Goal: Task Accomplishment & Management: Use online tool/utility

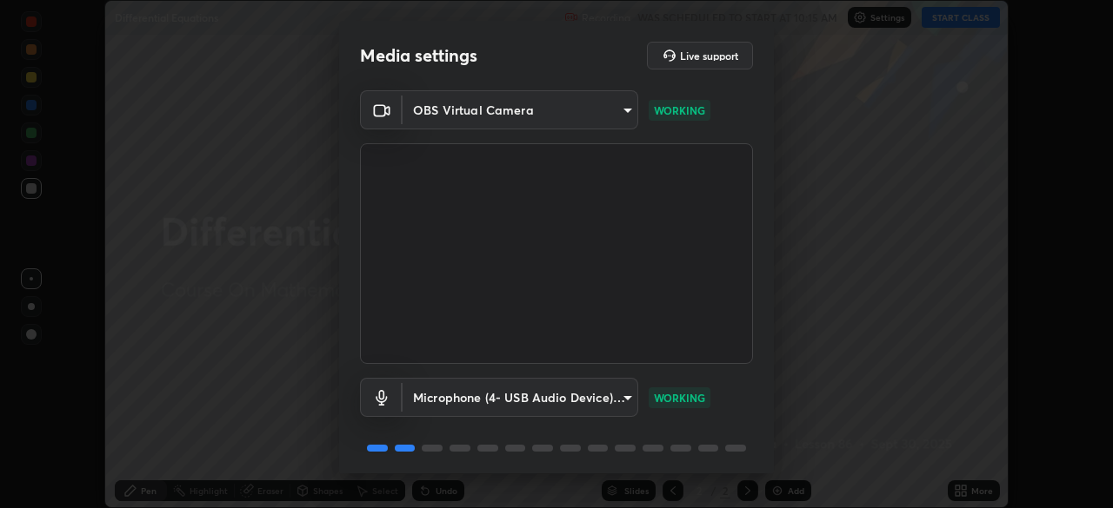
scroll to position [62, 0]
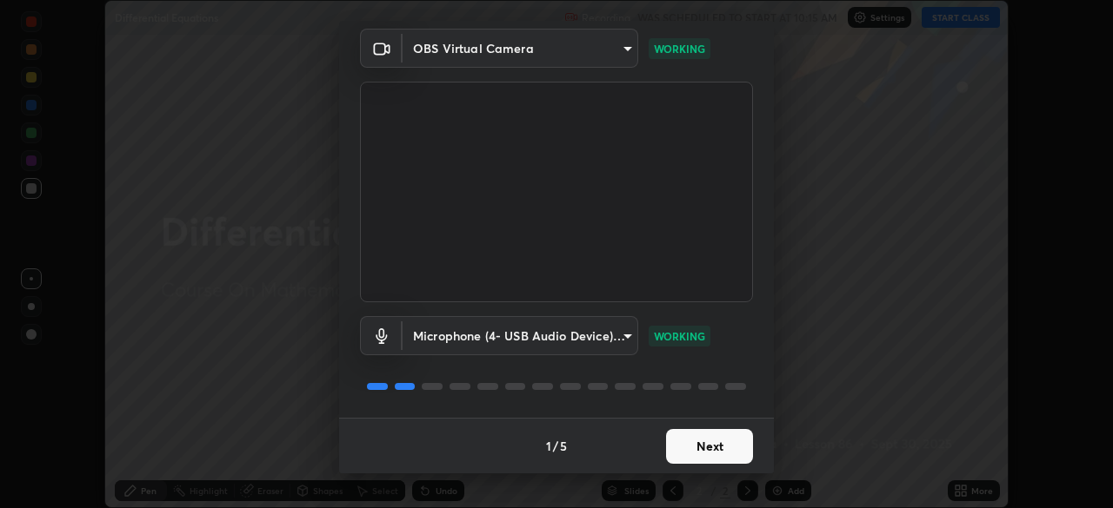
click at [715, 452] on button "Next" at bounding box center [709, 446] width 87 height 35
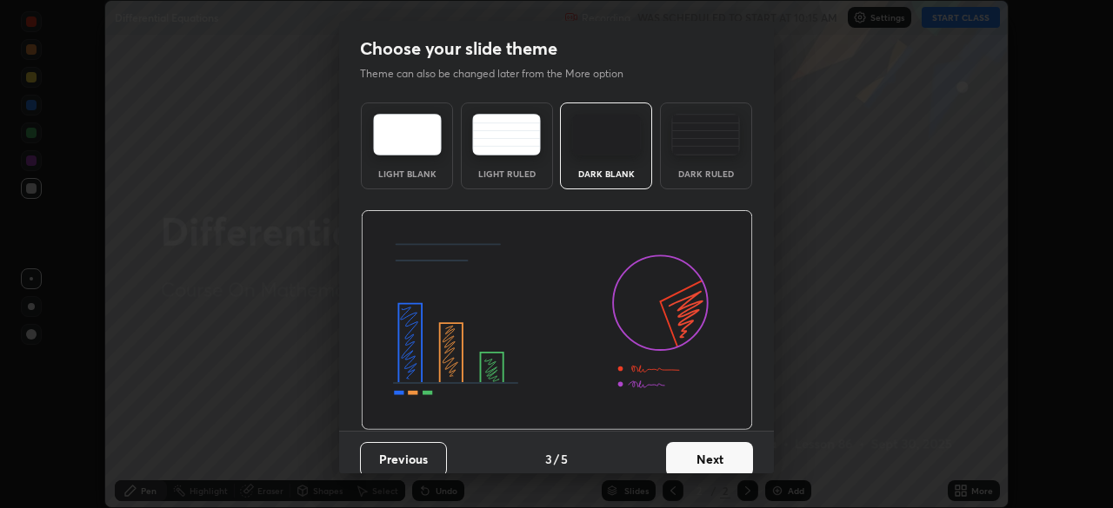
click at [712, 448] on button "Next" at bounding box center [709, 459] width 87 height 35
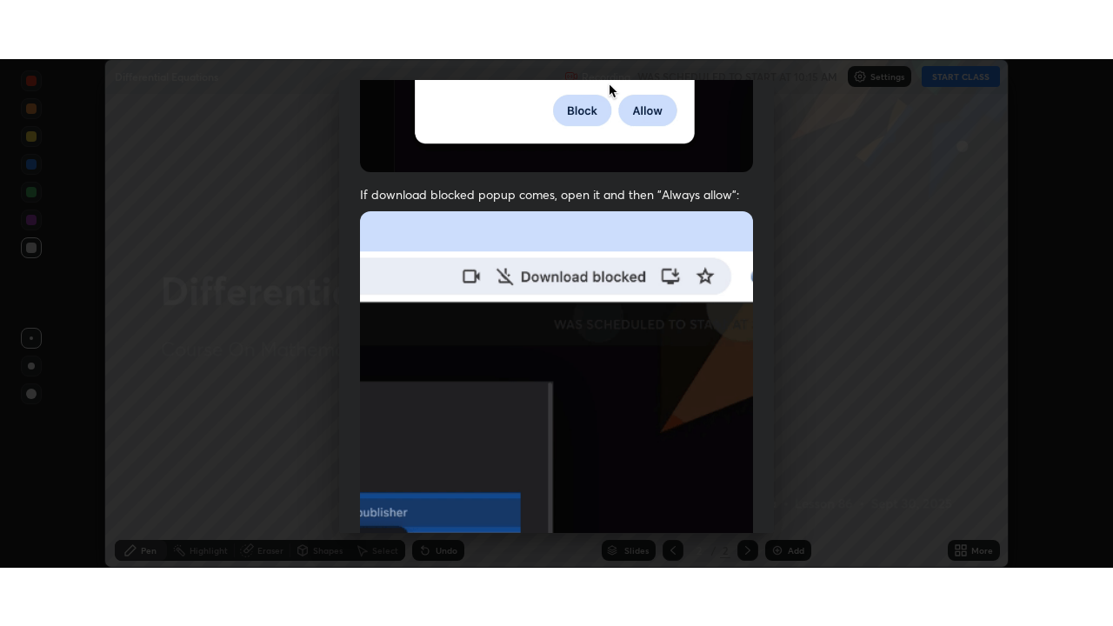
scroll to position [416, 0]
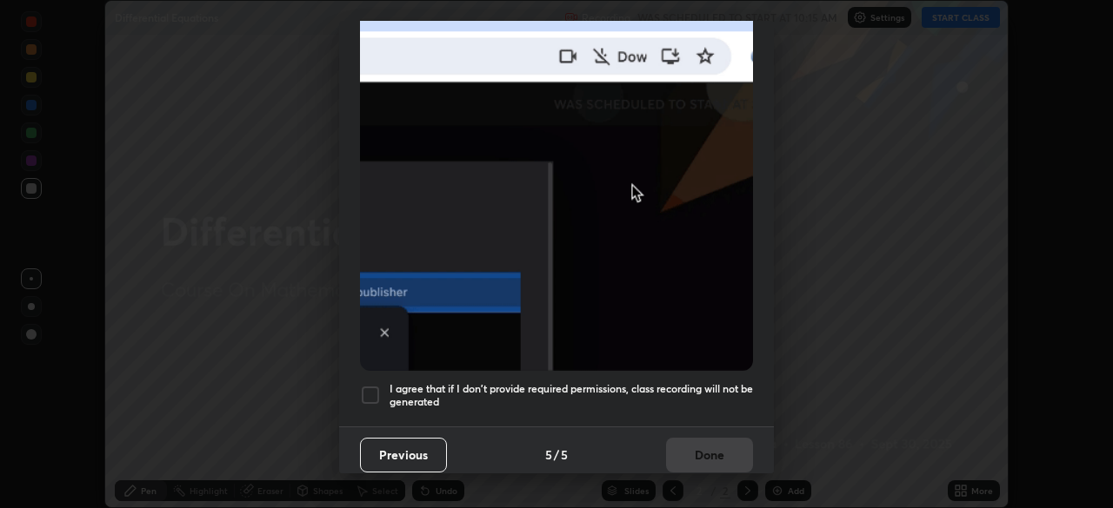
click at [696, 382] on h5 "I agree that if I don't provide required permissions, class recording will not …" at bounding box center [570, 395] width 363 height 27
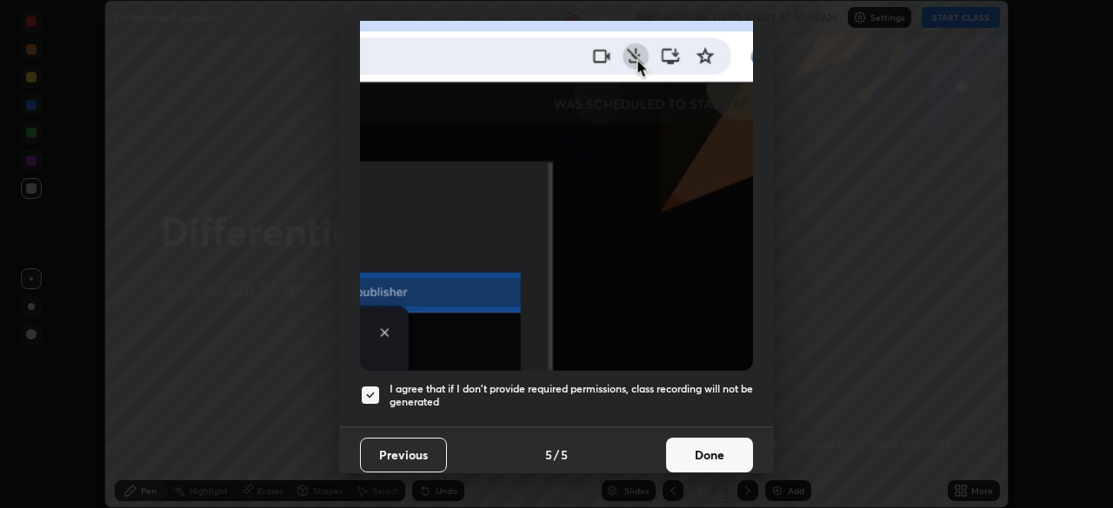
click at [696, 448] on button "Done" at bounding box center [709, 455] width 87 height 35
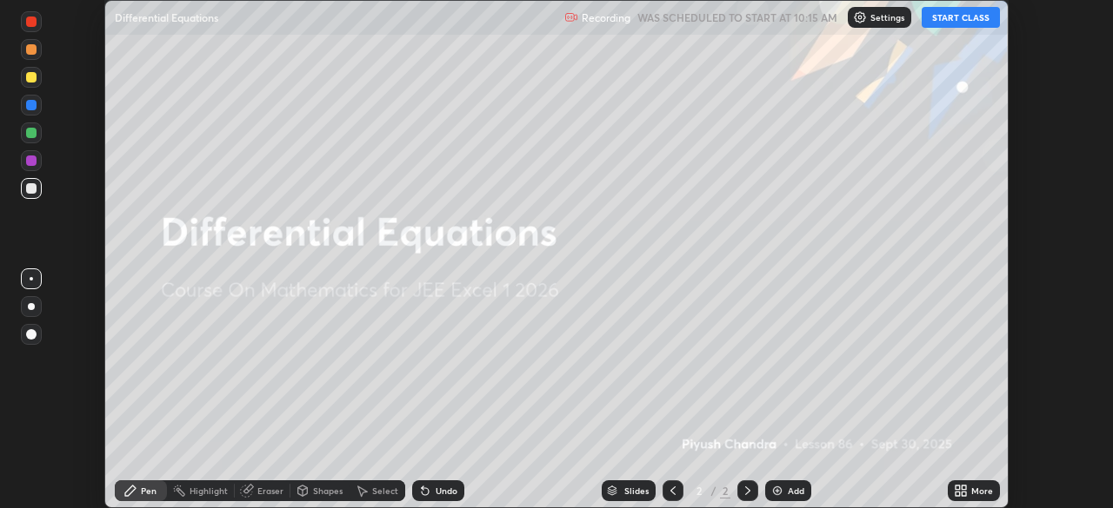
click at [985, 20] on button "START CLASS" at bounding box center [960, 17] width 78 height 21
click at [979, 491] on div "More" at bounding box center [982, 491] width 22 height 9
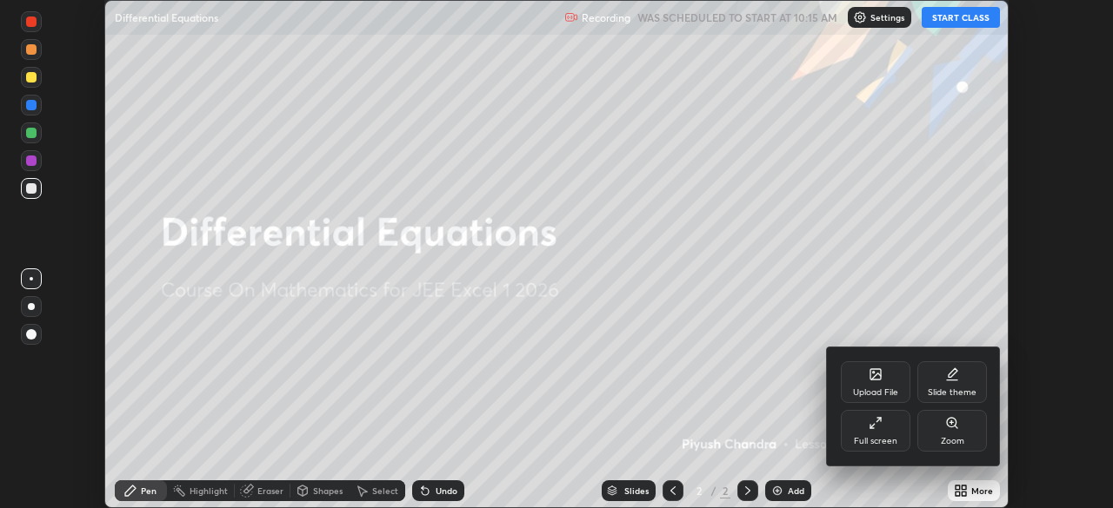
click at [882, 437] on div "Full screen" at bounding box center [875, 441] width 43 height 9
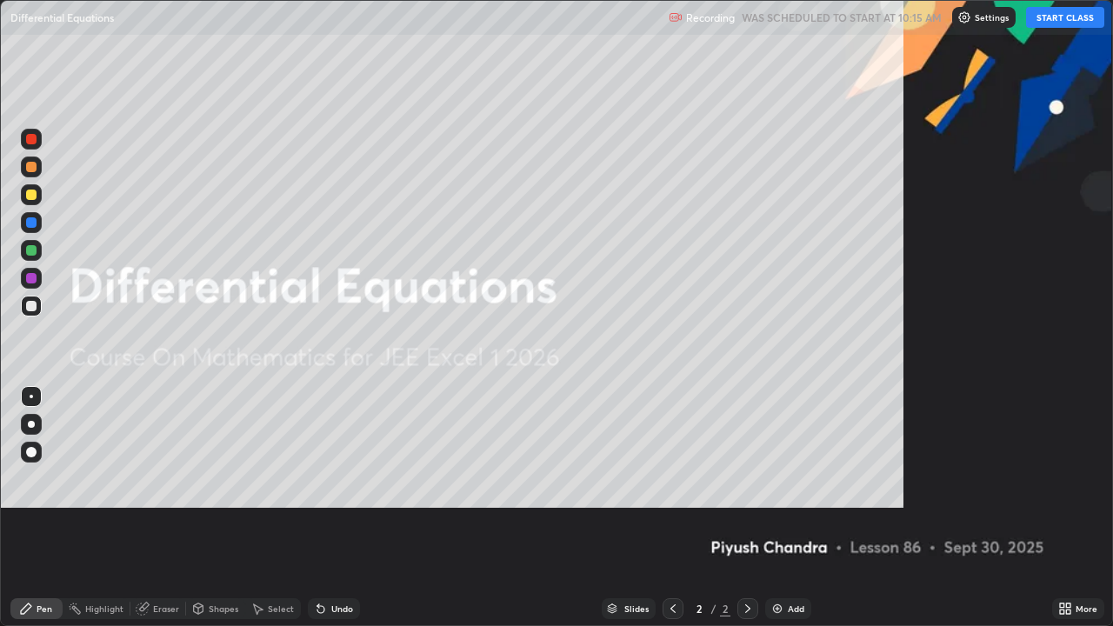
scroll to position [626, 1113]
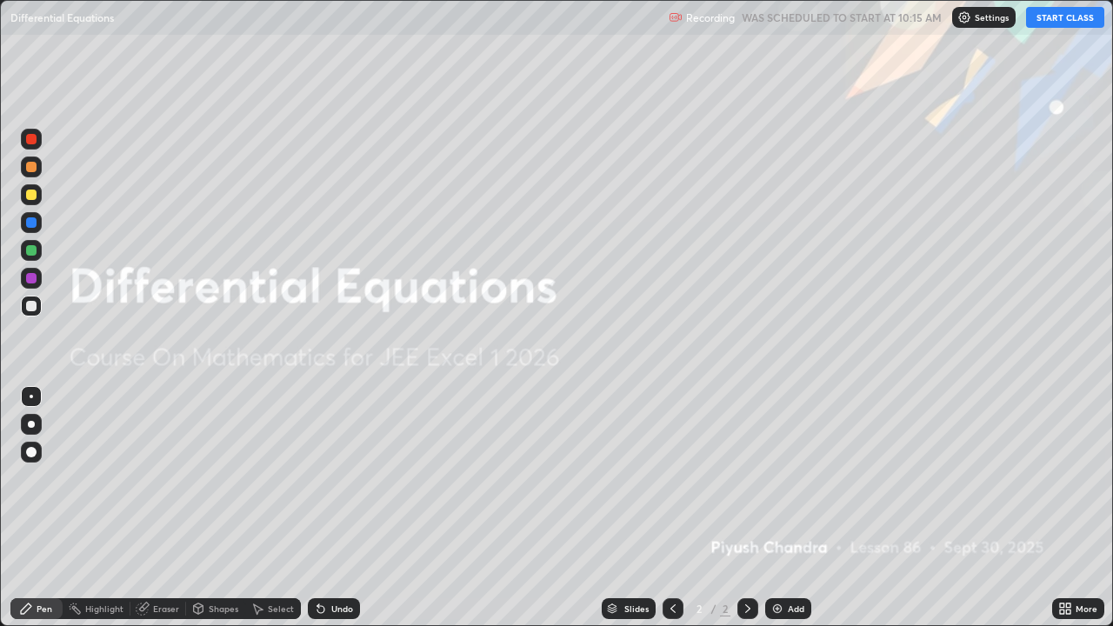
click at [800, 508] on div "Add" at bounding box center [788, 608] width 46 height 21
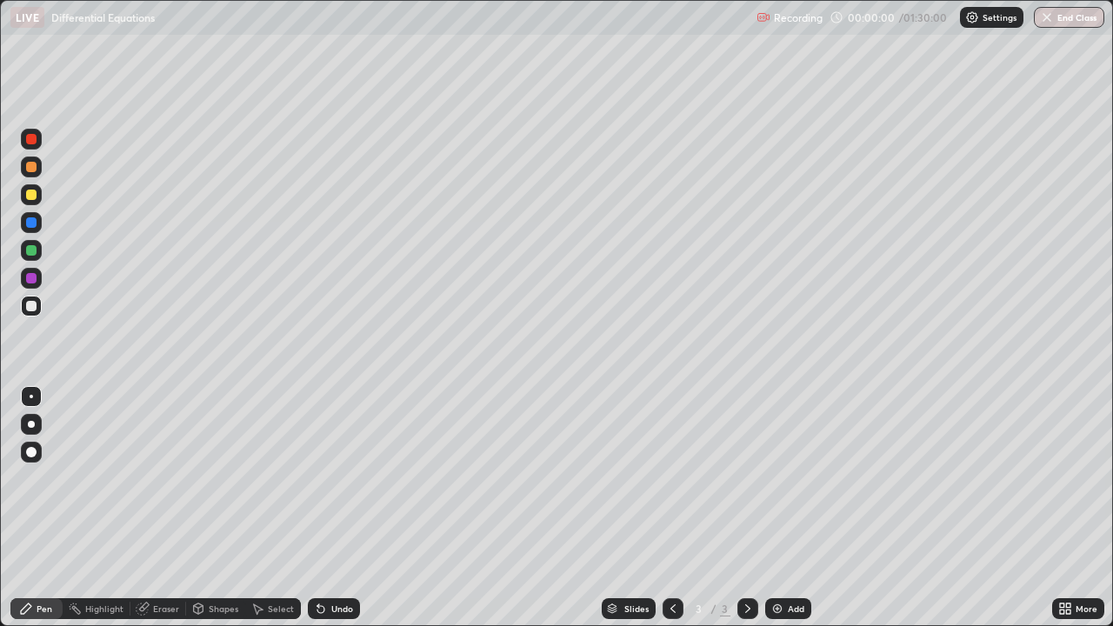
click at [799, 508] on div "Add" at bounding box center [788, 608] width 46 height 21
click at [797, 508] on div "Add" at bounding box center [788, 608] width 46 height 21
click at [799, 508] on div "Add" at bounding box center [788, 608] width 46 height 21
click at [802, 508] on div "Add" at bounding box center [788, 608] width 46 height 21
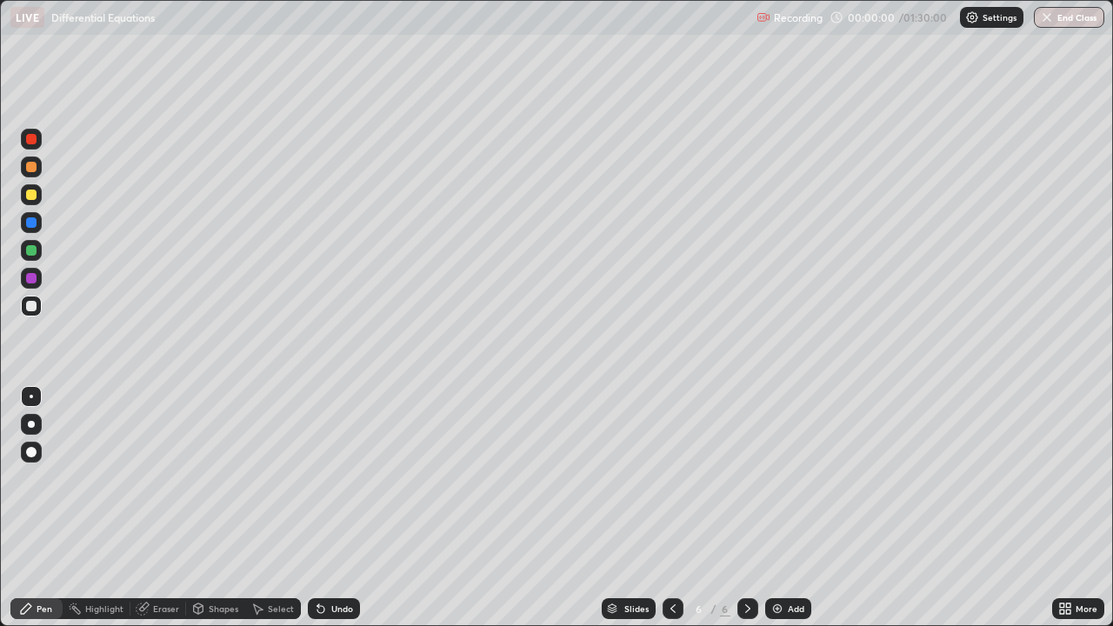
click at [801, 508] on div "Add" at bounding box center [788, 608] width 46 height 21
click at [799, 508] on div "Add" at bounding box center [788, 608] width 46 height 21
click at [797, 508] on div "Add" at bounding box center [795, 608] width 17 height 9
click at [630, 508] on div "Slides" at bounding box center [636, 608] width 24 height 9
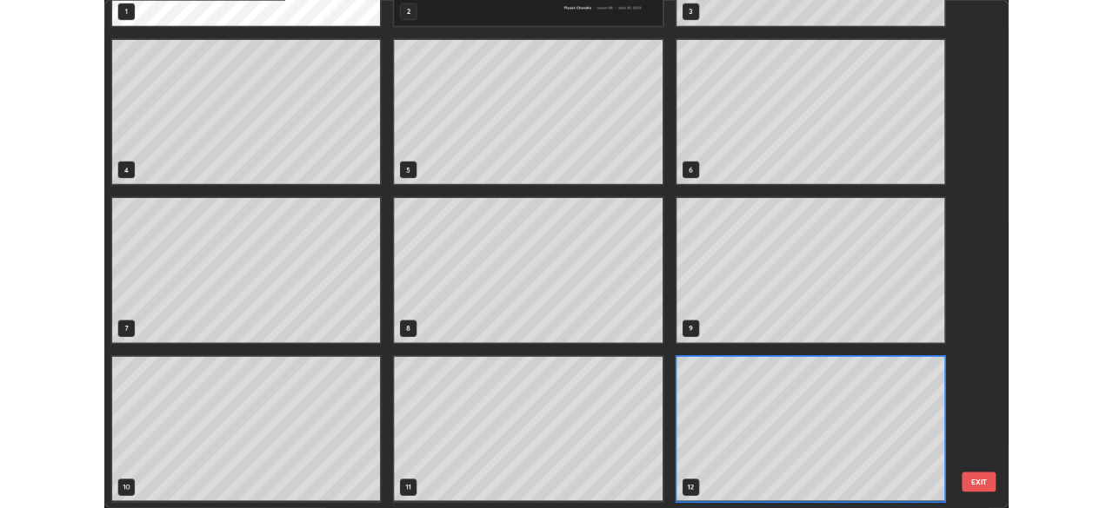
scroll to position [0, 0]
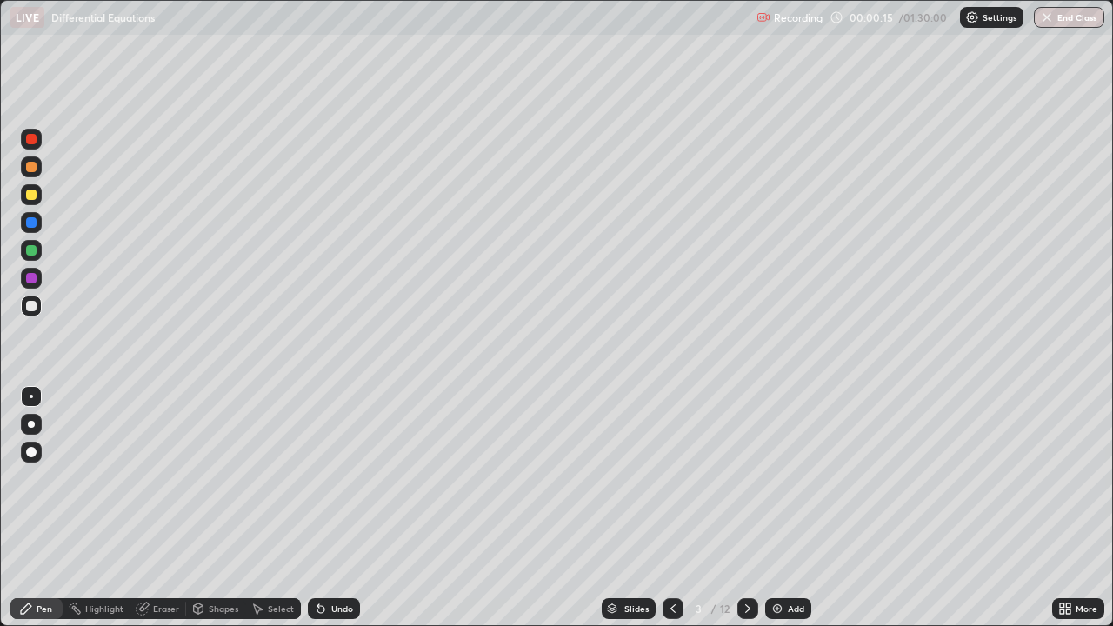
click at [1067, 508] on icon at bounding box center [1068, 611] width 4 height 4
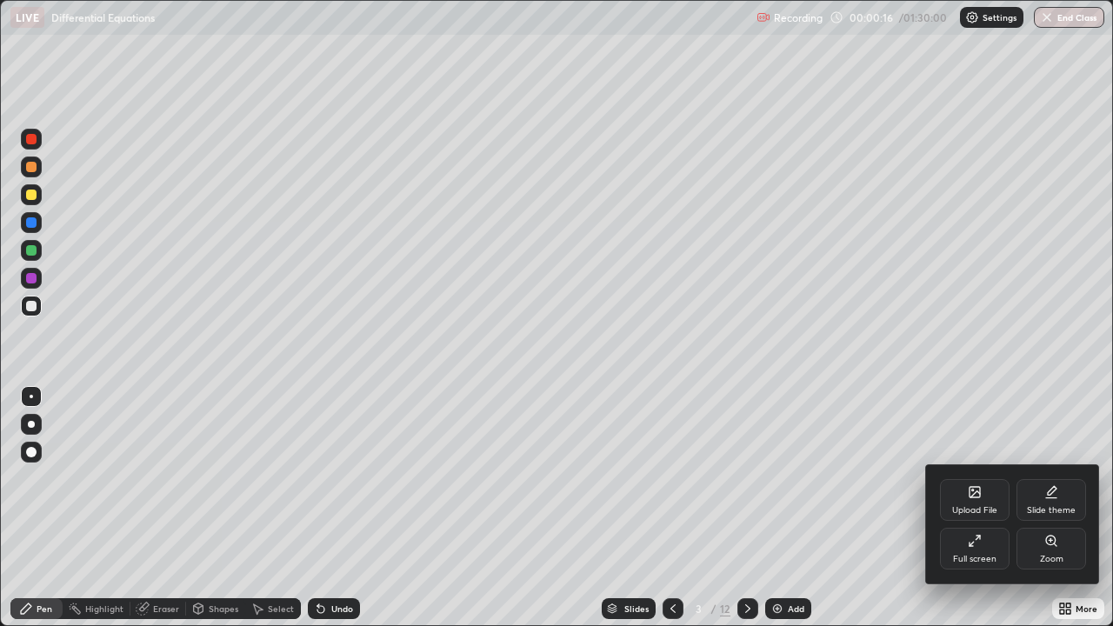
click at [973, 508] on div "Full screen" at bounding box center [975, 549] width 70 height 42
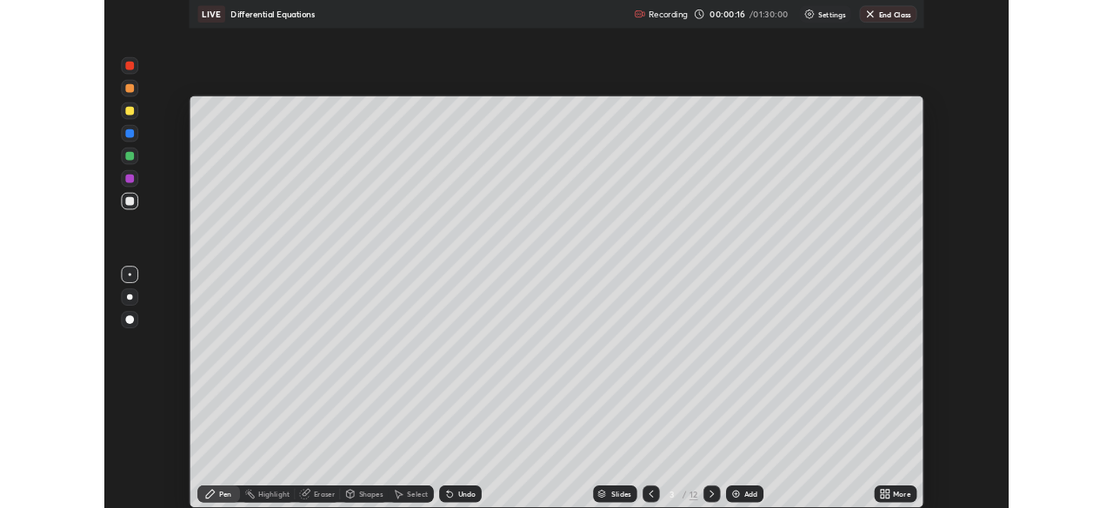
scroll to position [86407, 85803]
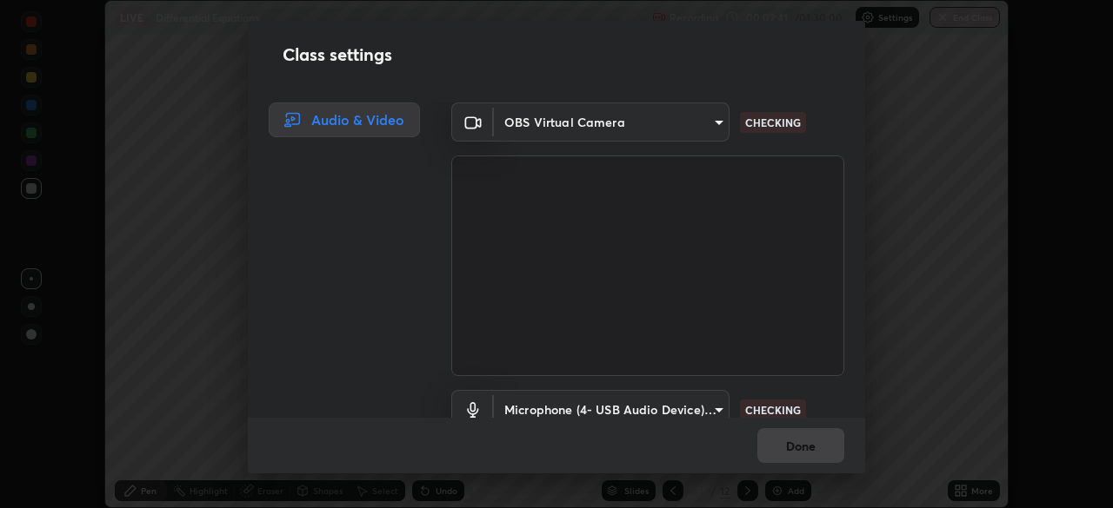
click at [707, 121] on body "Erase all LIVE Differential Equations Recording 00:02:41 / 01:30:00 Settings En…" at bounding box center [556, 254] width 1113 height 508
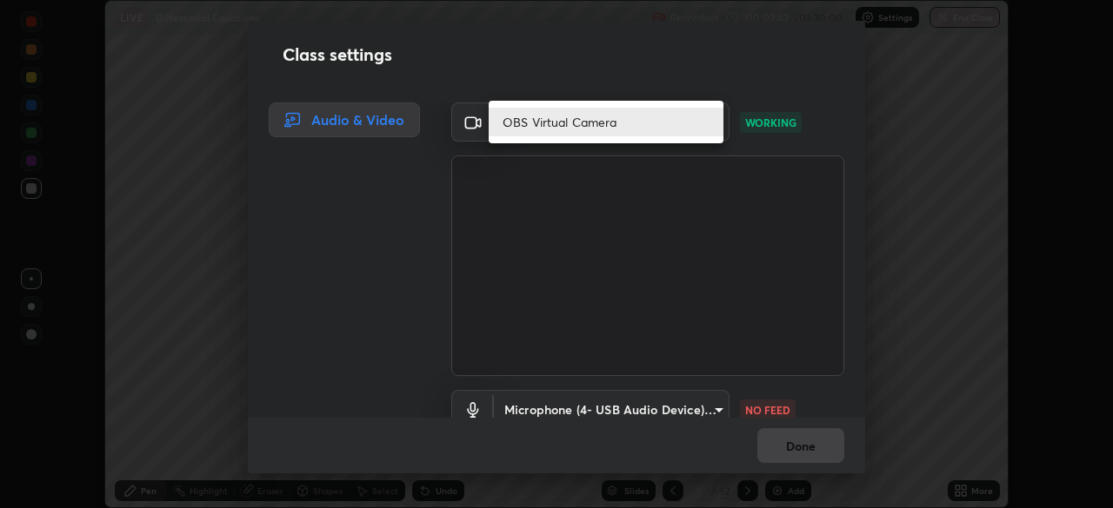
click at [822, 126] on div at bounding box center [556, 254] width 1113 height 508
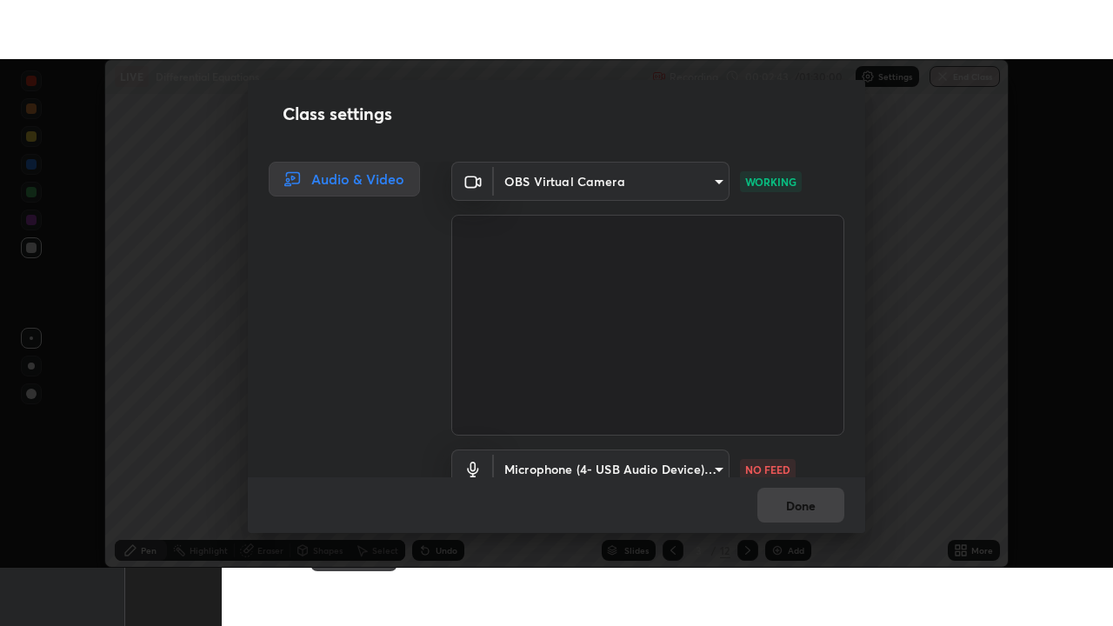
scroll to position [79, 0]
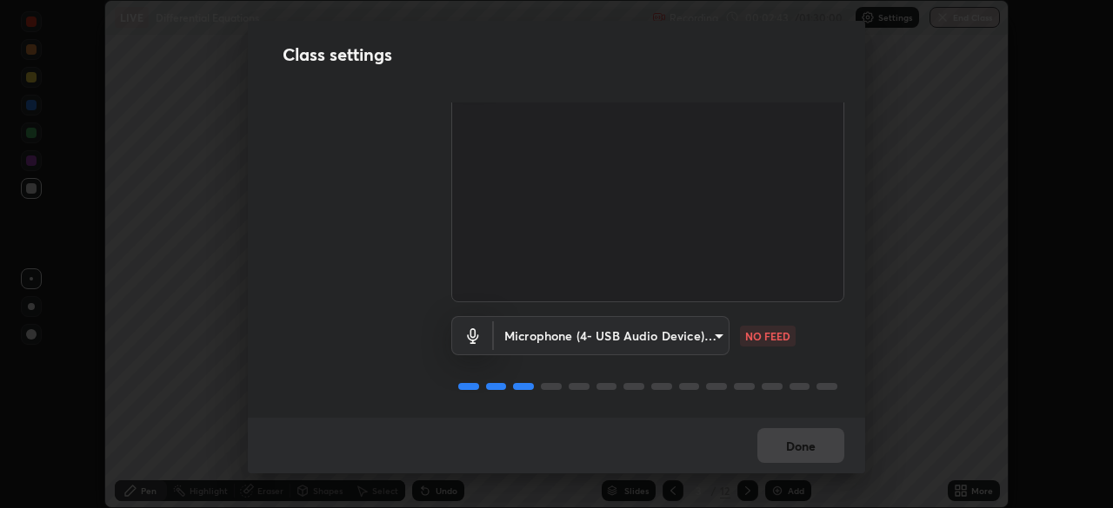
click at [701, 325] on body "Erase all LIVE Differential Equations Recording 00:02:43 / 01:30:00 Settings En…" at bounding box center [556, 254] width 1113 height 508
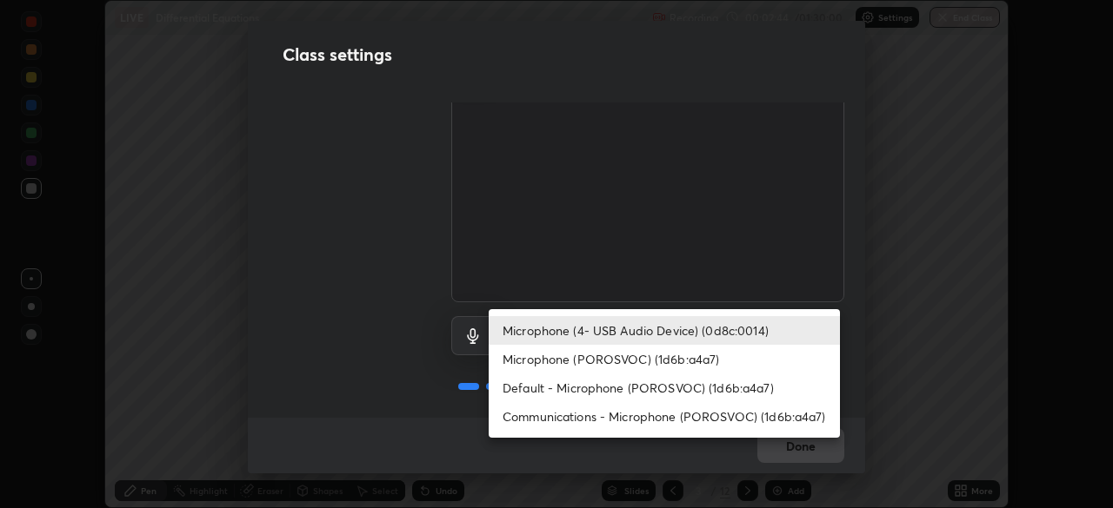
click at [689, 374] on li "Default - Microphone (POROSVOC) (1d6b:a4a7)" at bounding box center [663, 388] width 351 height 29
type input "default"
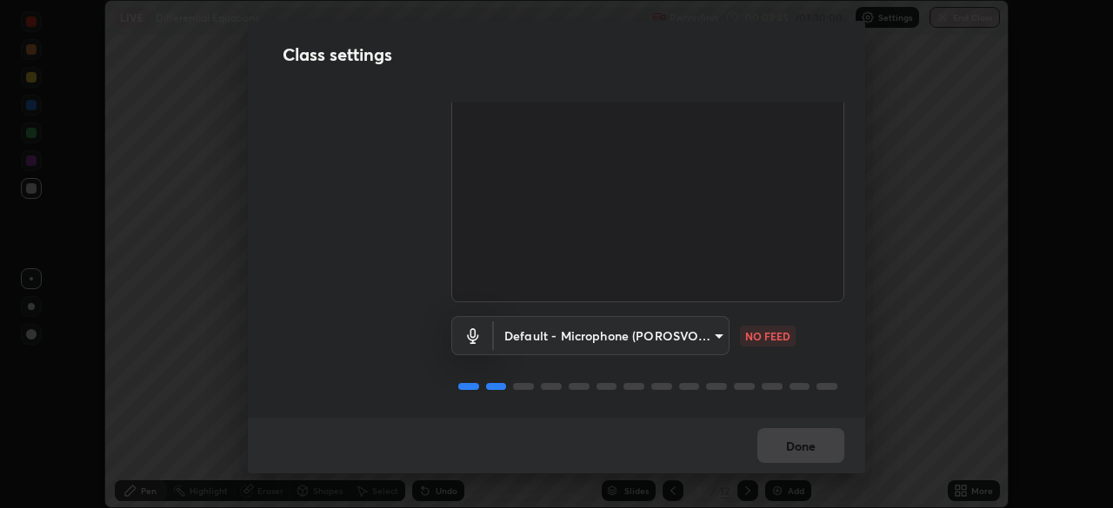
click at [687, 334] on body "Erase all LIVE Differential Equations Recording 00:02:45 / 01:30:00 Settings En…" at bounding box center [556, 254] width 1113 height 508
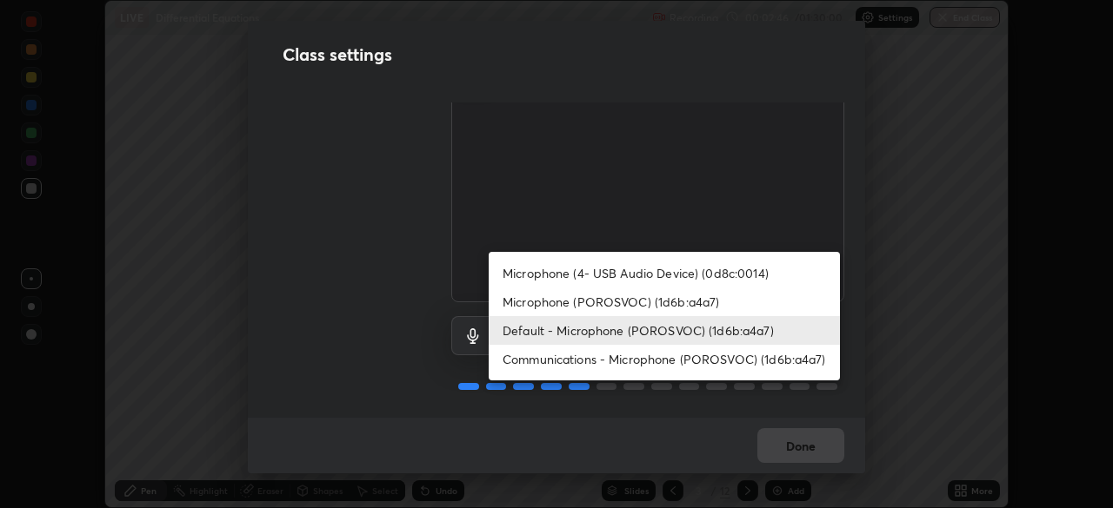
click at [707, 335] on li "Default - Microphone (POROSVOC) (1d6b:a4a7)" at bounding box center [663, 330] width 351 height 29
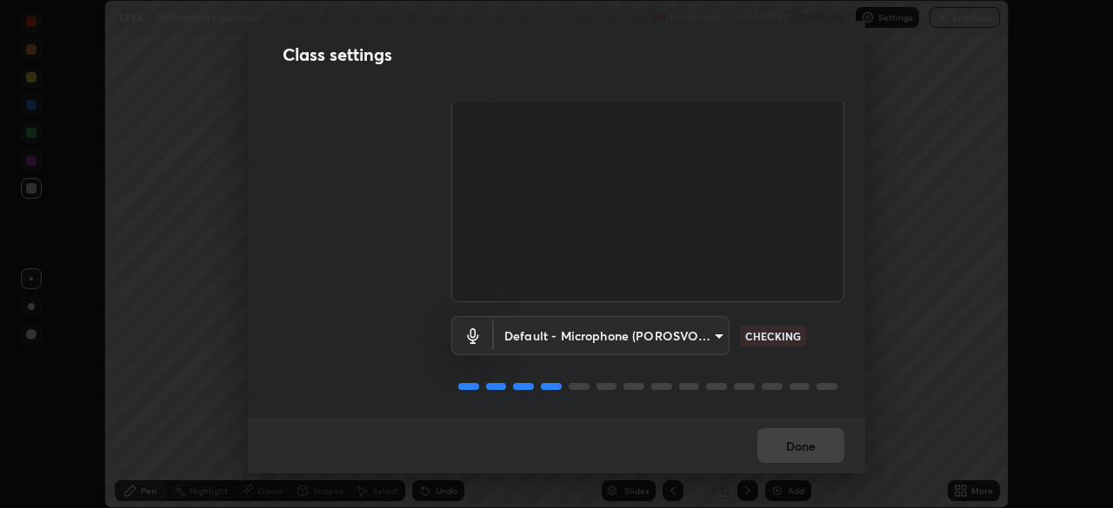
click at [849, 356] on div "Audio & Video OBS Virtual Camera 9a713c2cdbe2be7ef93d2d34457ea53c7a2e6abfd87dec…" at bounding box center [556, 261] width 617 height 316
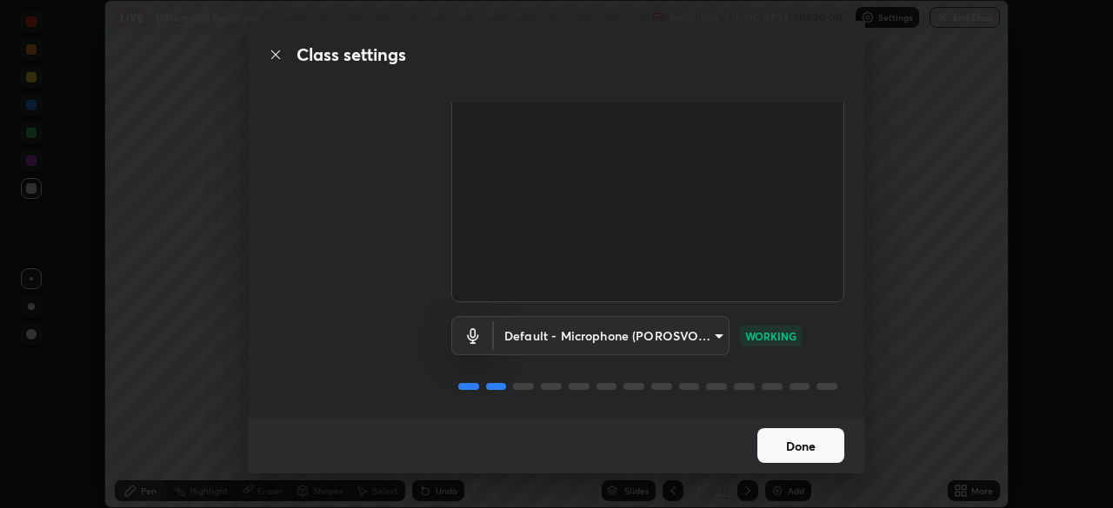
click at [809, 450] on button "Done" at bounding box center [800, 445] width 87 height 35
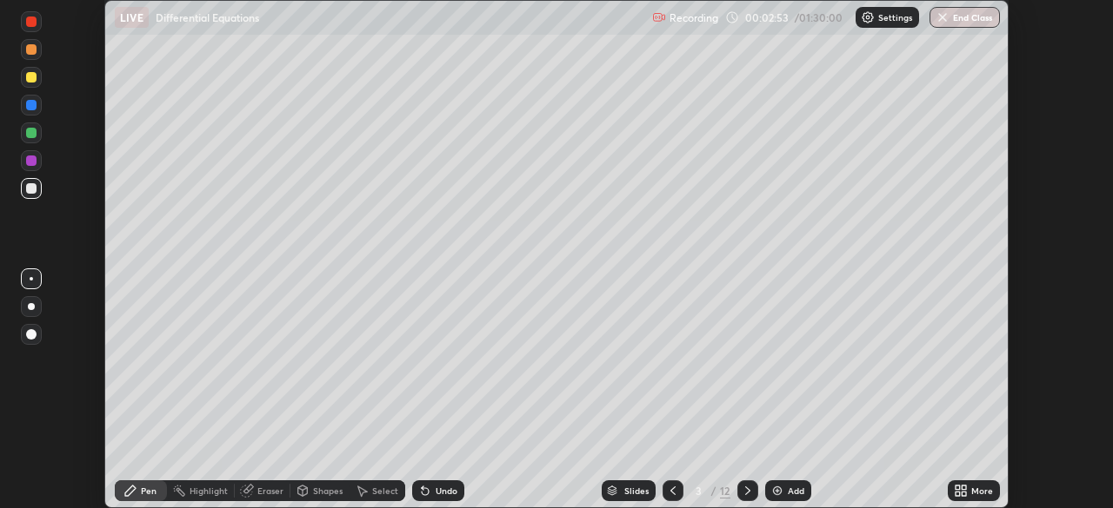
click at [972, 492] on div "More" at bounding box center [982, 491] width 22 height 9
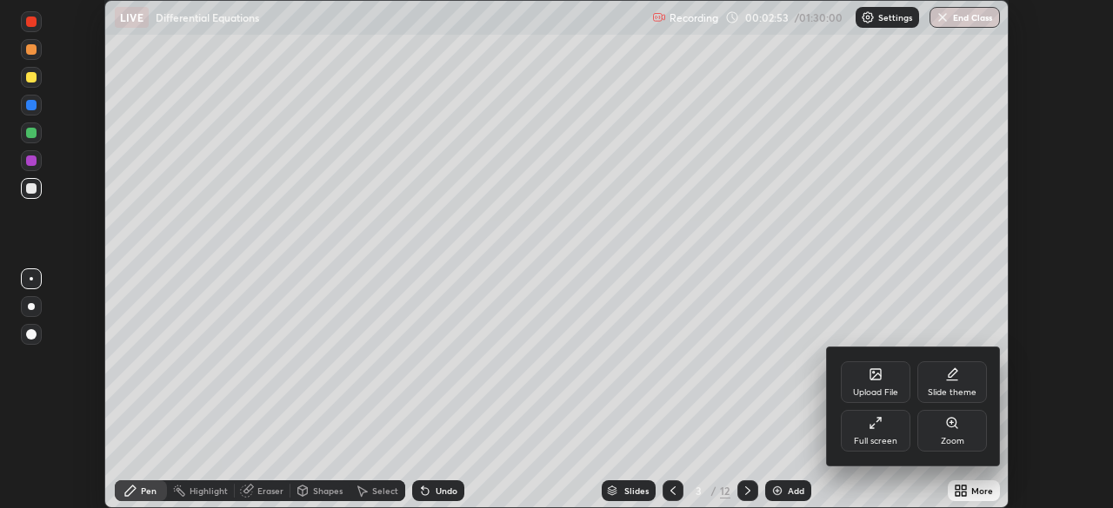
click at [882, 429] on div "Full screen" at bounding box center [875, 431] width 70 height 42
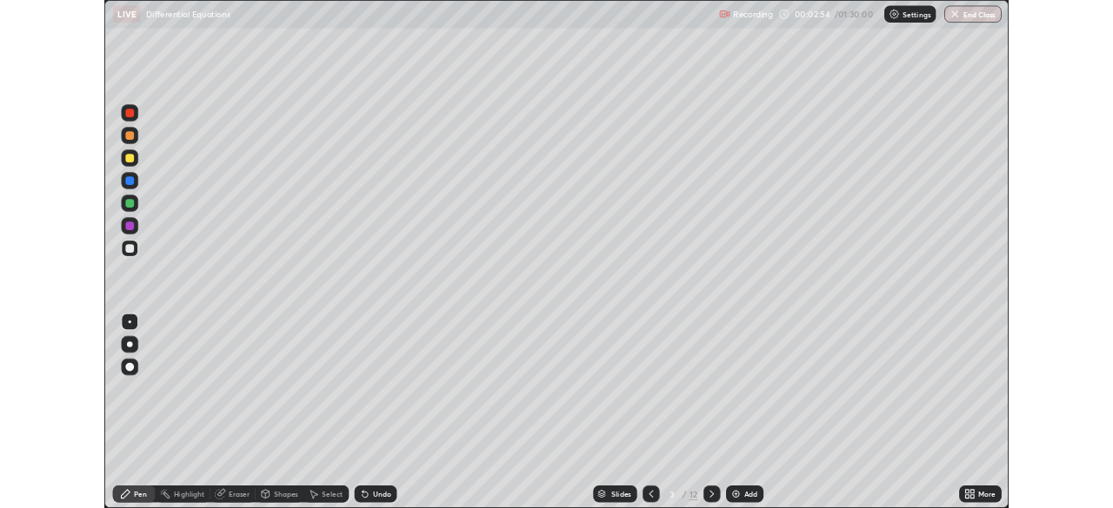
scroll to position [626, 1113]
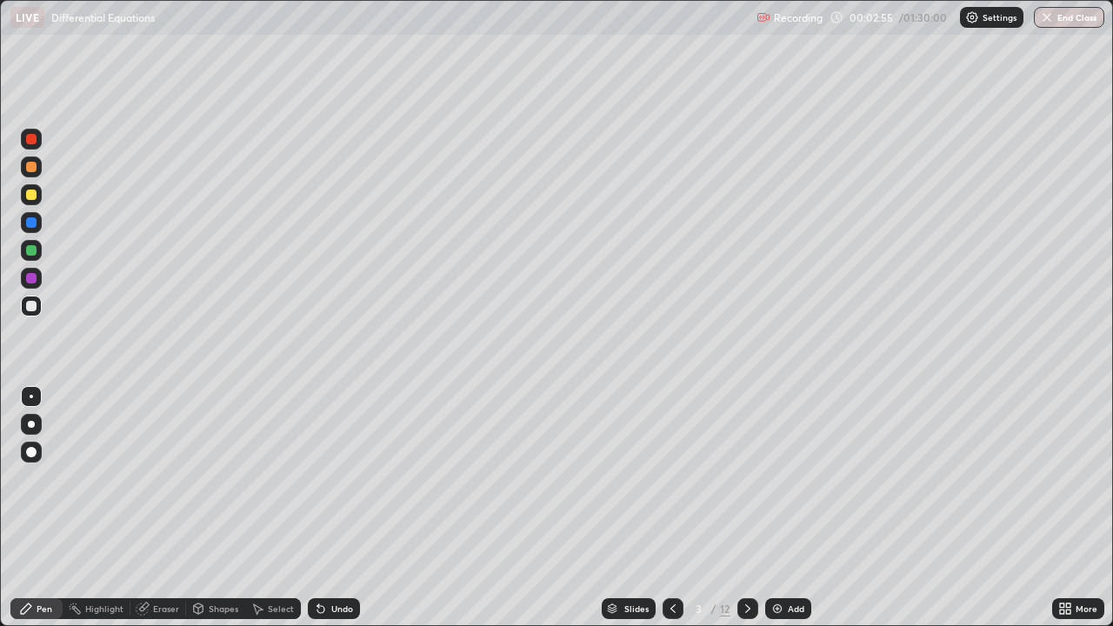
click at [34, 309] on div at bounding box center [31, 306] width 10 height 10
click at [32, 195] on div at bounding box center [31, 194] width 10 height 10
click at [37, 176] on div at bounding box center [31, 166] width 21 height 21
click at [149, 508] on div "Eraser" at bounding box center [158, 608] width 56 height 21
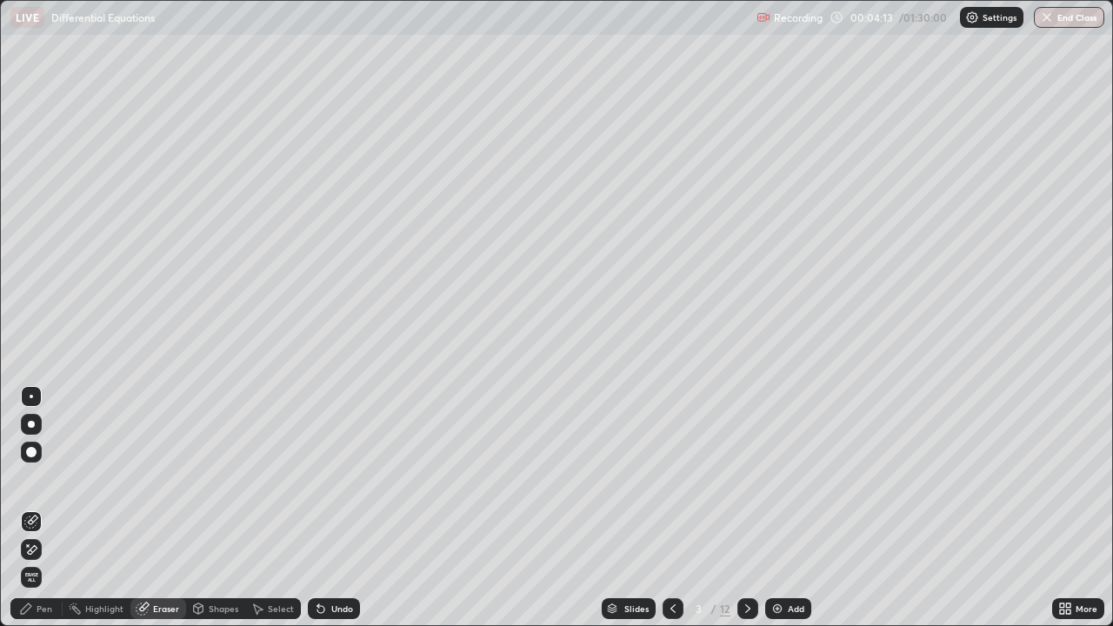
click at [45, 508] on div "Pen" at bounding box center [45, 608] width 16 height 9
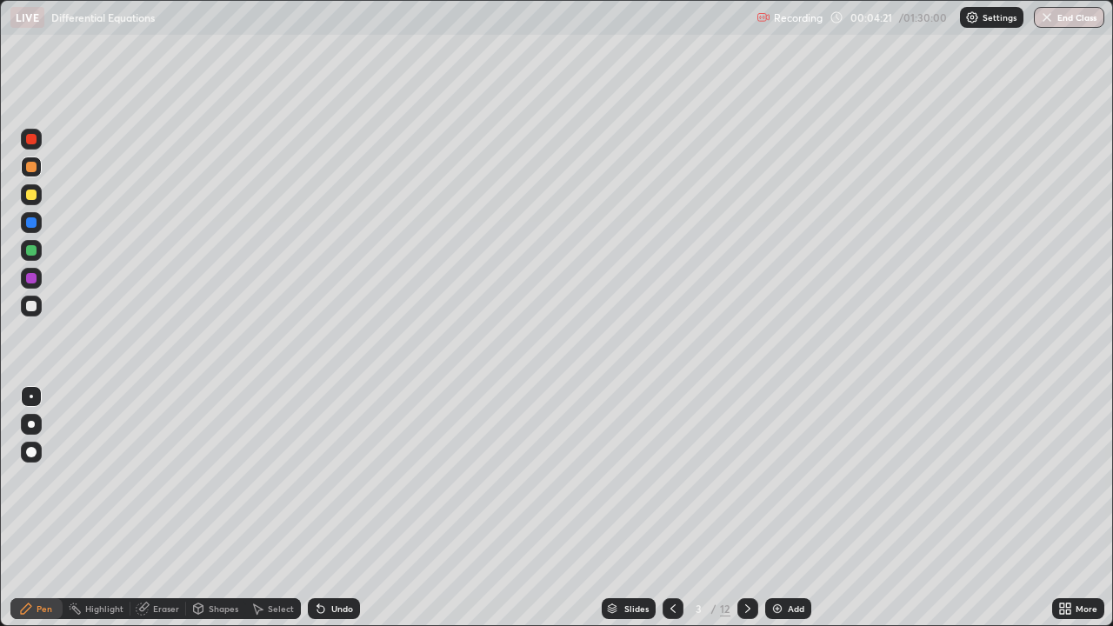
click at [32, 196] on div at bounding box center [31, 194] width 10 height 10
click at [339, 508] on div "Undo" at bounding box center [342, 608] width 22 height 9
click at [32, 170] on div at bounding box center [31, 167] width 10 height 10
click at [274, 508] on div "Select" at bounding box center [281, 608] width 26 height 9
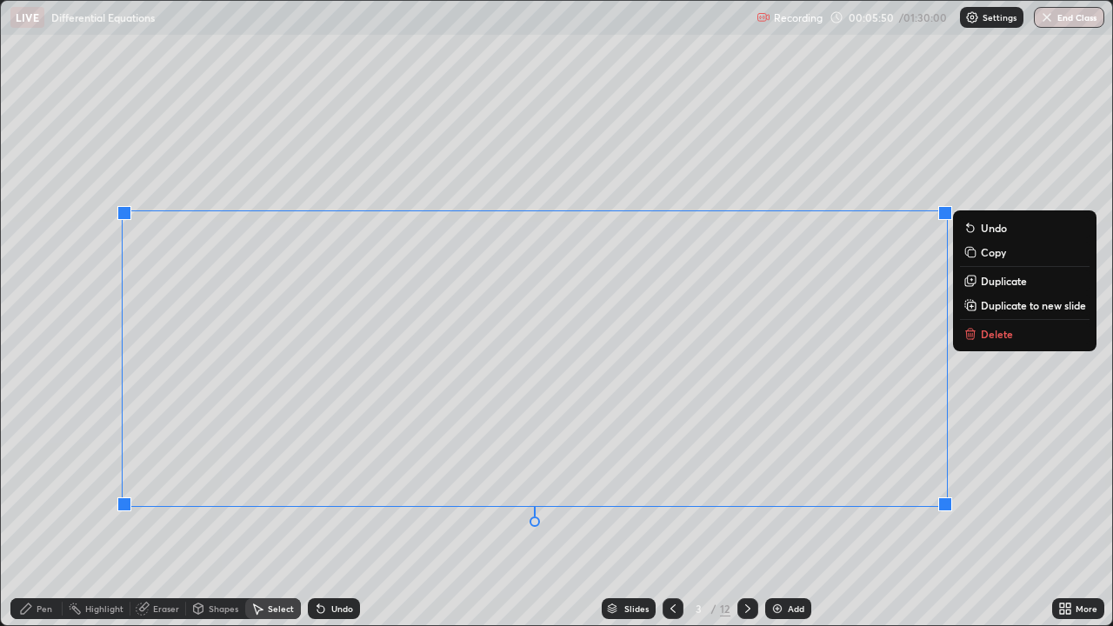
click at [68, 508] on div "0 ° Undo Copy Duplicate Duplicate to new slide Delete" at bounding box center [556, 313] width 1111 height 624
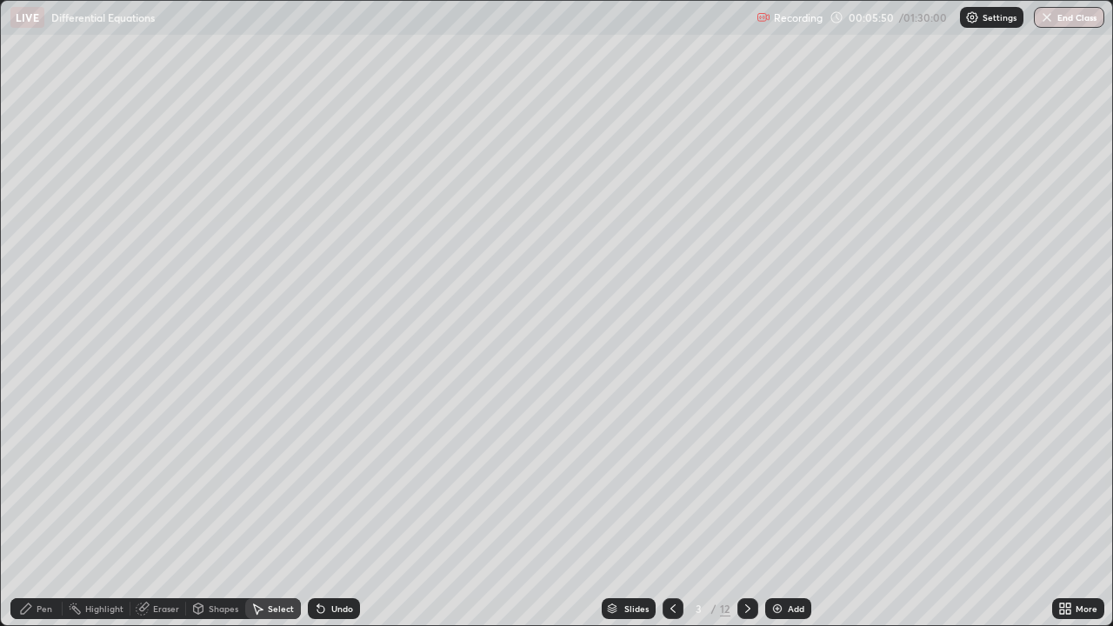
click at [38, 508] on div "Pen" at bounding box center [45, 608] width 16 height 9
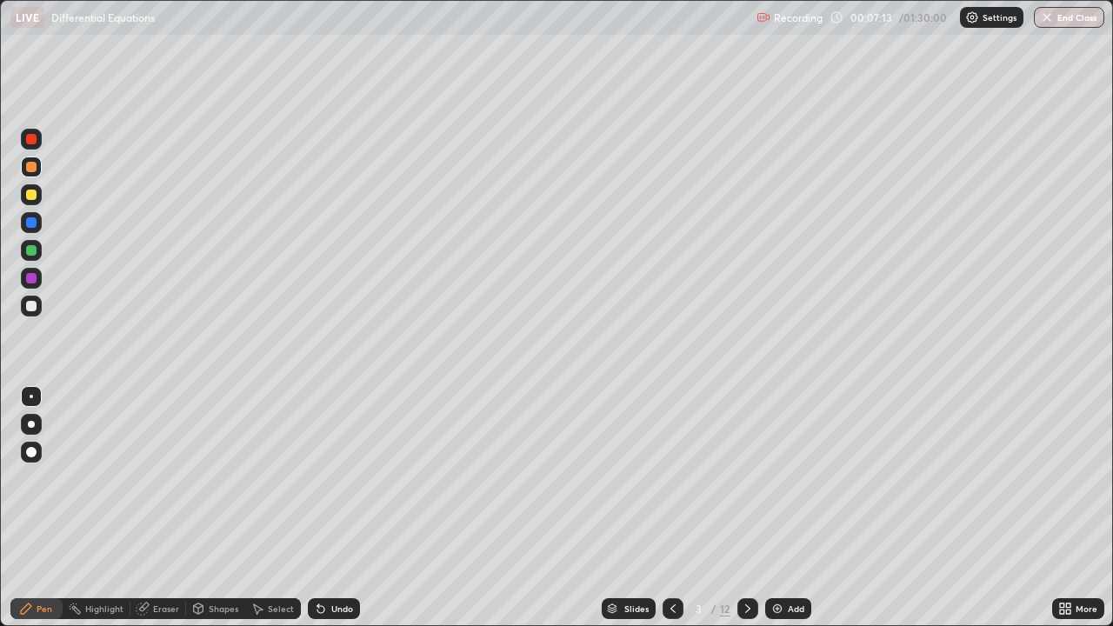
click at [33, 313] on div at bounding box center [31, 306] width 21 height 21
click at [746, 508] on icon at bounding box center [748, 608] width 14 height 14
click at [335, 508] on div "Undo" at bounding box center [342, 608] width 22 height 9
click at [332, 508] on div "Undo" at bounding box center [342, 608] width 22 height 9
click at [33, 198] on div at bounding box center [31, 194] width 10 height 10
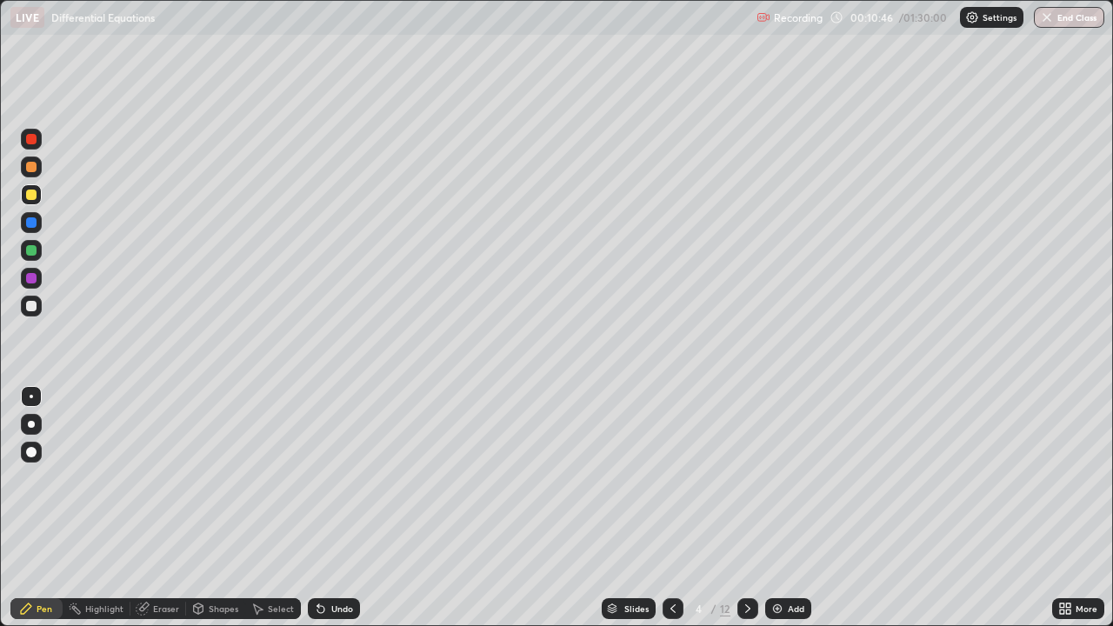
click at [31, 249] on div at bounding box center [31, 250] width 10 height 10
click at [331, 508] on div "Undo" at bounding box center [342, 608] width 22 height 9
click at [270, 508] on div "Select" at bounding box center [273, 608] width 56 height 21
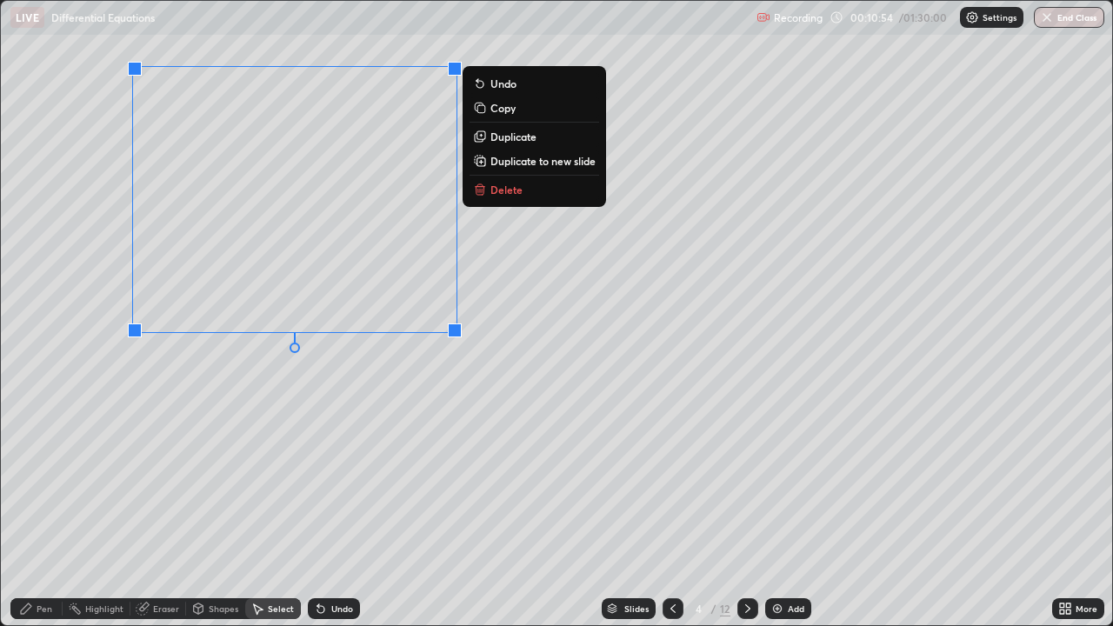
click at [46, 508] on div "Pen" at bounding box center [45, 608] width 16 height 9
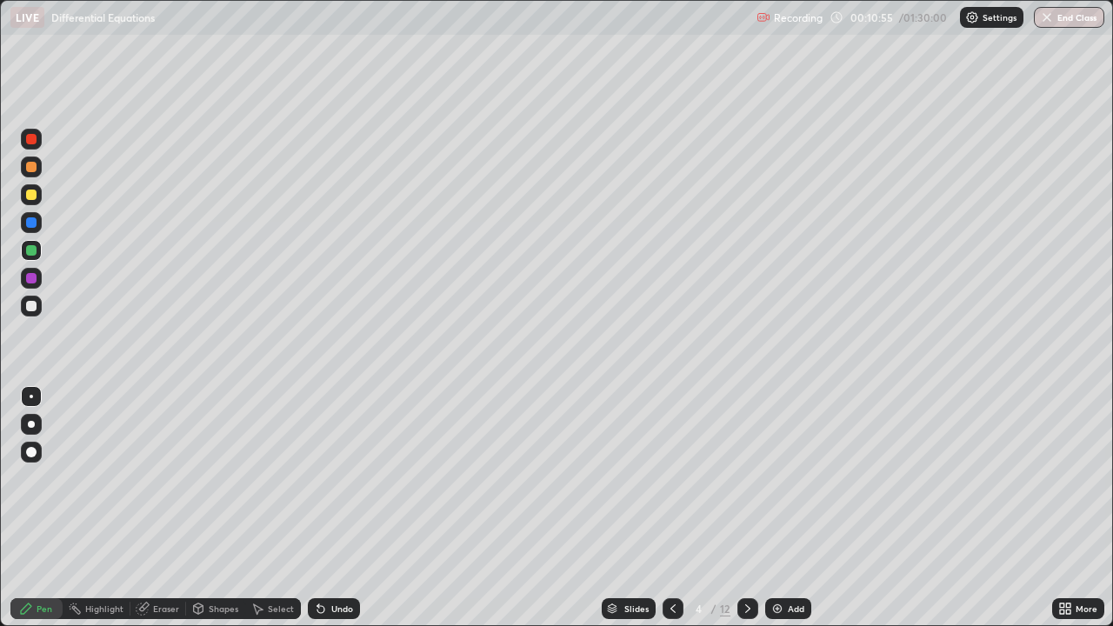
click at [32, 250] on div at bounding box center [31, 250] width 10 height 10
click at [342, 508] on div "Undo" at bounding box center [342, 608] width 22 height 9
click at [339, 508] on div "Undo" at bounding box center [342, 608] width 22 height 9
click at [338, 508] on div "Undo" at bounding box center [342, 608] width 22 height 9
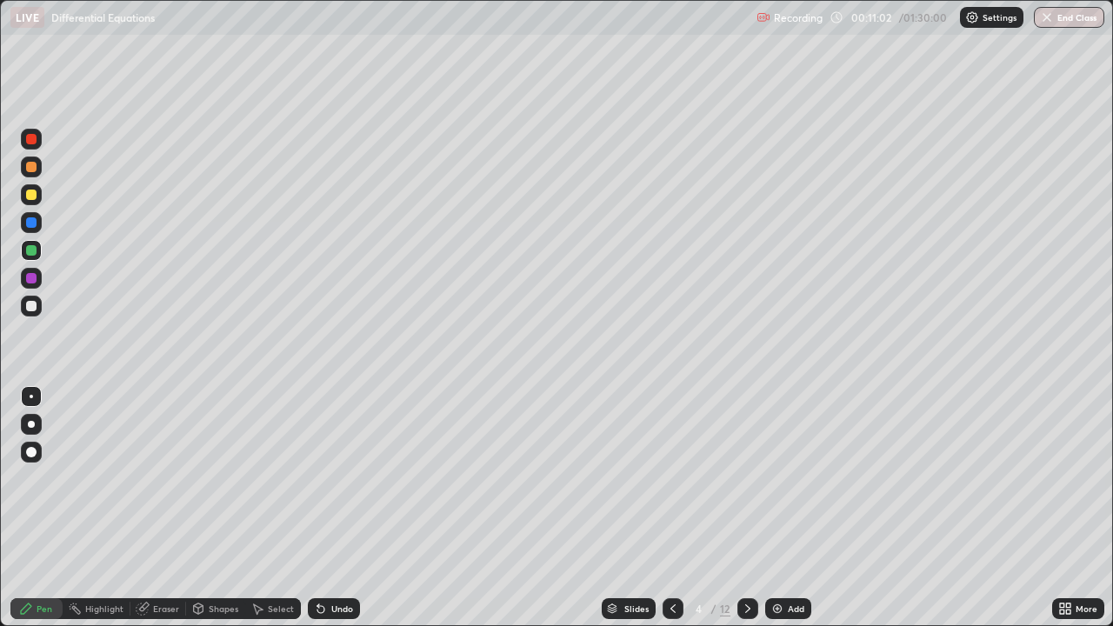
click at [337, 508] on div "Undo" at bounding box center [342, 608] width 22 height 9
click at [32, 307] on div at bounding box center [31, 306] width 10 height 10
click at [31, 396] on div at bounding box center [31, 396] width 3 height 3
click at [337, 508] on div "Undo" at bounding box center [342, 608] width 22 height 9
click at [332, 508] on div "Undo" at bounding box center [342, 608] width 22 height 9
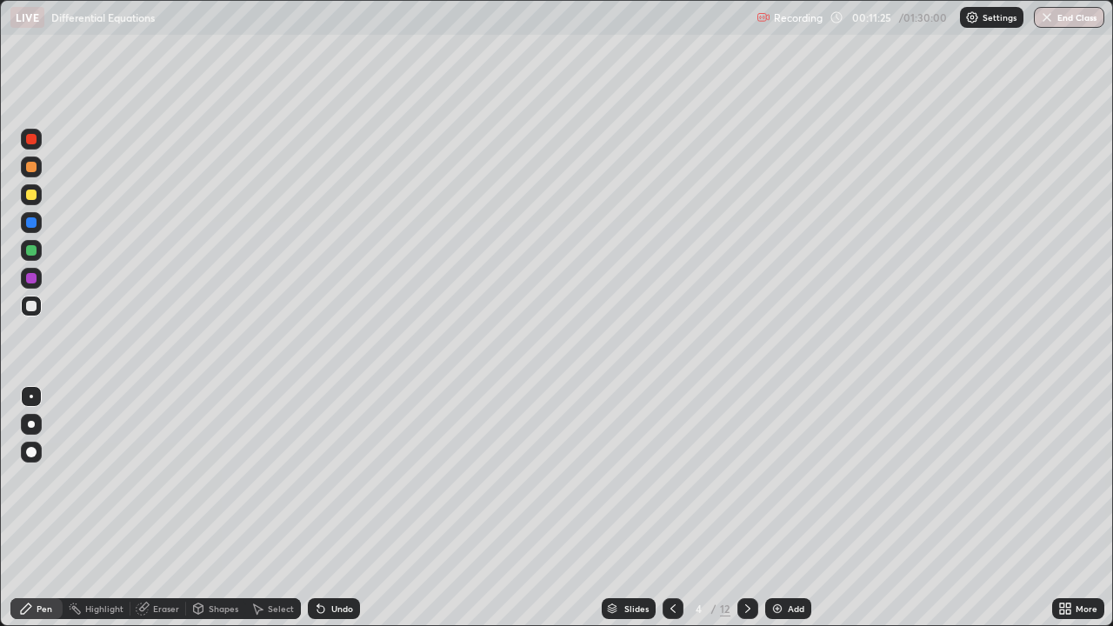
click at [337, 508] on div "Undo" at bounding box center [342, 608] width 22 height 9
click at [36, 196] on div at bounding box center [31, 194] width 10 height 10
click at [331, 508] on div "Undo" at bounding box center [342, 608] width 22 height 9
click at [31, 196] on div at bounding box center [31, 194] width 10 height 10
click at [32, 305] on div at bounding box center [31, 306] width 10 height 10
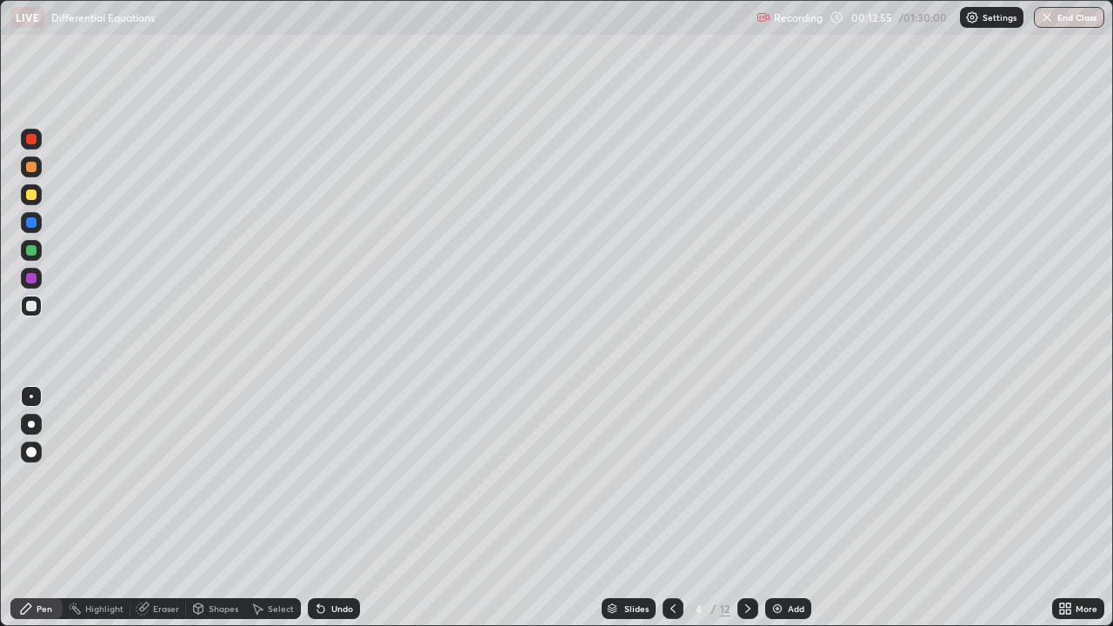
click at [327, 508] on div "Undo" at bounding box center [334, 608] width 52 height 21
click at [34, 194] on div at bounding box center [31, 194] width 10 height 10
click at [282, 508] on div "Select" at bounding box center [281, 608] width 26 height 9
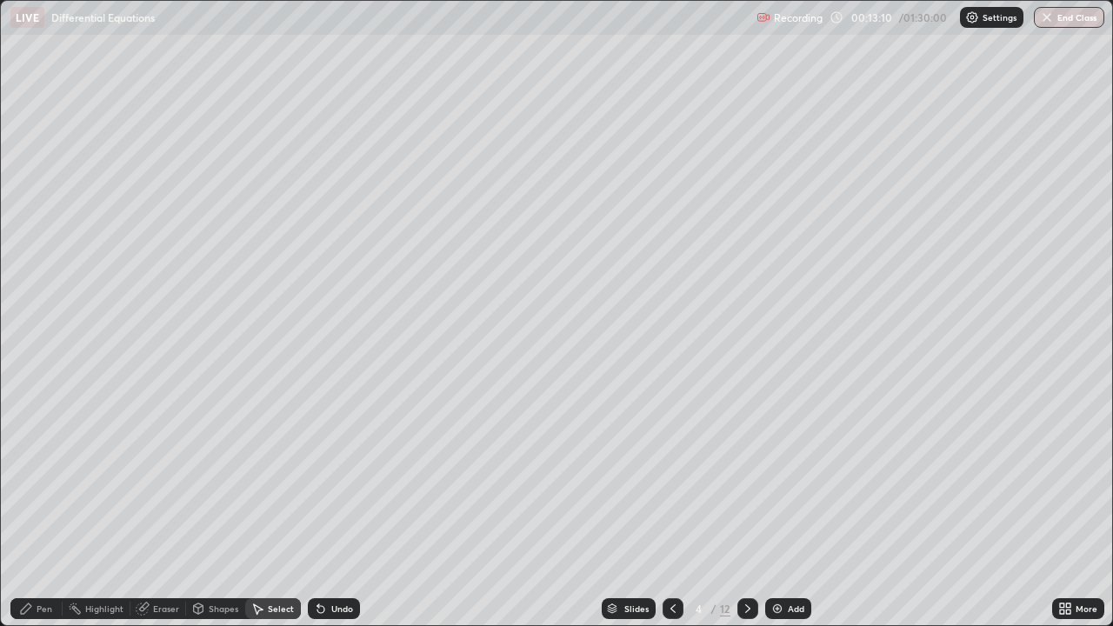
click at [39, 508] on div "Pen" at bounding box center [45, 608] width 16 height 9
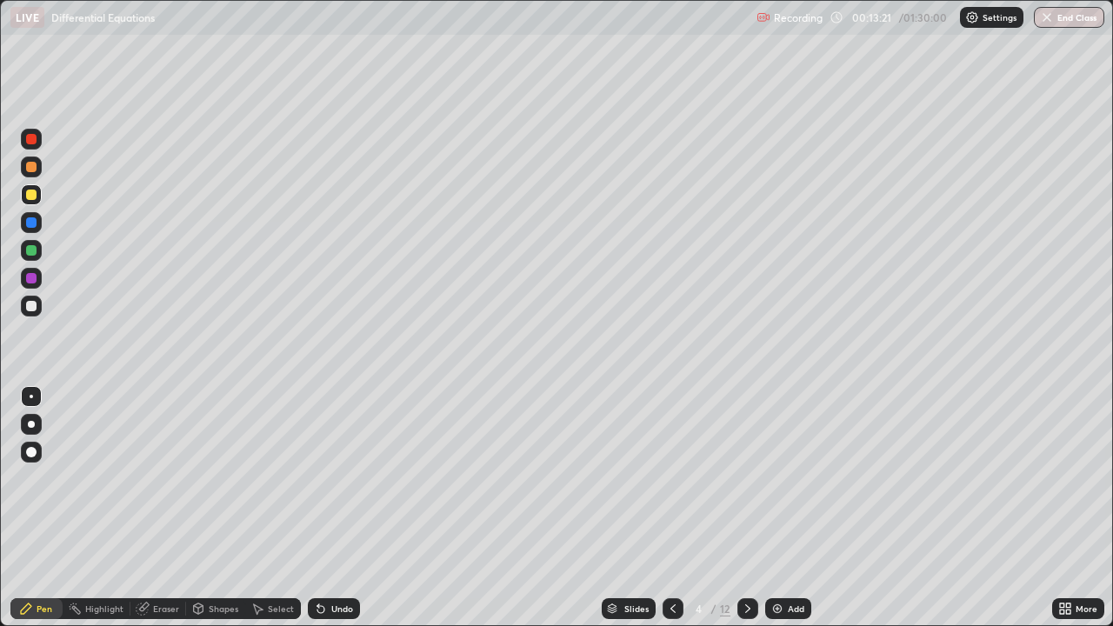
click at [331, 508] on div "Undo" at bounding box center [342, 608] width 22 height 9
click at [335, 508] on div "Undo" at bounding box center [334, 608] width 52 height 21
click at [336, 508] on div "Undo" at bounding box center [342, 608] width 22 height 9
click at [339, 508] on div "Undo" at bounding box center [342, 608] width 22 height 9
click at [338, 508] on div "Undo" at bounding box center [342, 608] width 22 height 9
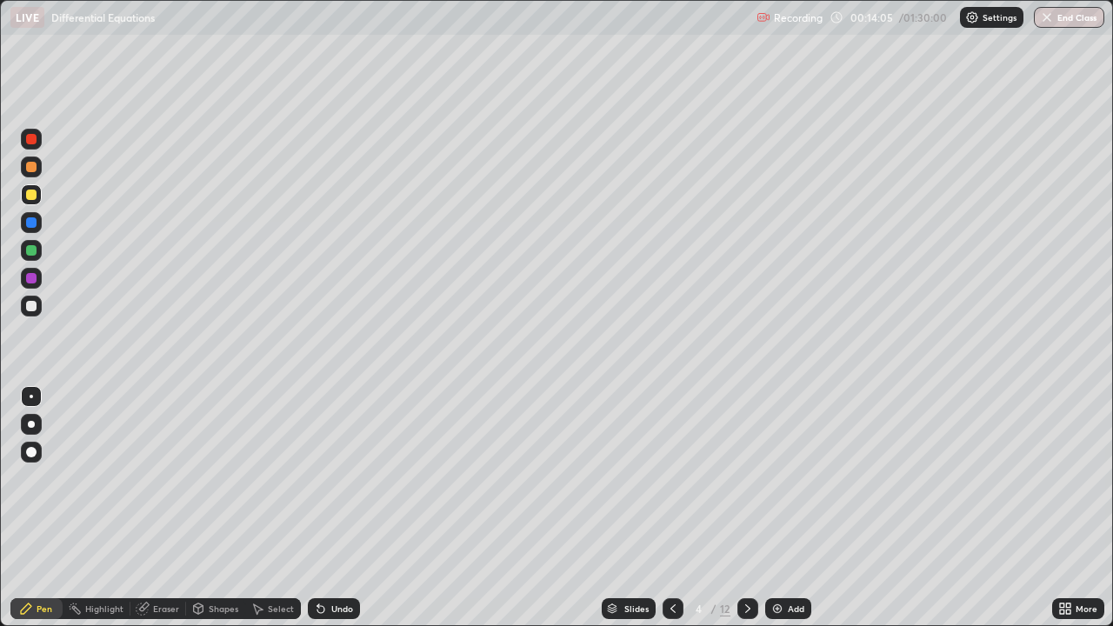
click at [336, 508] on div "Undo" at bounding box center [342, 608] width 22 height 9
click at [334, 508] on div "Undo" at bounding box center [342, 608] width 22 height 9
click at [279, 508] on div "Select" at bounding box center [281, 608] width 26 height 9
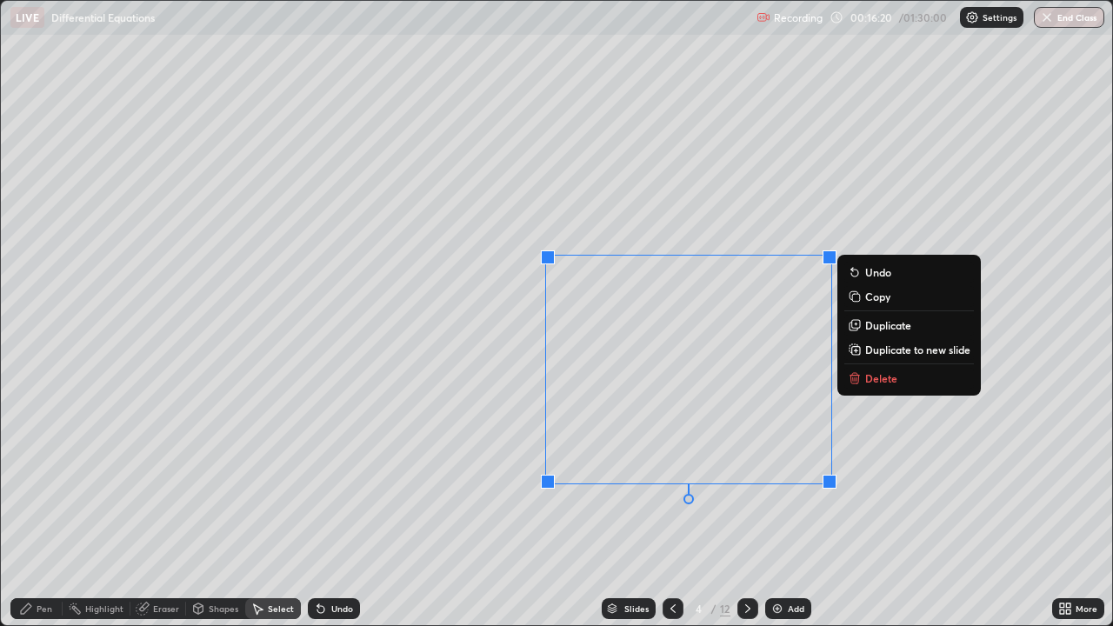
click at [902, 350] on p "Duplicate to new slide" at bounding box center [917, 349] width 105 height 14
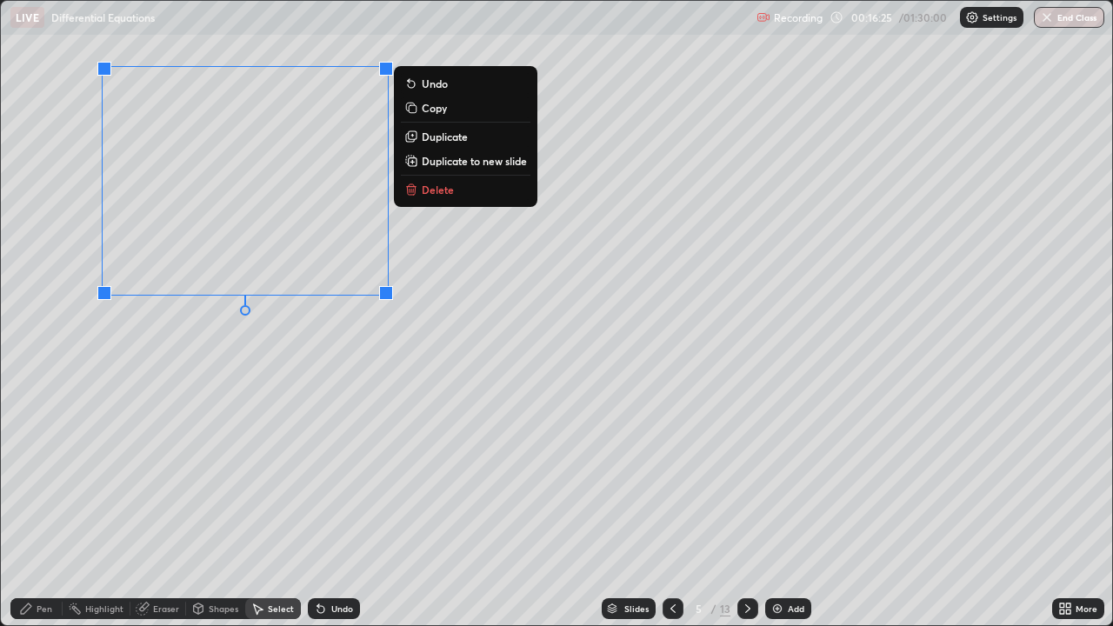
click at [48, 508] on div "Pen" at bounding box center [45, 608] width 16 height 9
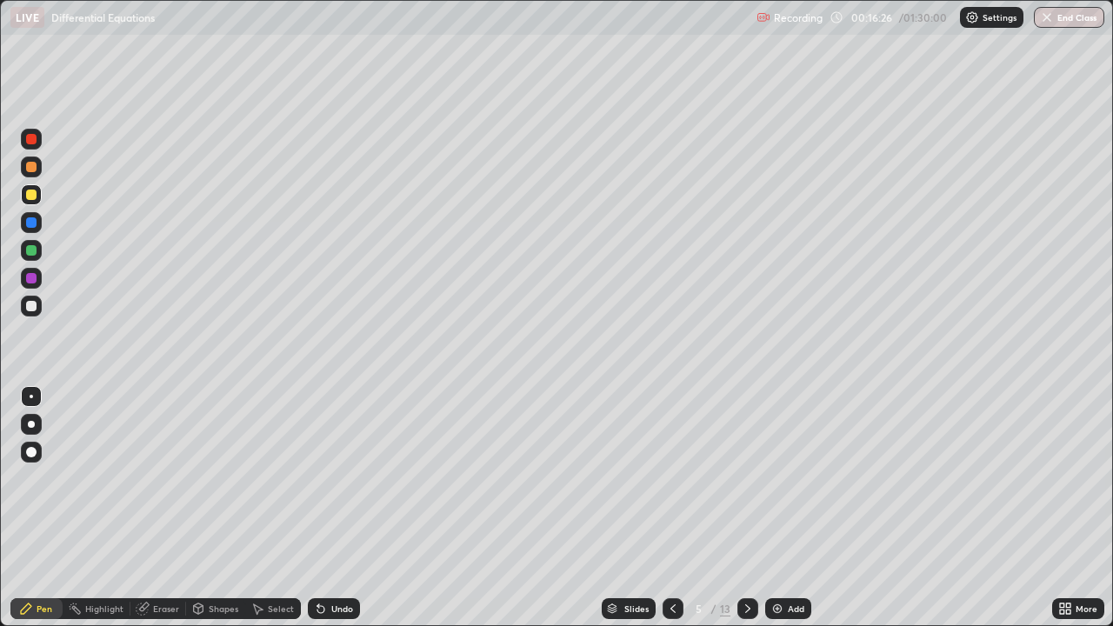
click at [30, 308] on div at bounding box center [31, 306] width 10 height 10
click at [34, 194] on div at bounding box center [31, 194] width 10 height 10
click at [318, 508] on icon at bounding box center [320, 609] width 7 height 7
click at [322, 508] on div "Undo" at bounding box center [334, 608] width 52 height 21
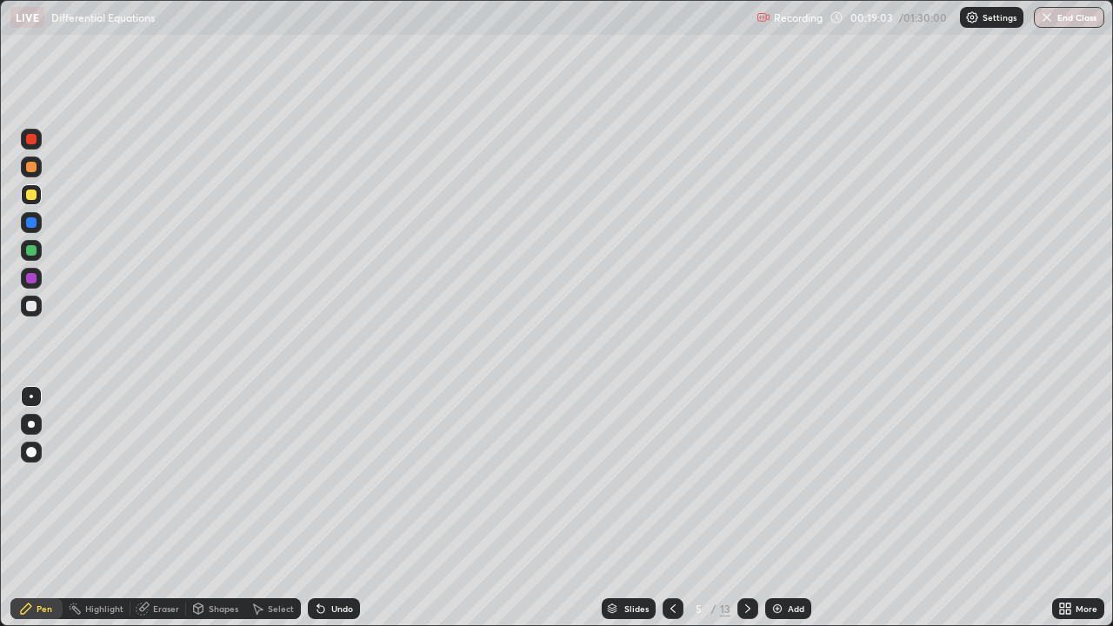
click at [324, 508] on div "Undo" at bounding box center [334, 608] width 52 height 21
click at [326, 508] on div "Undo" at bounding box center [334, 608] width 52 height 21
click at [331, 508] on div "Undo" at bounding box center [342, 608] width 22 height 9
click at [323, 508] on div "Undo" at bounding box center [334, 608] width 52 height 21
click at [35, 170] on div at bounding box center [31, 167] width 10 height 10
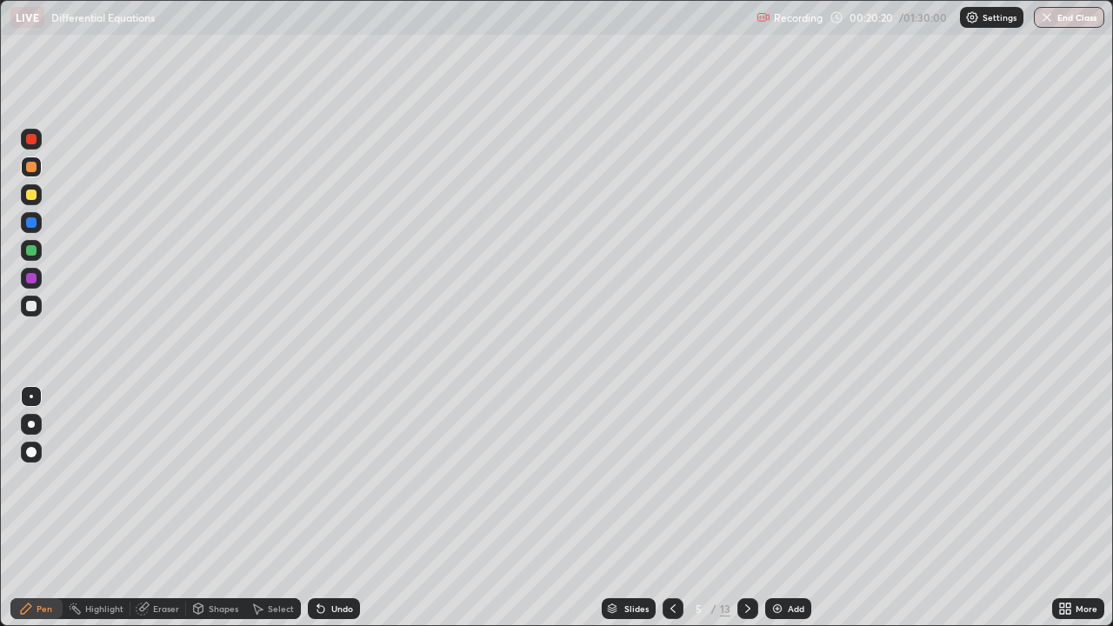
click at [318, 508] on icon at bounding box center [320, 609] width 7 height 7
click at [333, 508] on div "Undo" at bounding box center [342, 608] width 22 height 9
click at [281, 508] on div "Select" at bounding box center [281, 608] width 26 height 9
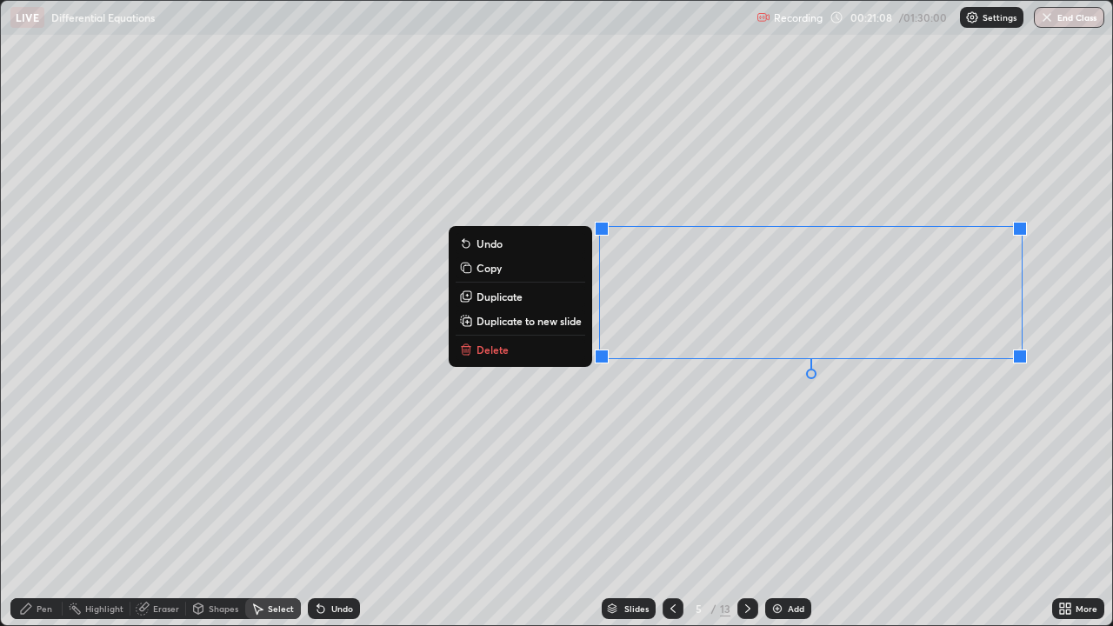
click at [556, 397] on div "0 ° Undo Copy Duplicate Duplicate to new slide Delete" at bounding box center [556, 313] width 1111 height 624
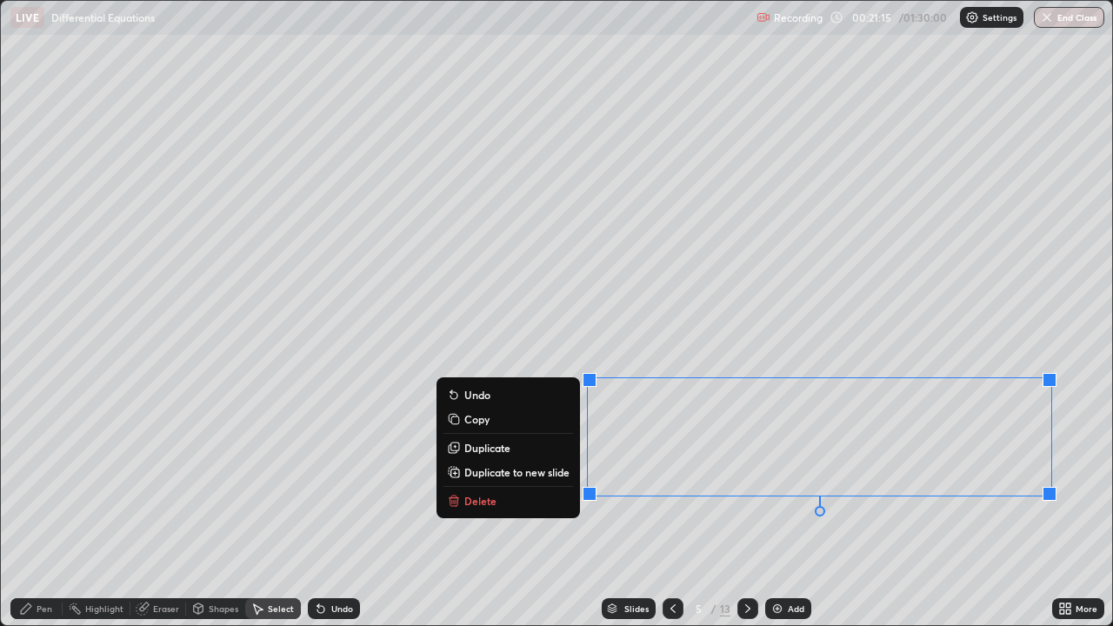
click at [654, 508] on div "0 ° Undo Copy Duplicate Duplicate to new slide Delete" at bounding box center [556, 313] width 1111 height 624
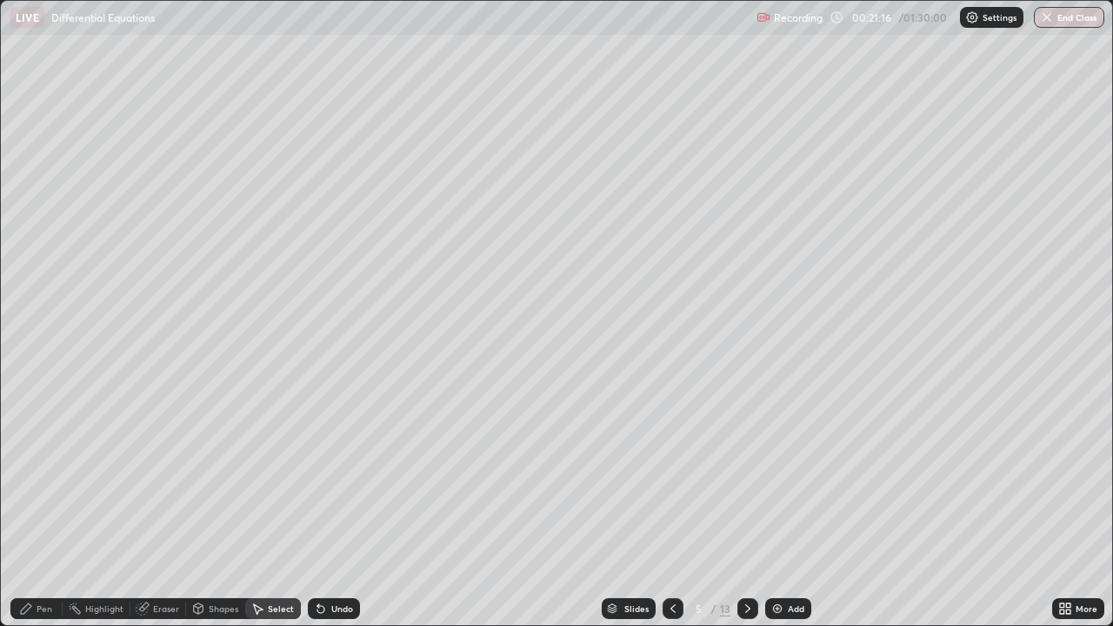
click at [45, 508] on div "Pen" at bounding box center [45, 608] width 16 height 9
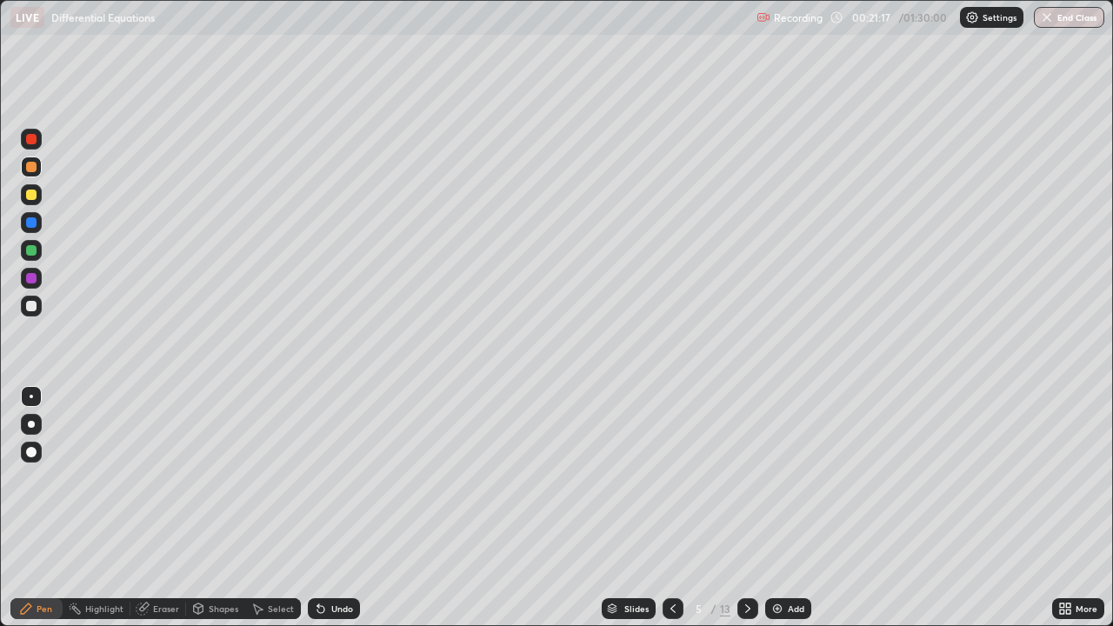
click at [32, 306] on div at bounding box center [31, 306] width 10 height 10
click at [345, 508] on div "Undo" at bounding box center [342, 608] width 22 height 9
click at [338, 508] on div "Undo" at bounding box center [342, 608] width 22 height 9
click at [746, 508] on icon at bounding box center [748, 608] width 14 height 14
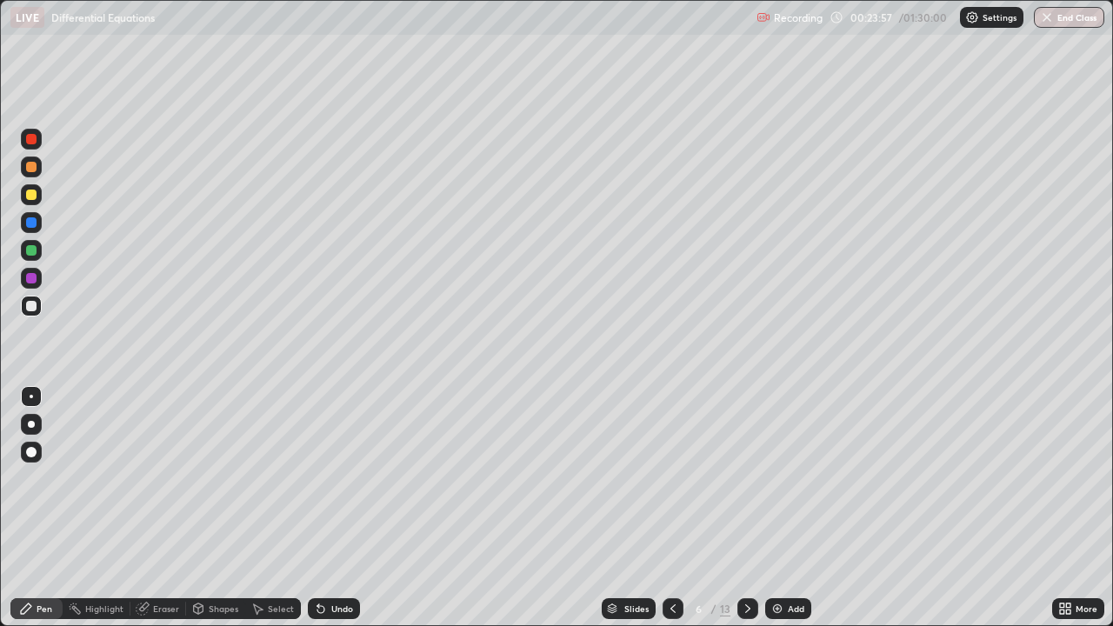
click at [37, 303] on div at bounding box center [31, 306] width 21 height 21
click at [332, 508] on div "Undo" at bounding box center [342, 608] width 22 height 9
click at [32, 194] on div at bounding box center [31, 194] width 10 height 10
click at [32, 167] on div at bounding box center [31, 167] width 10 height 10
click at [335, 508] on div "Undo" at bounding box center [342, 608] width 22 height 9
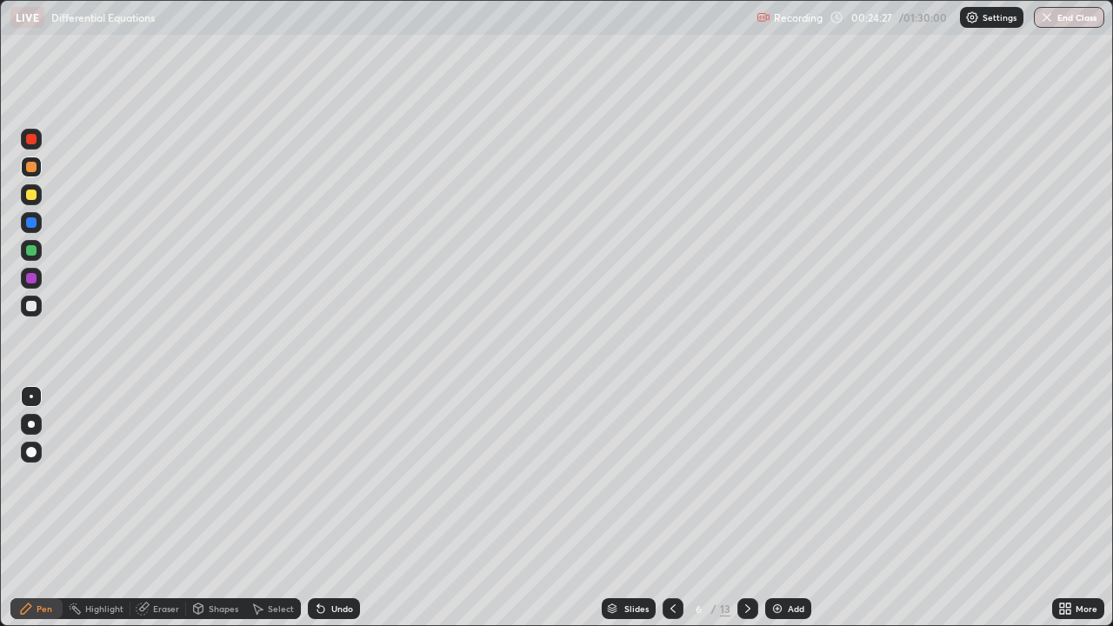
click at [337, 508] on div "Undo" at bounding box center [342, 608] width 22 height 9
click at [339, 508] on div "Undo" at bounding box center [342, 608] width 22 height 9
click at [340, 508] on div "Undo" at bounding box center [342, 608] width 22 height 9
click at [346, 508] on div "Undo" at bounding box center [334, 608] width 52 height 21
click at [345, 508] on div "Undo" at bounding box center [334, 608] width 52 height 21
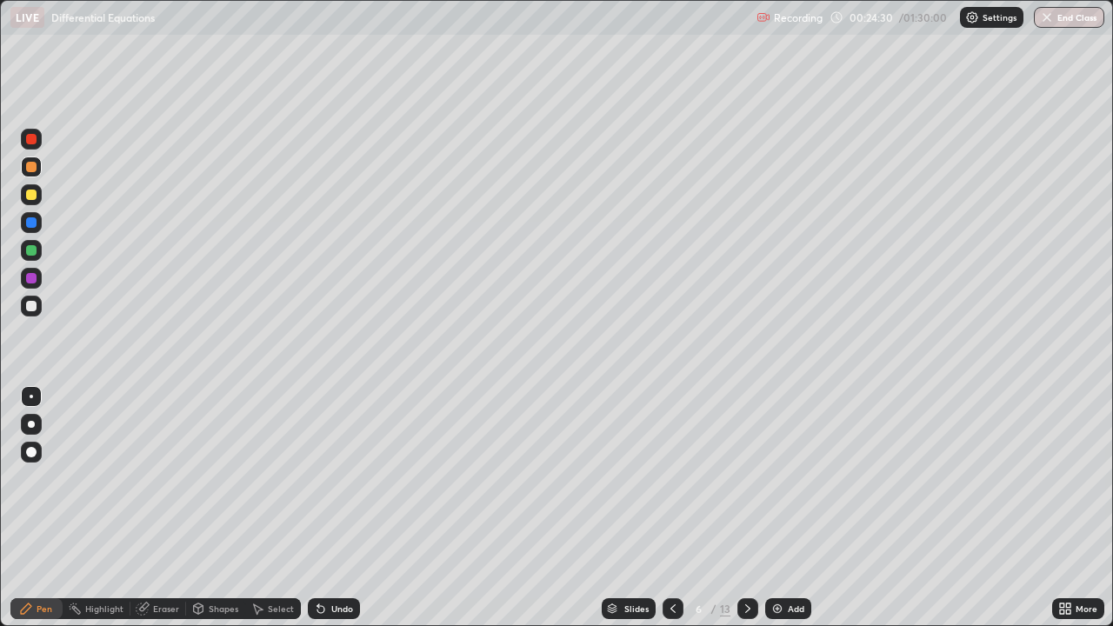
click at [346, 508] on div "Undo" at bounding box center [334, 608] width 52 height 21
click at [347, 508] on div "Undo" at bounding box center [334, 608] width 52 height 21
click at [336, 508] on div "Undo" at bounding box center [342, 608] width 22 height 9
click at [336, 508] on div "Undo" at bounding box center [334, 608] width 52 height 21
click at [337, 508] on div "Undo" at bounding box center [334, 608] width 52 height 21
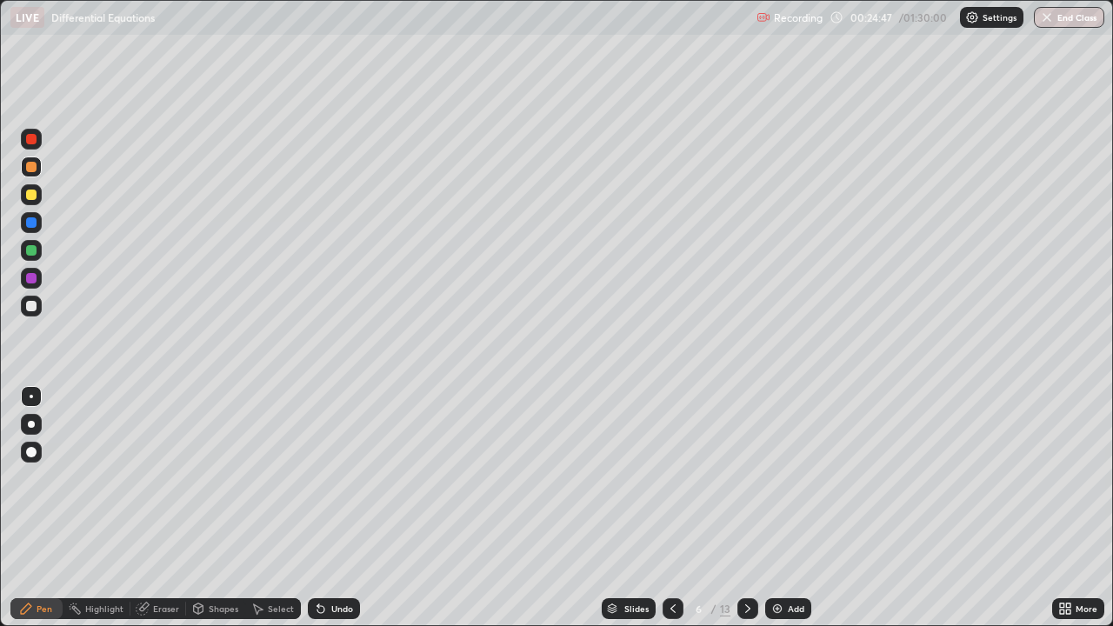
click at [35, 309] on div at bounding box center [31, 306] width 10 height 10
click at [39, 309] on div at bounding box center [31, 306] width 21 height 21
click at [31, 196] on div at bounding box center [31, 194] width 10 height 10
click at [35, 246] on div at bounding box center [31, 250] width 10 height 10
click at [38, 169] on div at bounding box center [31, 166] width 21 height 21
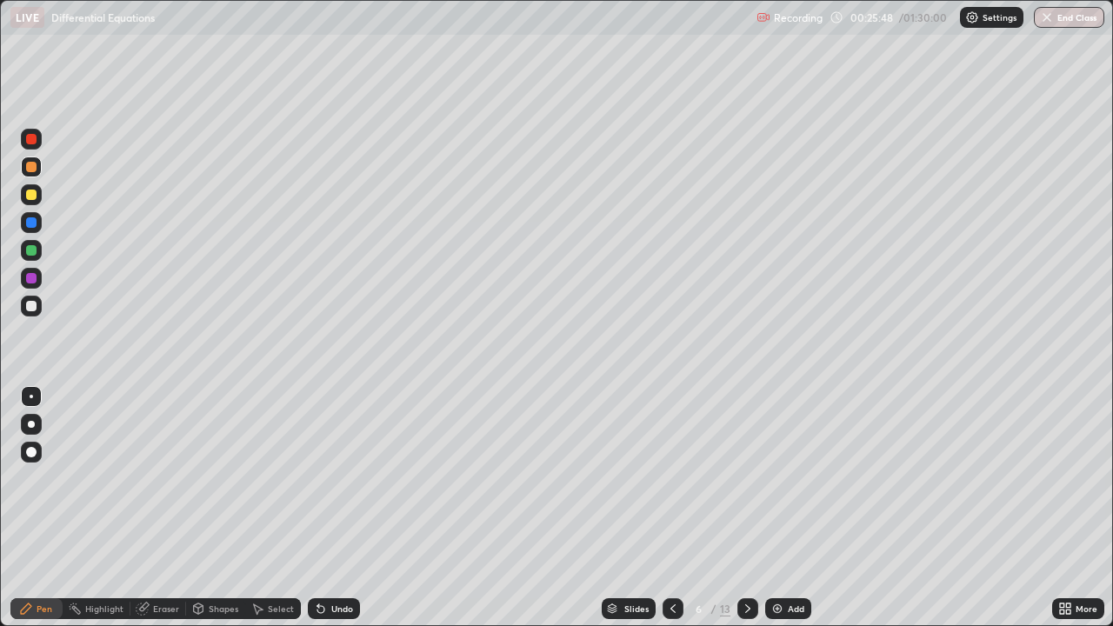
click at [32, 250] on div at bounding box center [31, 250] width 10 height 10
click at [34, 193] on div at bounding box center [31, 194] width 10 height 10
click at [339, 508] on div "Undo" at bounding box center [342, 608] width 22 height 9
click at [29, 251] on div at bounding box center [31, 250] width 10 height 10
click at [35, 304] on div at bounding box center [31, 306] width 10 height 10
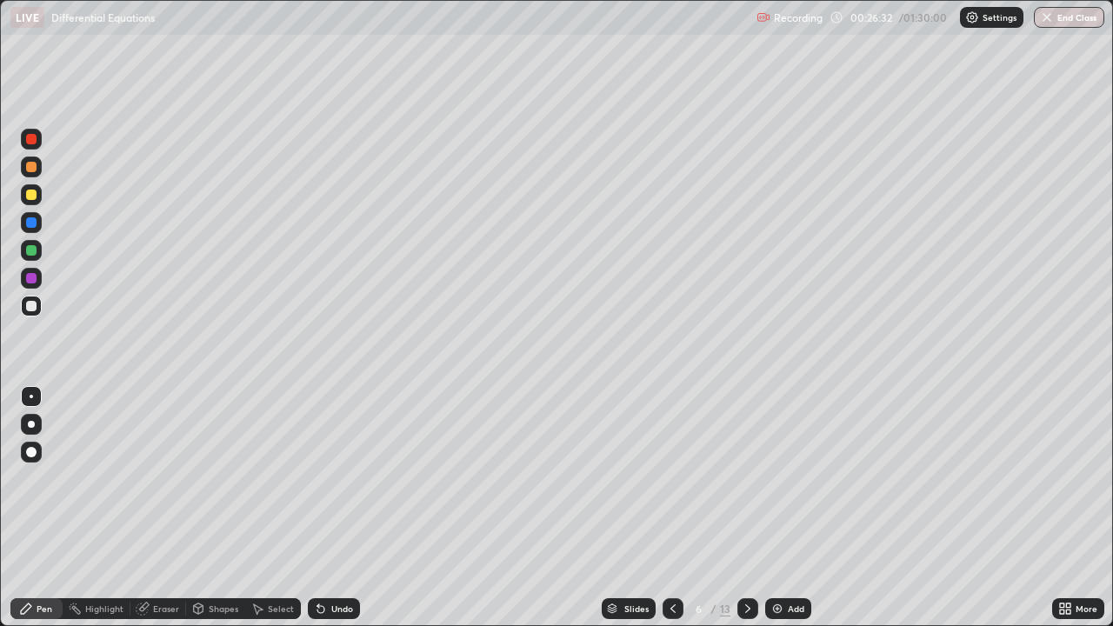
click at [273, 508] on div "Select" at bounding box center [281, 608] width 26 height 9
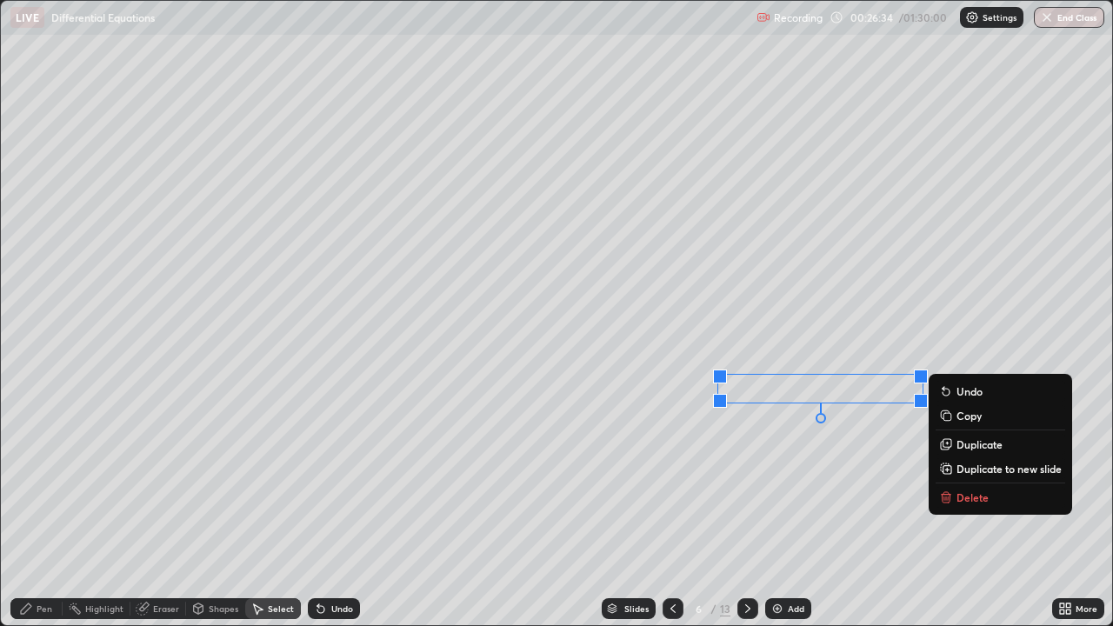
click at [970, 492] on p "Delete" at bounding box center [972, 497] width 32 height 14
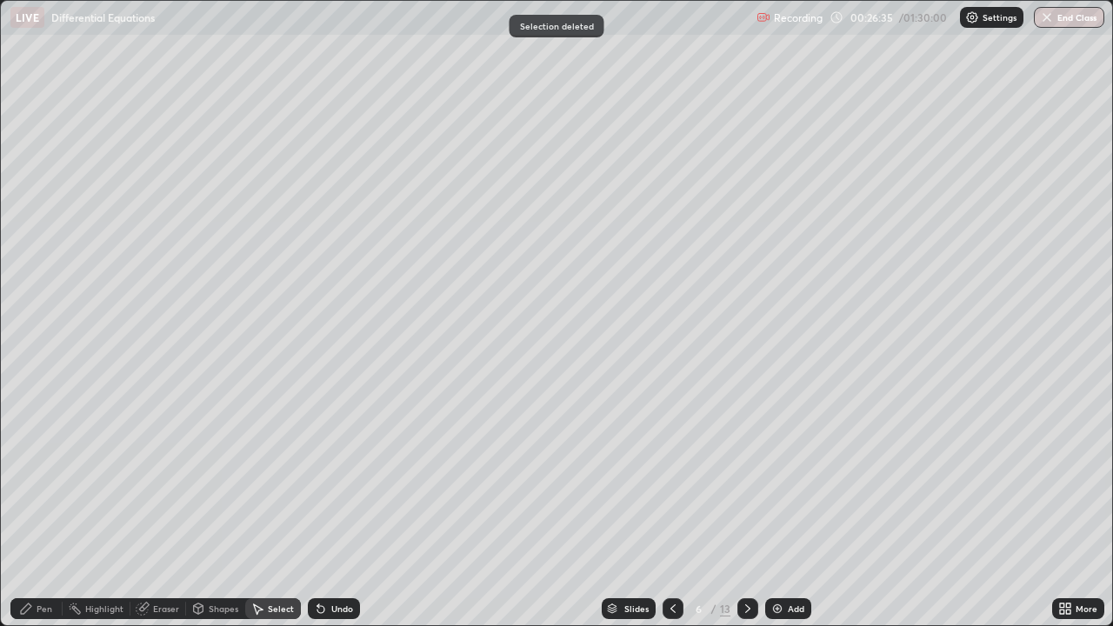
click at [34, 508] on div "Pen" at bounding box center [36, 608] width 52 height 21
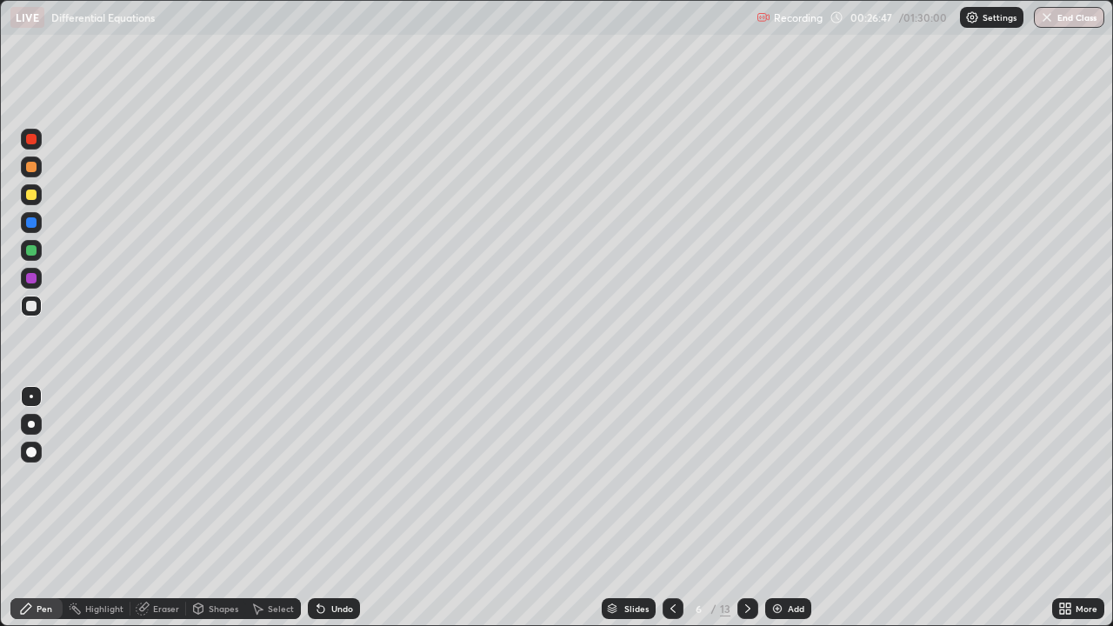
click at [342, 508] on div "Undo" at bounding box center [342, 608] width 22 height 9
click at [338, 508] on div "Undo" at bounding box center [342, 608] width 22 height 9
click at [291, 508] on div "Select" at bounding box center [281, 608] width 26 height 9
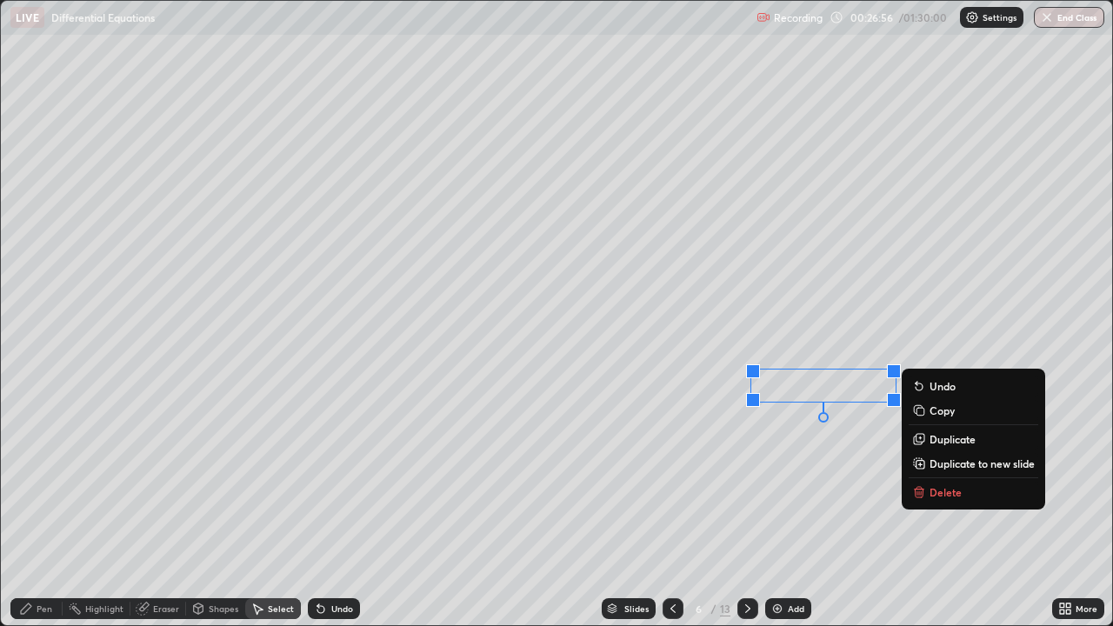
click at [953, 487] on p "Delete" at bounding box center [945, 492] width 32 height 14
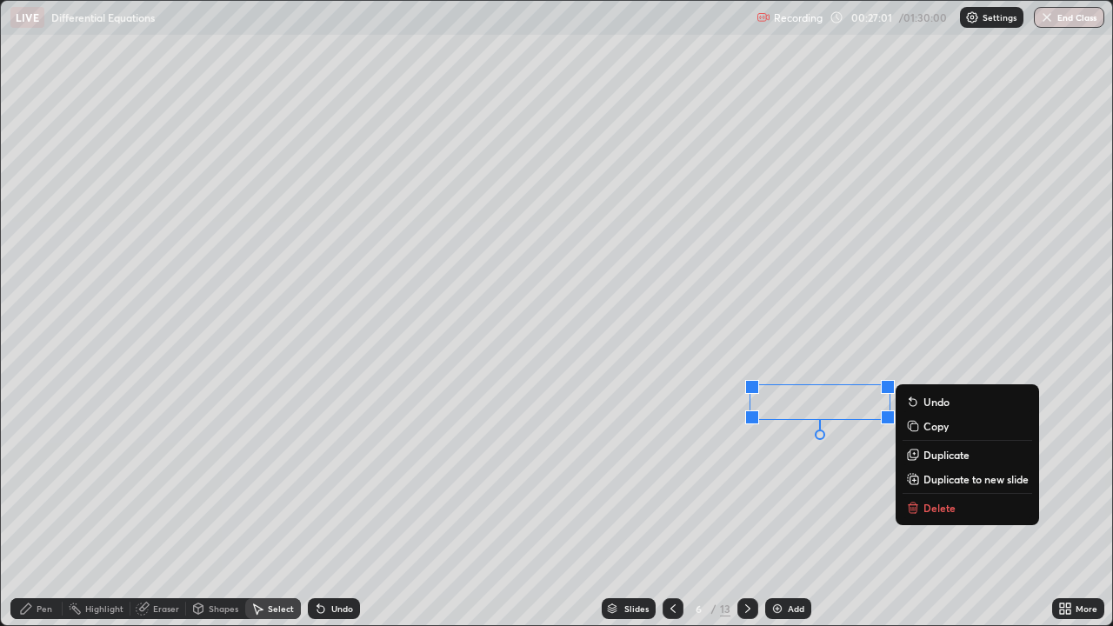
click at [37, 508] on div "Pen" at bounding box center [45, 608] width 16 height 9
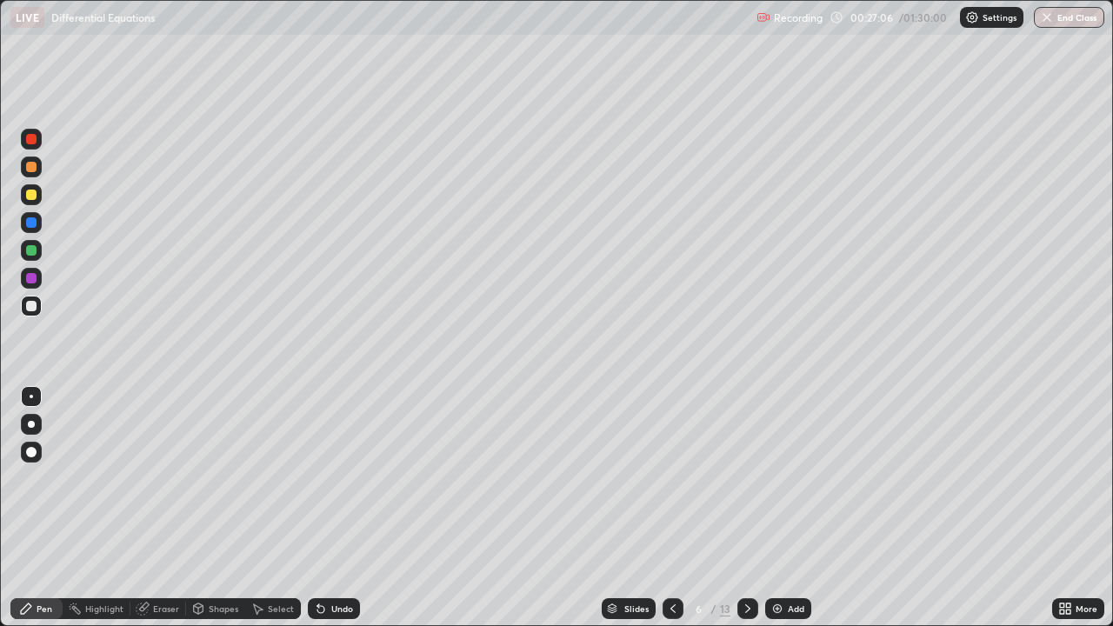
click at [671, 508] on icon at bounding box center [673, 608] width 14 height 14
click at [674, 508] on icon at bounding box center [673, 608] width 14 height 14
click at [746, 508] on icon at bounding box center [748, 608] width 14 height 14
click at [668, 508] on div at bounding box center [672, 608] width 21 height 21
click at [745, 508] on icon at bounding box center [747, 608] width 5 height 9
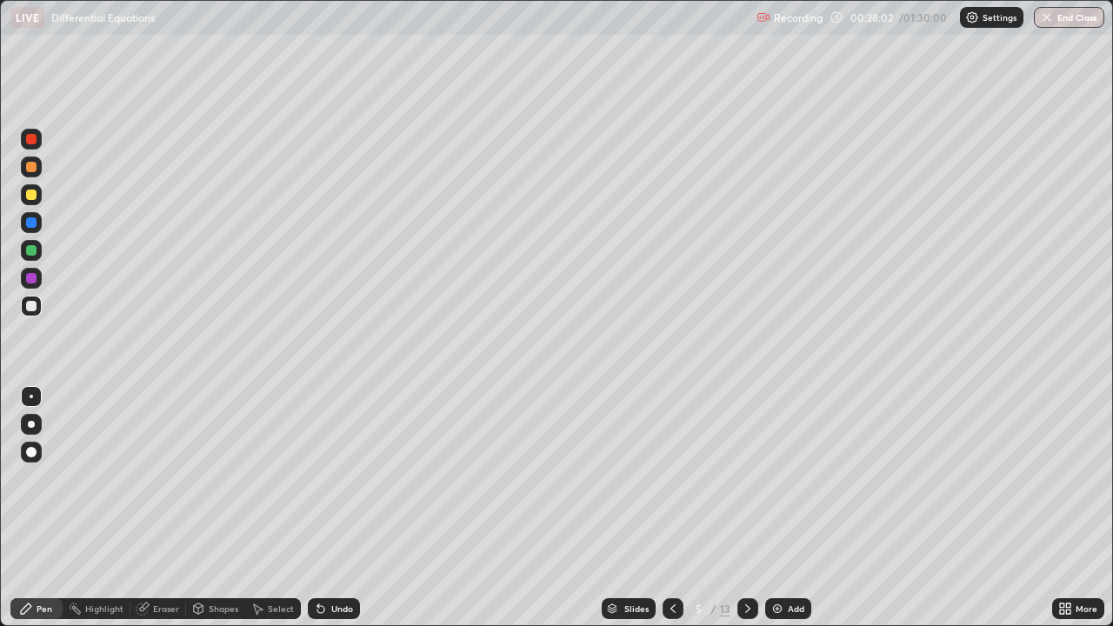
click at [31, 305] on div at bounding box center [31, 306] width 10 height 10
click at [166, 508] on div "Eraser" at bounding box center [166, 608] width 26 height 9
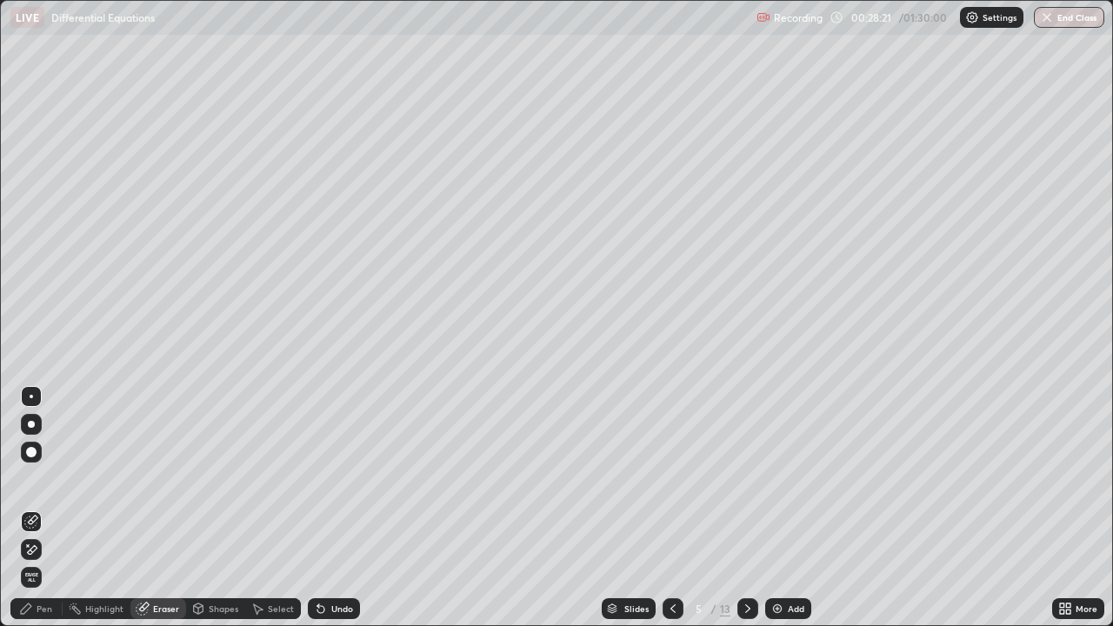
click at [50, 508] on div "Pen" at bounding box center [45, 608] width 16 height 9
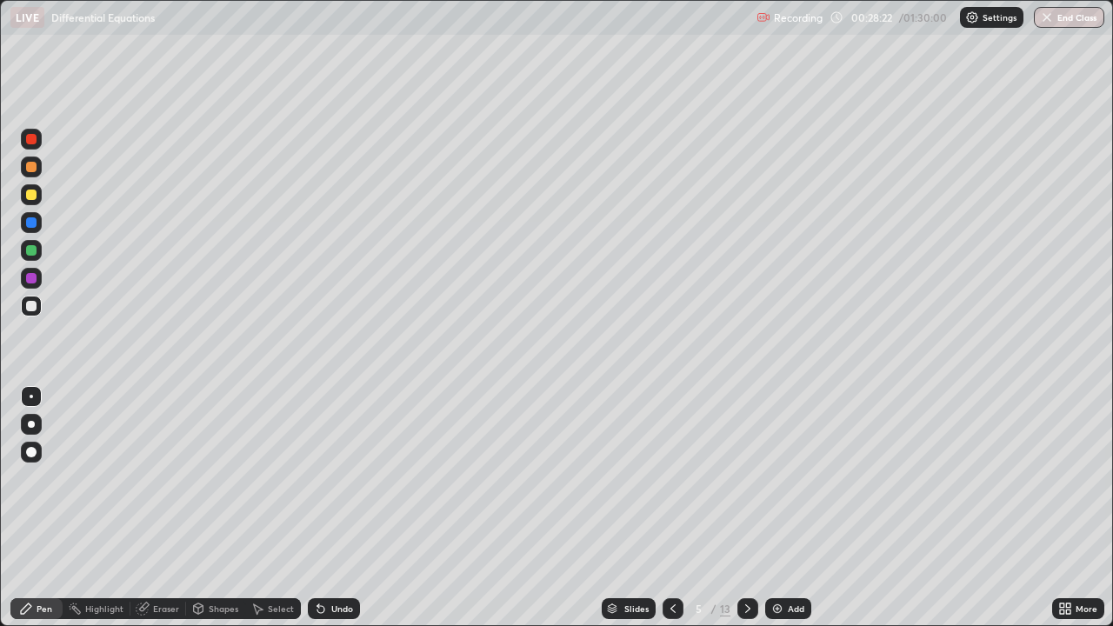
click at [32, 250] on div at bounding box center [31, 250] width 10 height 10
click at [149, 508] on div "Eraser" at bounding box center [158, 608] width 56 height 21
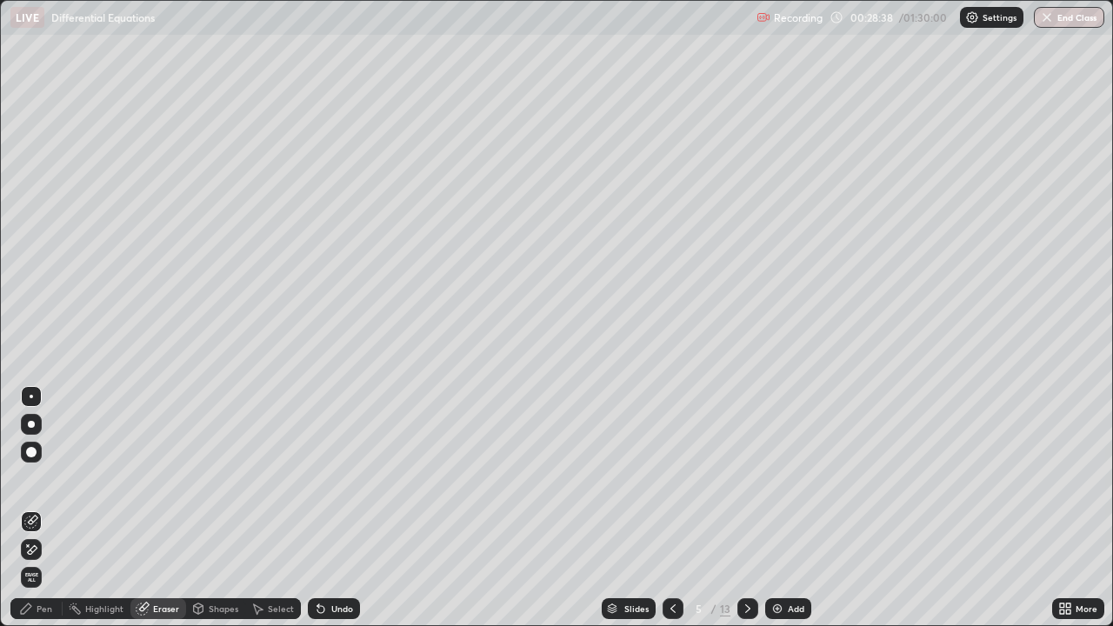
click at [25, 508] on icon at bounding box center [26, 608] width 10 height 10
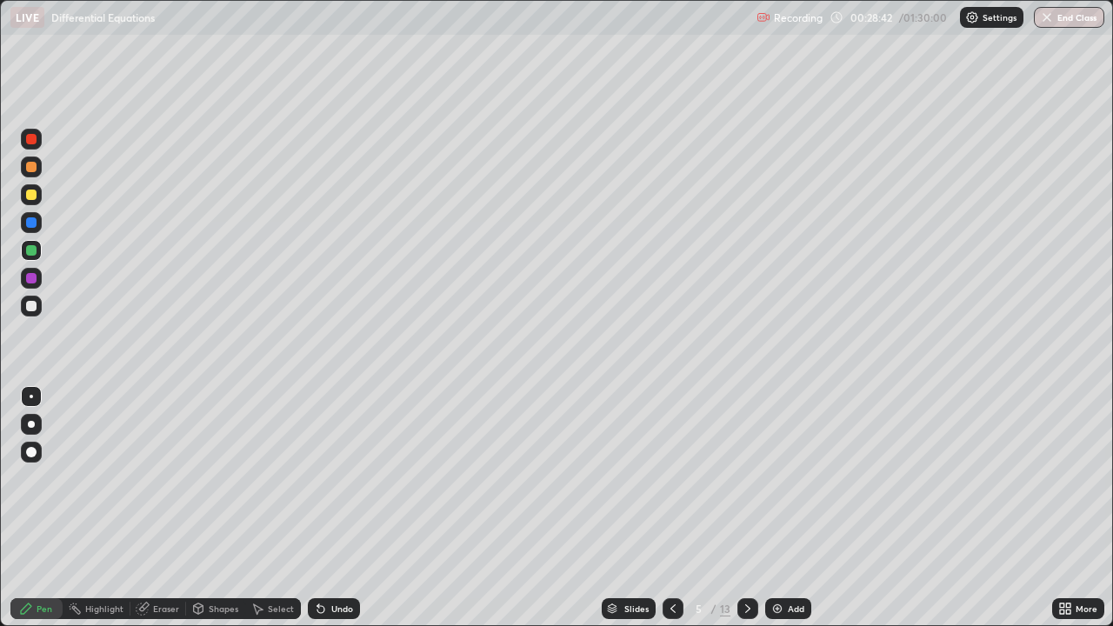
click at [41, 306] on div at bounding box center [31, 306] width 21 height 21
click at [325, 508] on div "Undo" at bounding box center [334, 608] width 52 height 21
click at [320, 508] on icon at bounding box center [321, 608] width 14 height 14
click at [323, 508] on icon at bounding box center [321, 608] width 14 height 14
click at [332, 508] on div "Undo" at bounding box center [334, 608] width 52 height 21
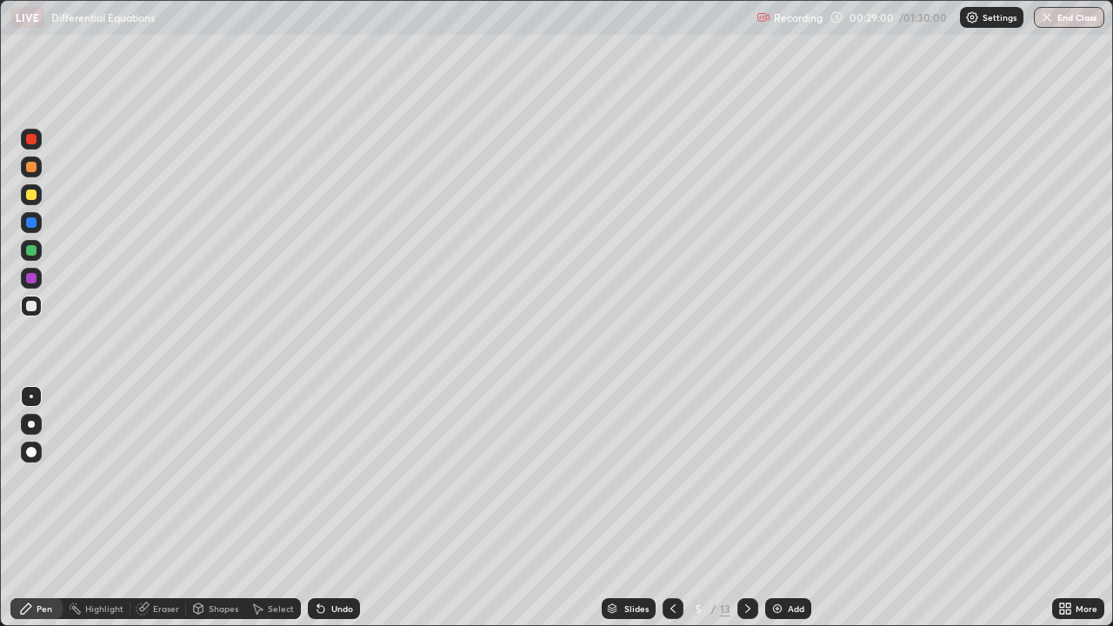
click at [351, 508] on div "Undo" at bounding box center [334, 608] width 52 height 21
click at [149, 508] on div "Eraser" at bounding box center [158, 608] width 56 height 21
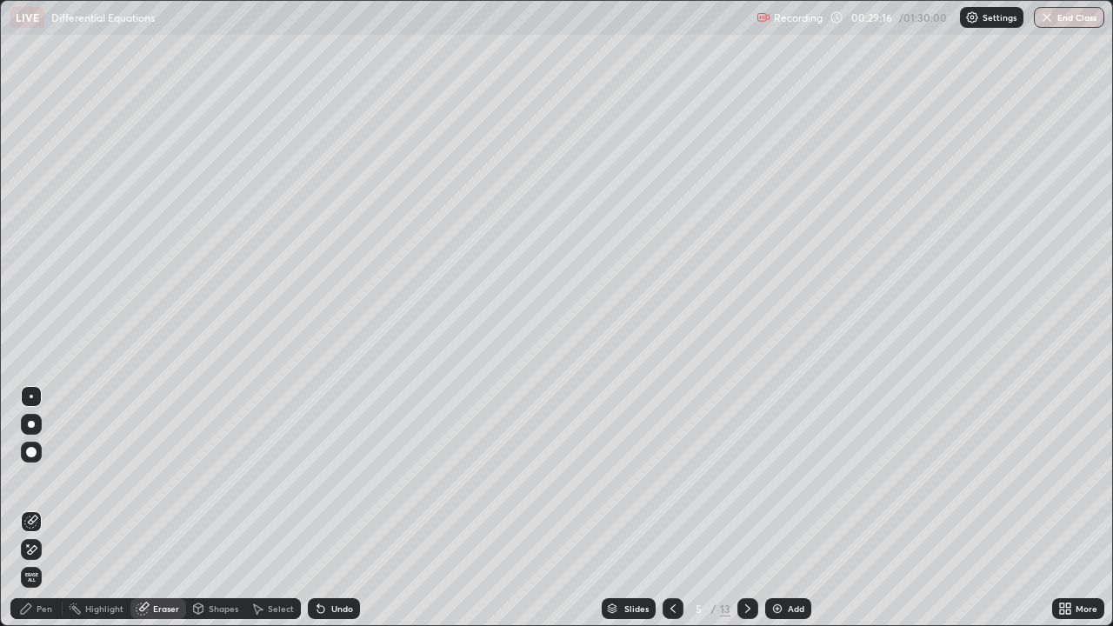
click at [50, 508] on div "Pen" at bounding box center [45, 608] width 16 height 9
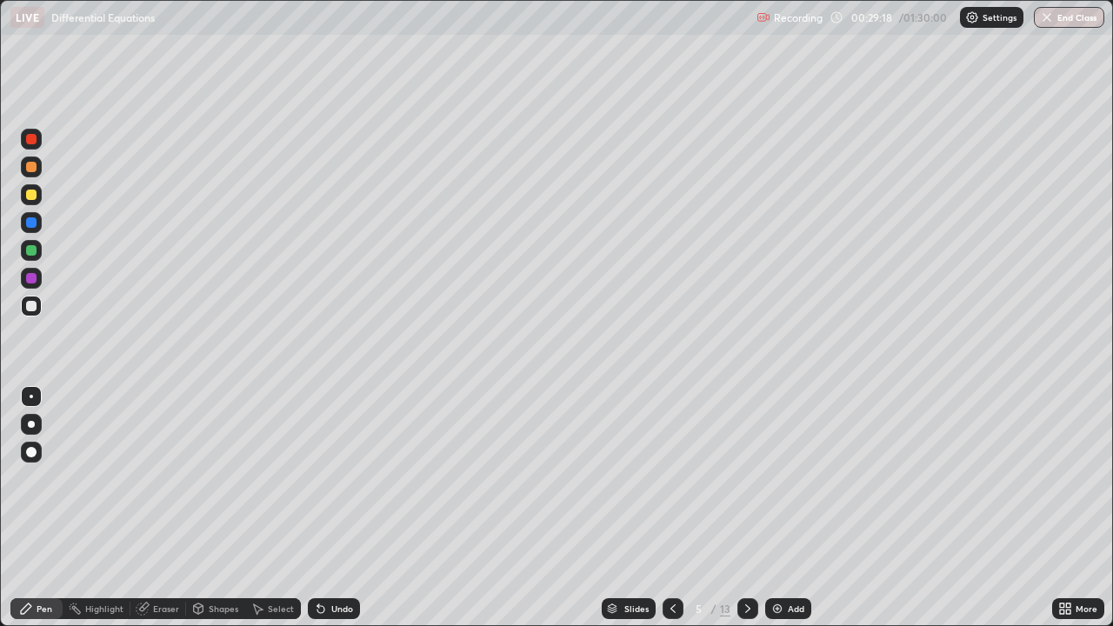
click at [34, 247] on div at bounding box center [31, 250] width 10 height 10
click at [30, 304] on div at bounding box center [31, 306] width 10 height 10
click at [746, 508] on icon at bounding box center [748, 608] width 14 height 14
click at [335, 508] on div "Undo" at bounding box center [334, 608] width 52 height 21
click at [30, 304] on div at bounding box center [31, 306] width 10 height 10
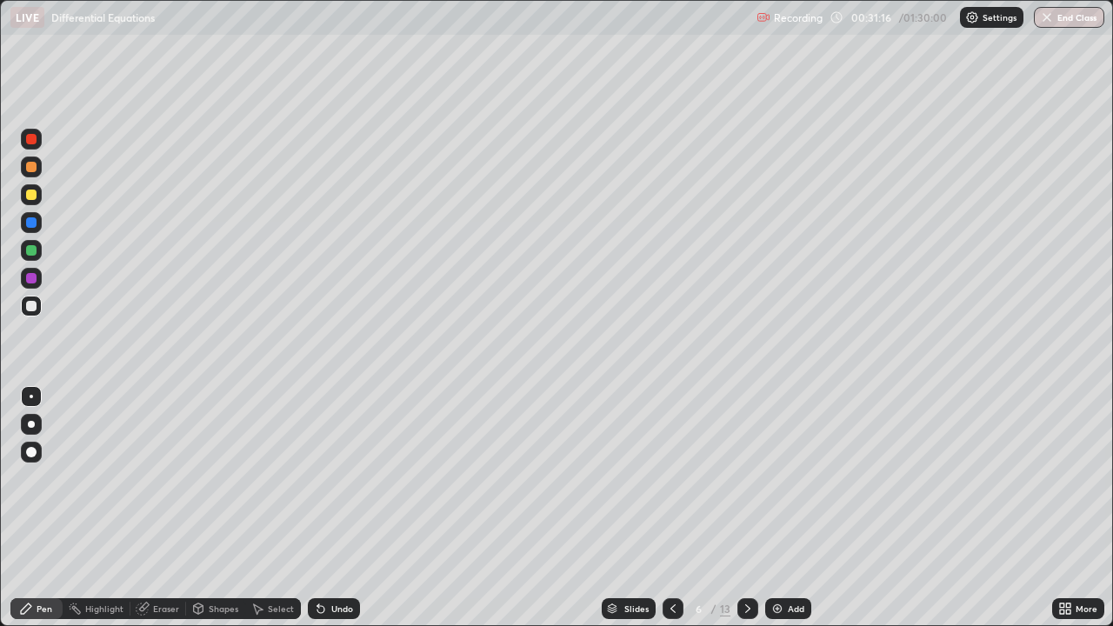
click at [747, 508] on icon at bounding box center [748, 608] width 14 height 14
click at [336, 508] on div "Undo" at bounding box center [342, 608] width 22 height 9
click at [337, 508] on div "Undo" at bounding box center [342, 608] width 22 height 9
click at [269, 508] on div "Select" at bounding box center [281, 608] width 26 height 9
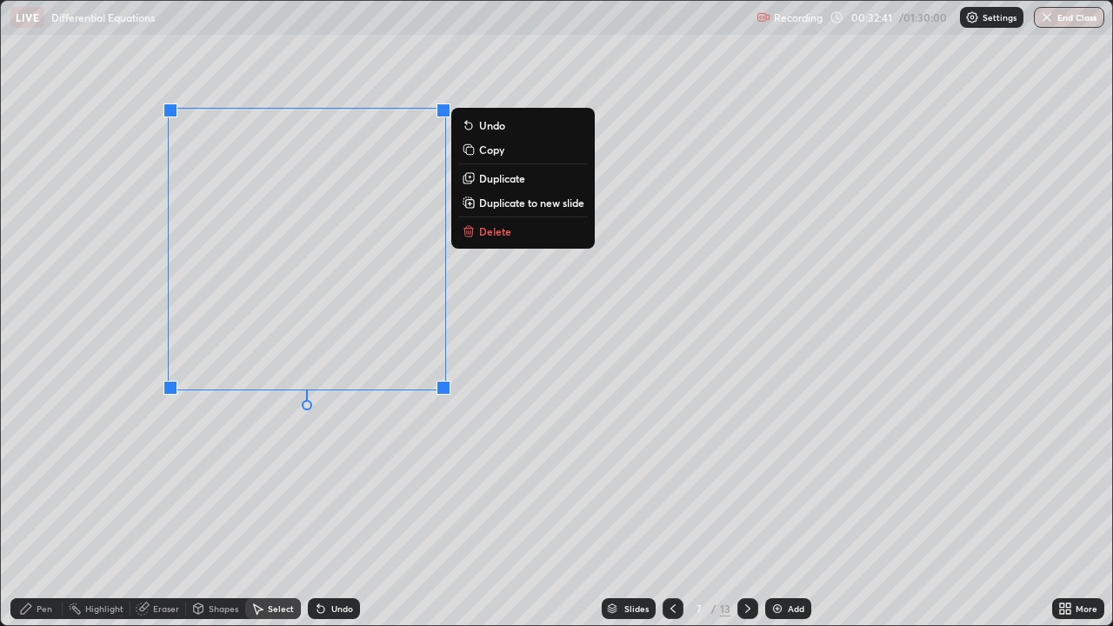
click at [49, 508] on div "Pen" at bounding box center [45, 608] width 16 height 9
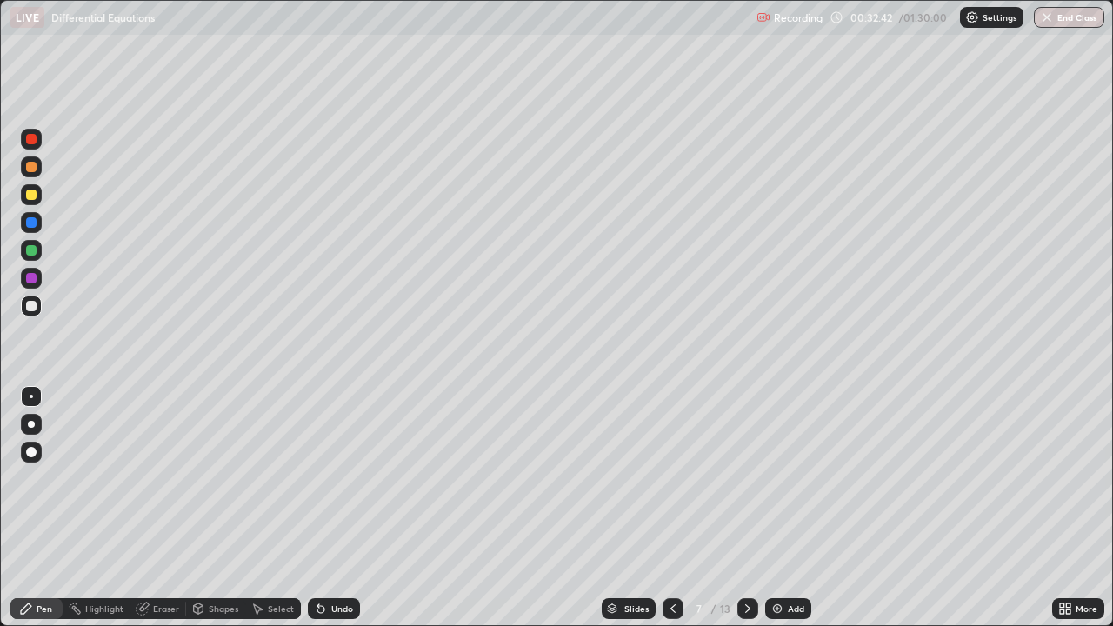
click at [30, 308] on div at bounding box center [31, 306] width 10 height 10
click at [343, 508] on div "Undo" at bounding box center [342, 608] width 22 height 9
click at [343, 508] on div "Undo" at bounding box center [334, 608] width 52 height 21
click at [337, 508] on div "Undo" at bounding box center [342, 608] width 22 height 9
click at [334, 508] on div "Undo" at bounding box center [342, 608] width 22 height 9
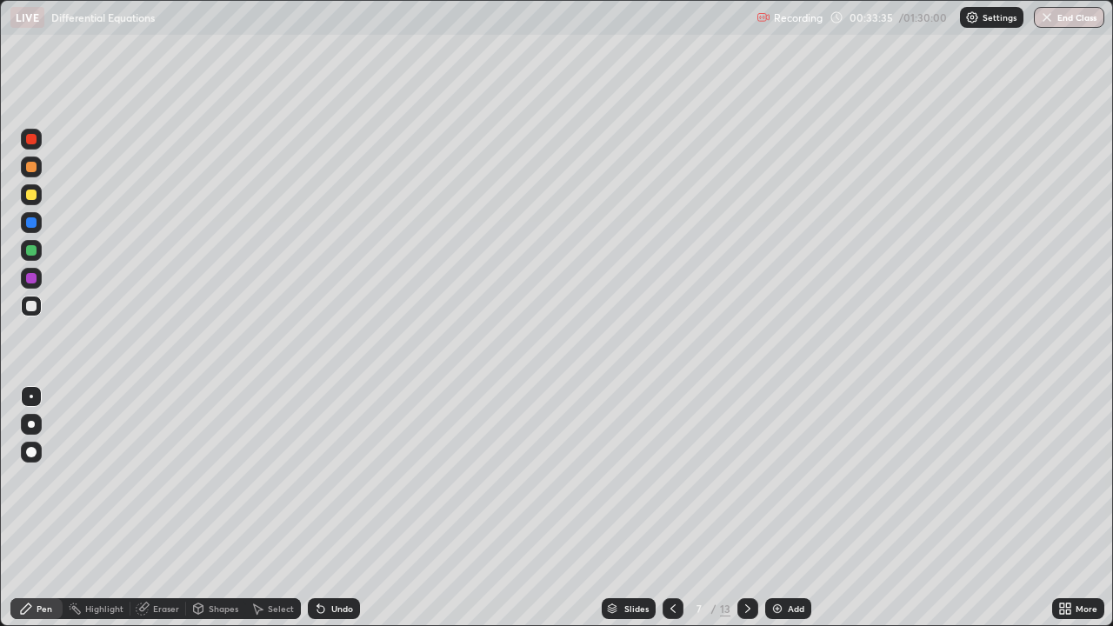
click at [335, 508] on div "Undo" at bounding box center [334, 608] width 52 height 21
click at [339, 508] on div "Undo" at bounding box center [342, 608] width 22 height 9
click at [330, 508] on div "Undo" at bounding box center [334, 608] width 52 height 21
click at [331, 508] on div "Undo" at bounding box center [342, 608] width 22 height 9
click at [31, 198] on div at bounding box center [31, 194] width 10 height 10
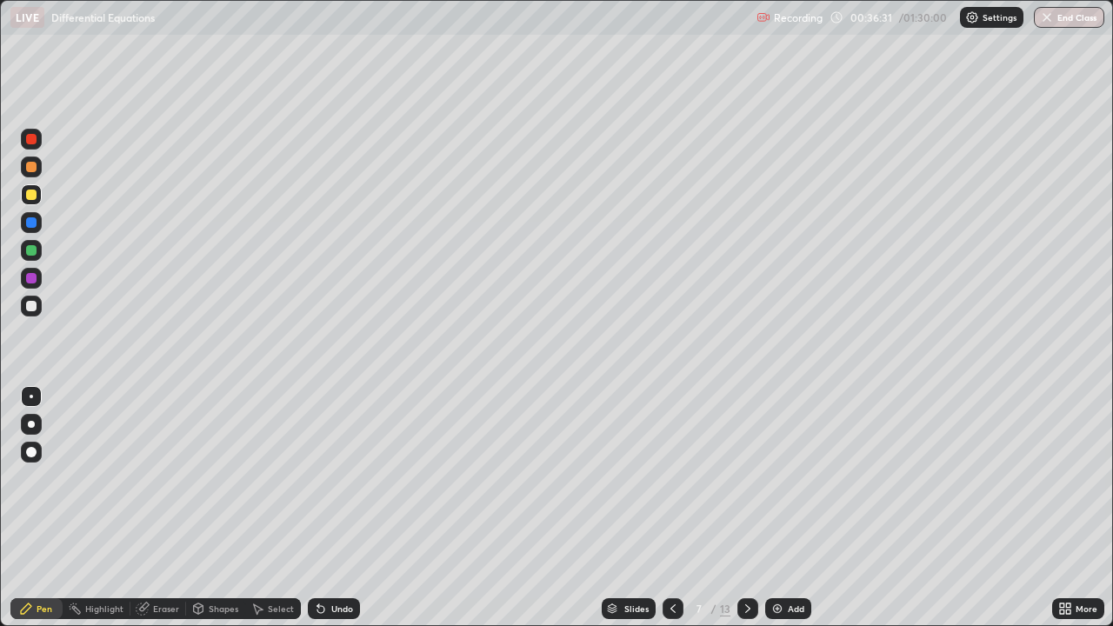
click at [33, 310] on div at bounding box center [31, 306] width 10 height 10
click at [750, 508] on div at bounding box center [747, 608] width 21 height 21
click at [34, 309] on div at bounding box center [31, 306] width 10 height 10
click at [36, 309] on div at bounding box center [31, 306] width 21 height 21
click at [30, 198] on div at bounding box center [31, 194] width 10 height 10
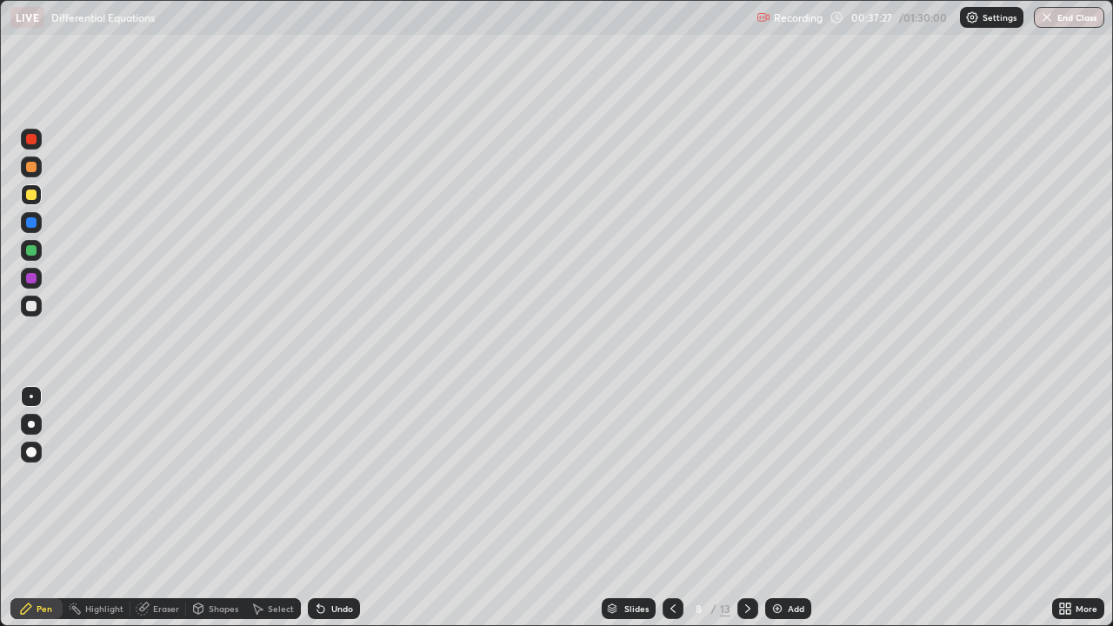
click at [328, 508] on div "Undo" at bounding box center [334, 608] width 52 height 21
click at [30, 306] on div at bounding box center [31, 306] width 10 height 10
click at [163, 508] on div "Eraser" at bounding box center [166, 608] width 26 height 9
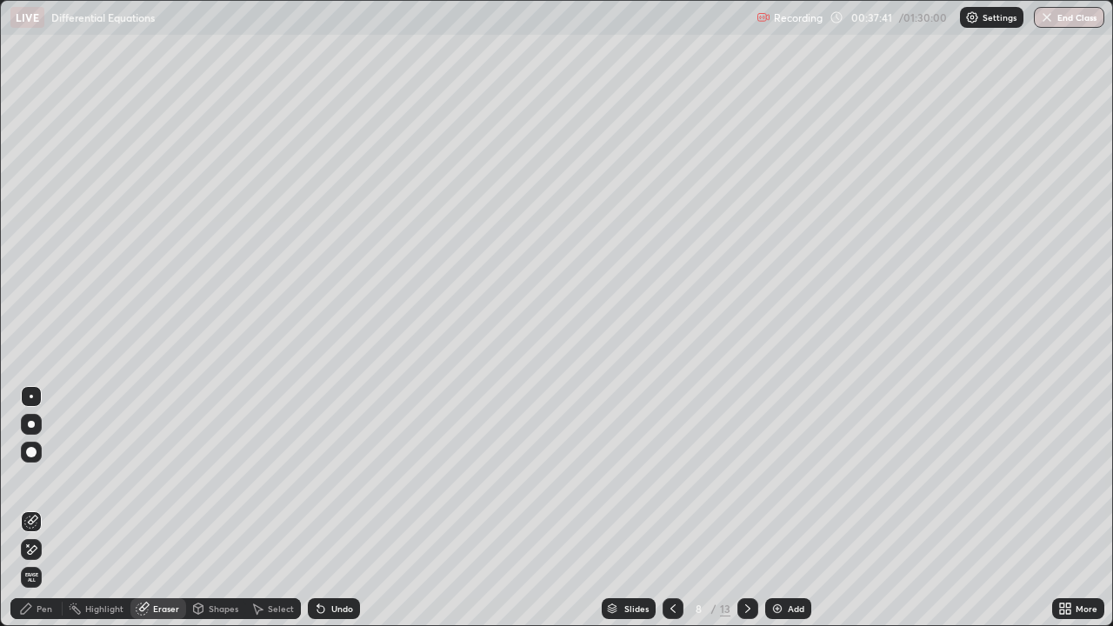
click at [46, 508] on div "Pen" at bounding box center [36, 608] width 52 height 21
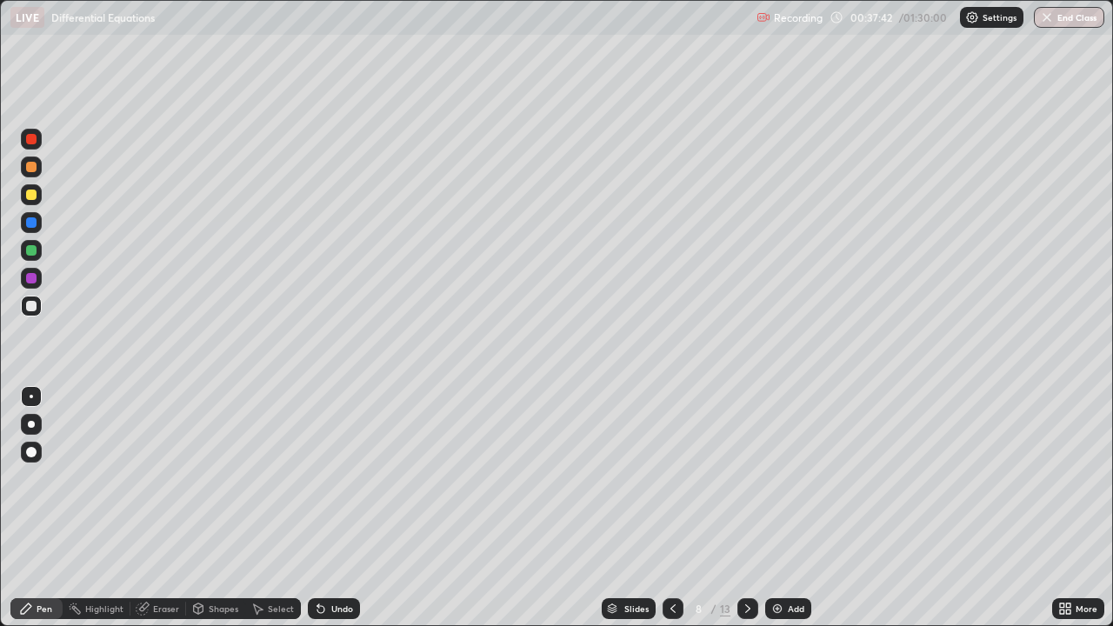
click at [34, 307] on div at bounding box center [31, 306] width 10 height 10
click at [37, 305] on div at bounding box center [31, 306] width 21 height 21
click at [36, 304] on div at bounding box center [31, 306] width 10 height 10
click at [333, 508] on div "Undo" at bounding box center [342, 608] width 22 height 9
click at [345, 508] on div "Undo" at bounding box center [334, 608] width 52 height 21
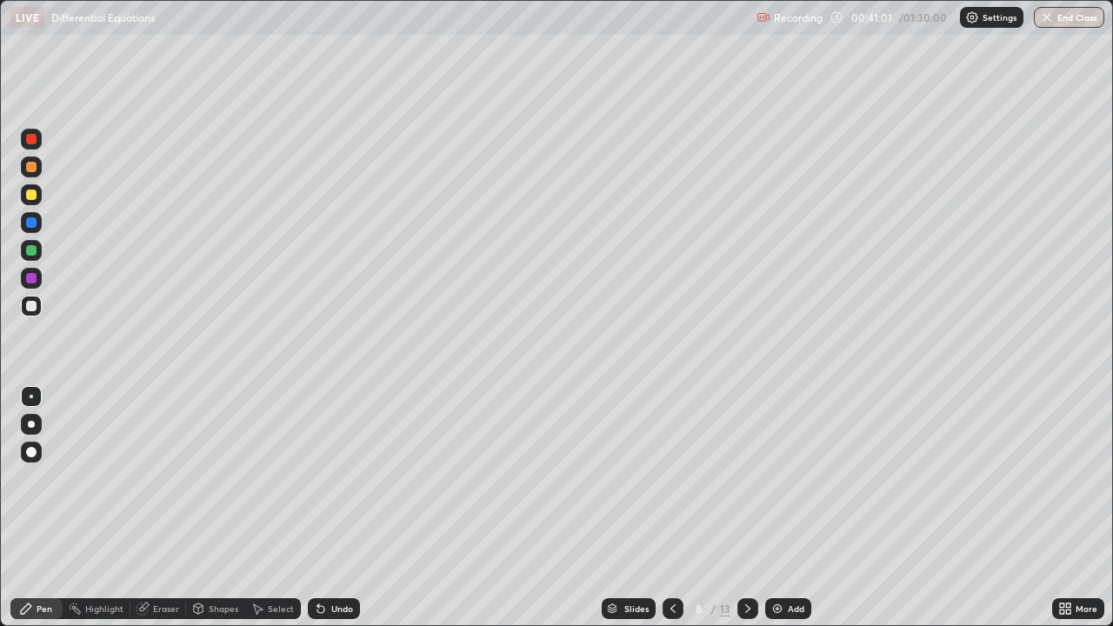
click at [343, 508] on div "Undo" at bounding box center [342, 608] width 22 height 9
click at [281, 508] on div "Select" at bounding box center [281, 608] width 26 height 9
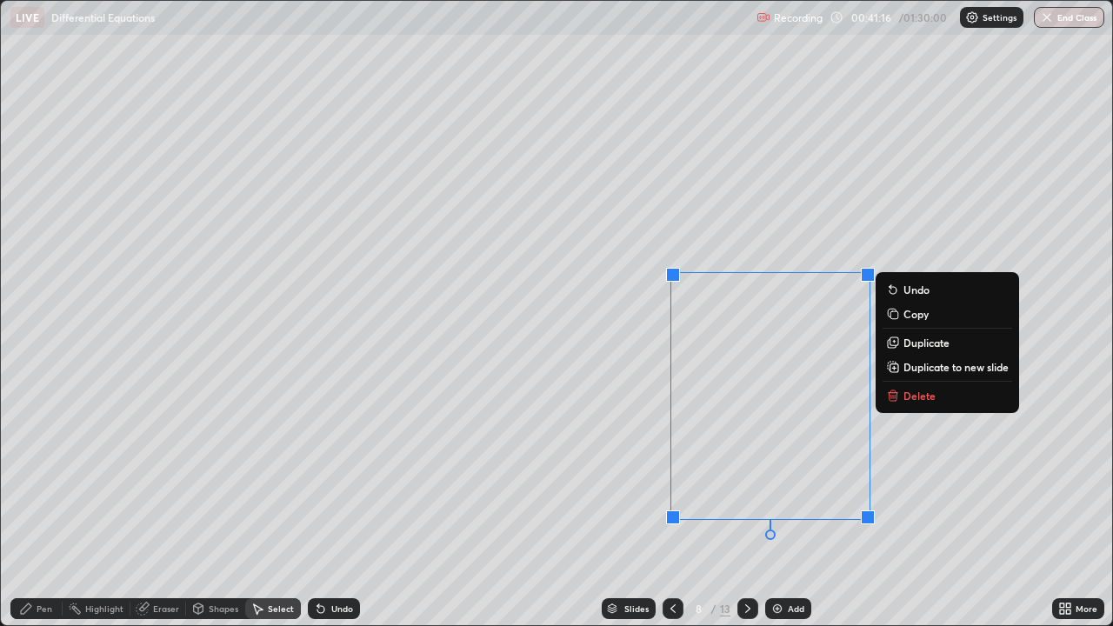
click at [621, 465] on div "0 ° Undo Copy Duplicate Duplicate to new slide Delete" at bounding box center [556, 313] width 1111 height 624
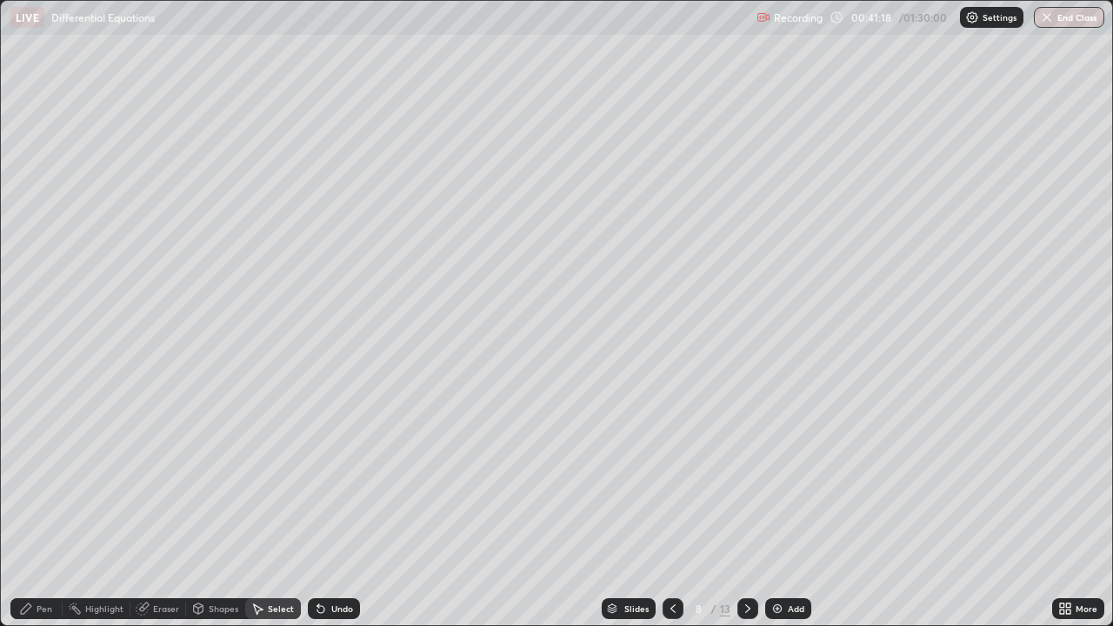
click at [38, 508] on div "Pen" at bounding box center [45, 608] width 16 height 9
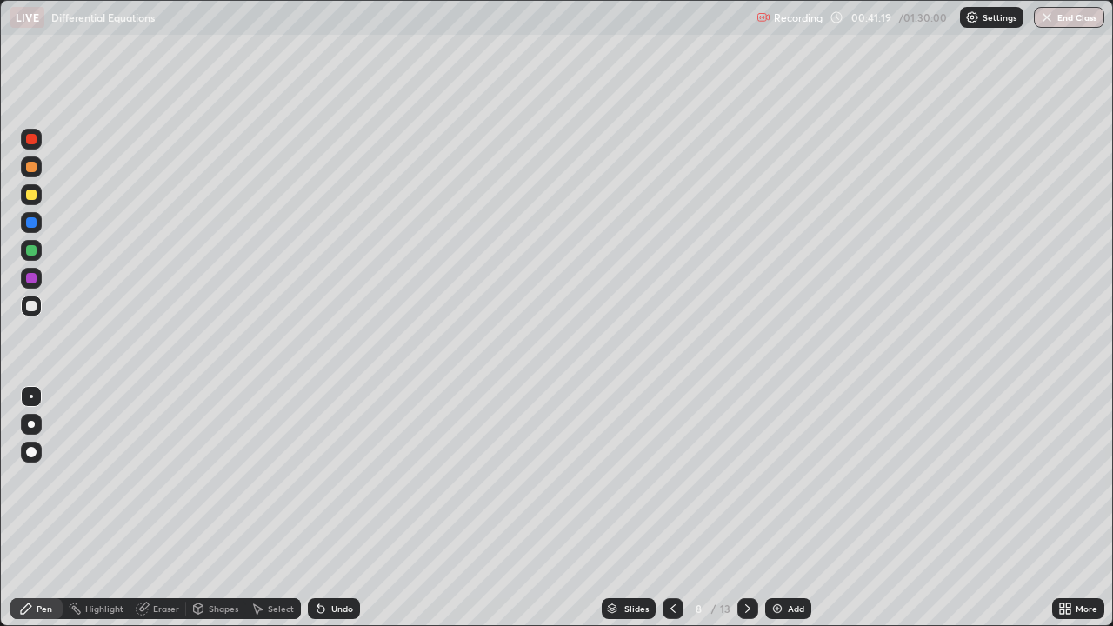
click at [285, 508] on div "Select" at bounding box center [273, 608] width 56 height 21
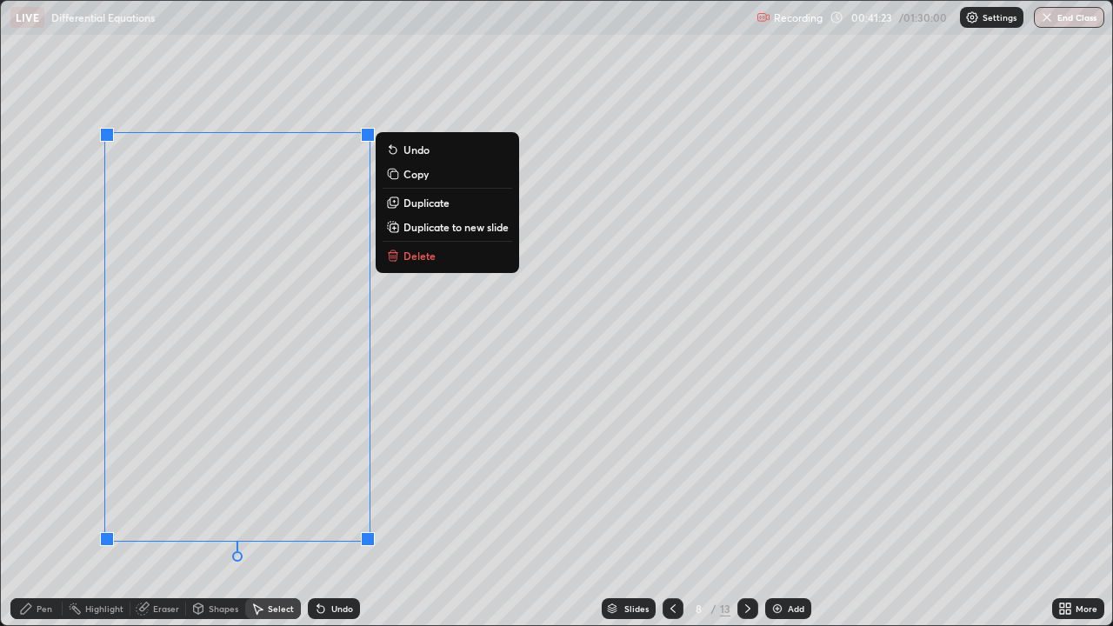
click at [480, 454] on div "0 ° Undo Copy Duplicate Duplicate to new slide Delete" at bounding box center [556, 313] width 1111 height 624
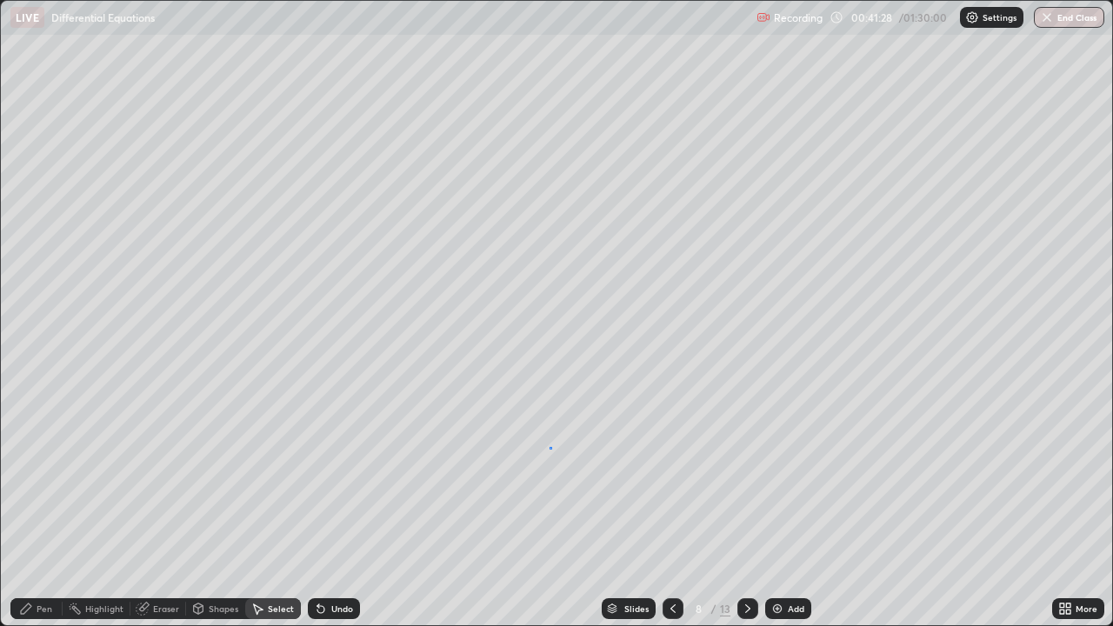
click at [549, 447] on div "0 ° Undo Copy Duplicate Duplicate to new slide Delete" at bounding box center [556, 313] width 1111 height 624
click at [42, 508] on div "Pen" at bounding box center [45, 608] width 16 height 9
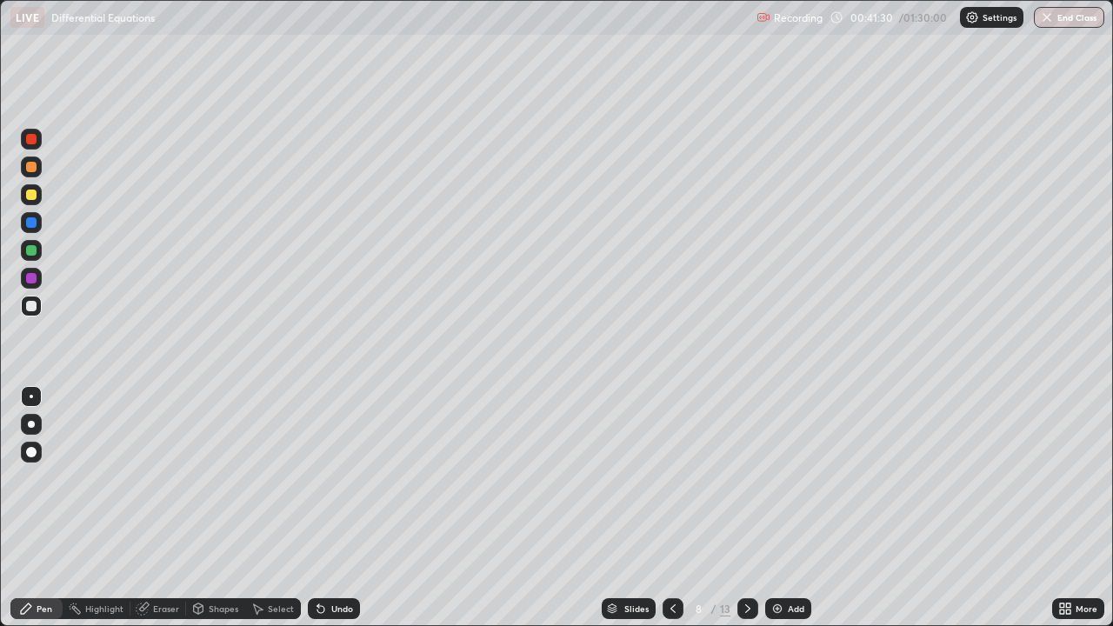
click at [34, 195] on div at bounding box center [31, 194] width 10 height 10
click at [338, 508] on div "Undo" at bounding box center [342, 608] width 22 height 9
click at [284, 508] on div "Select" at bounding box center [281, 608] width 26 height 9
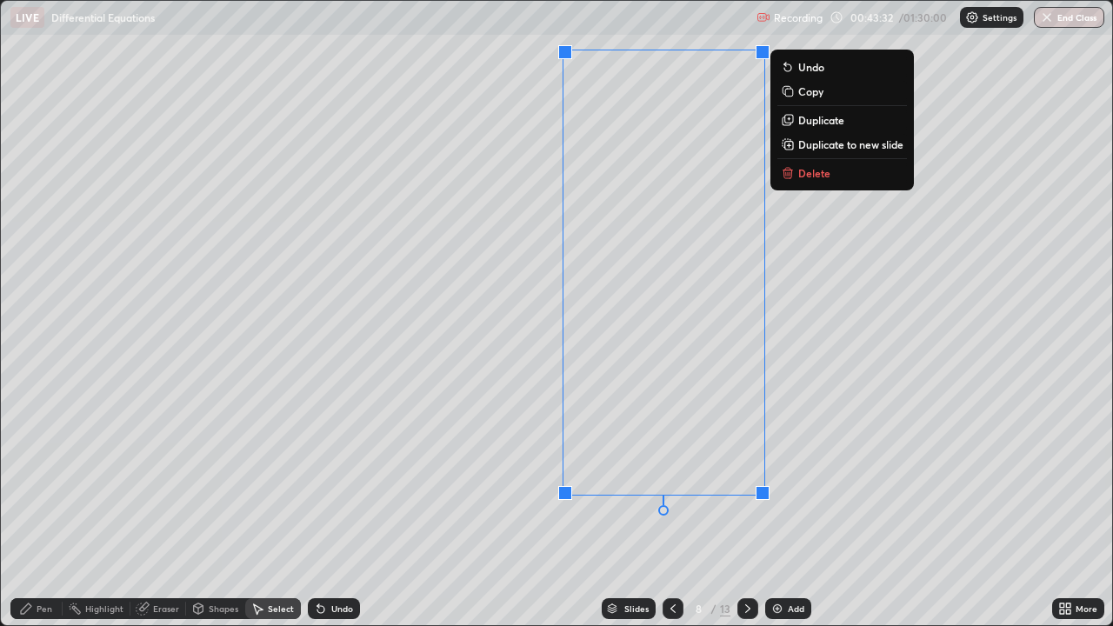
click at [514, 494] on div "0 ° Undo Copy Duplicate Duplicate to new slide Delete" at bounding box center [556, 313] width 1111 height 624
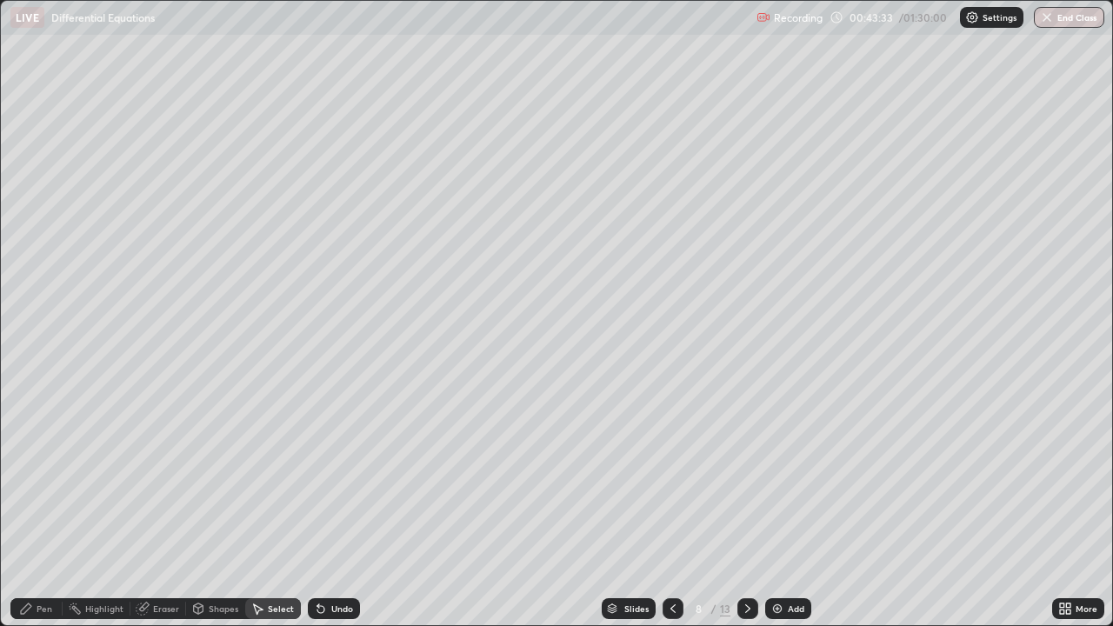
click at [43, 508] on div "Pen" at bounding box center [45, 608] width 16 height 9
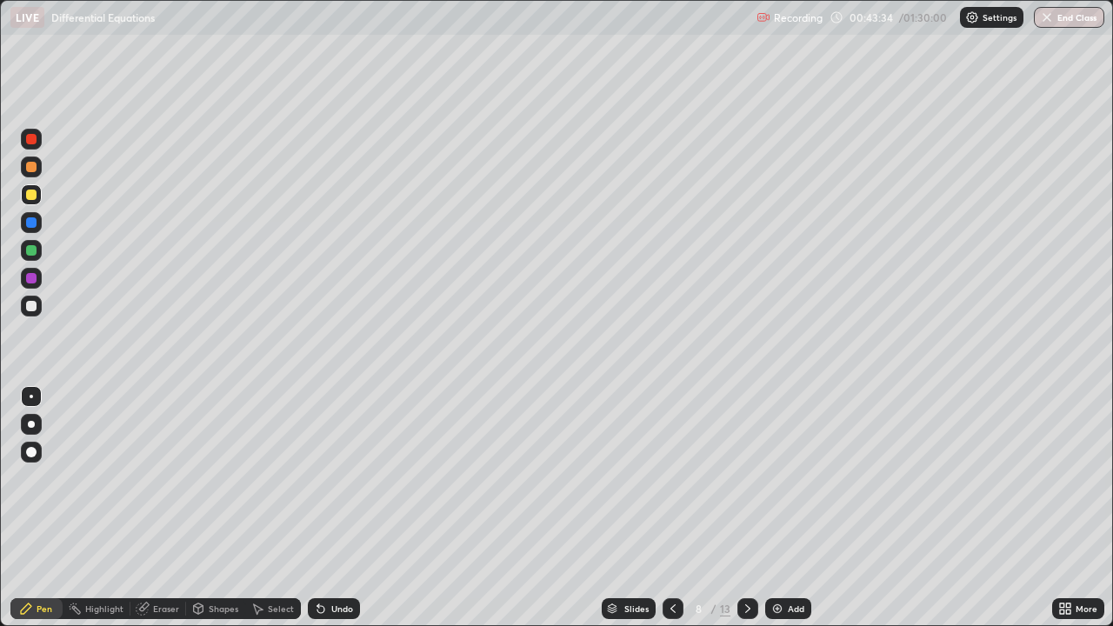
click at [32, 165] on div at bounding box center [31, 167] width 10 height 10
click at [39, 196] on div at bounding box center [31, 194] width 21 height 21
click at [32, 169] on div at bounding box center [31, 167] width 10 height 10
click at [33, 190] on div at bounding box center [31, 194] width 10 height 10
click at [30, 174] on div at bounding box center [31, 166] width 21 height 21
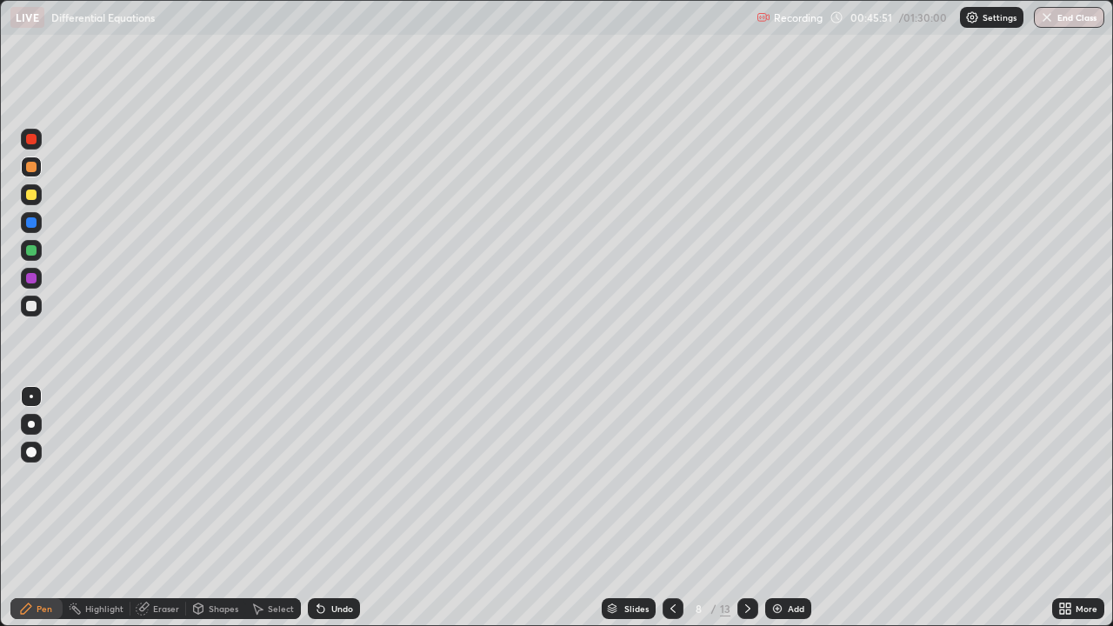
click at [31, 195] on div at bounding box center [31, 194] width 10 height 10
click at [30, 170] on div at bounding box center [31, 167] width 10 height 10
click at [282, 508] on div "Select" at bounding box center [281, 608] width 26 height 9
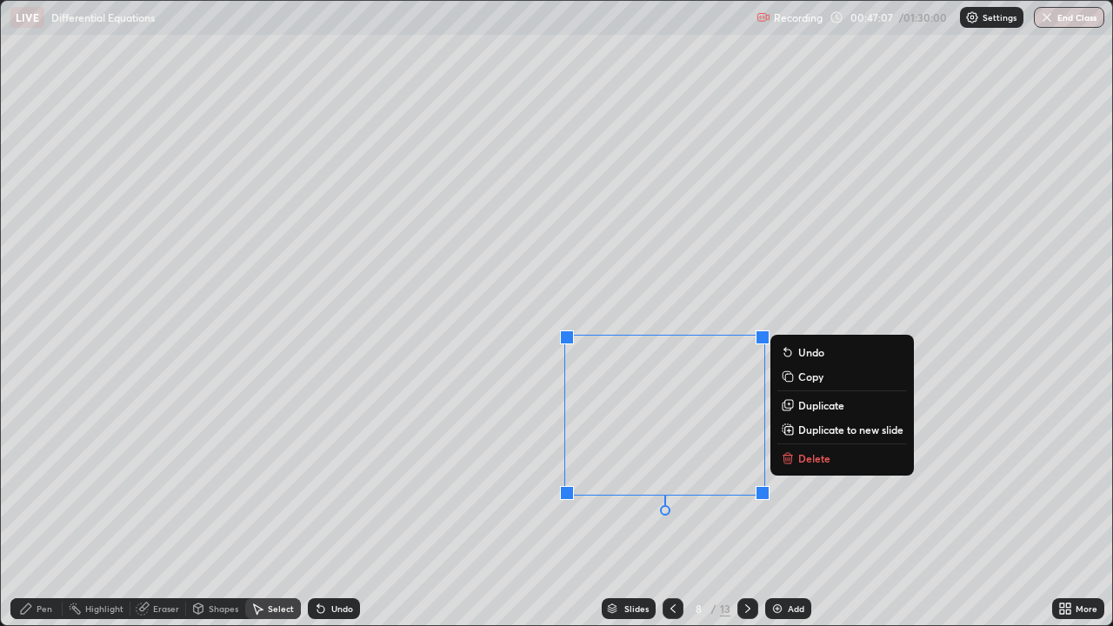
click at [838, 427] on p "Duplicate to new slide" at bounding box center [850, 429] width 105 height 14
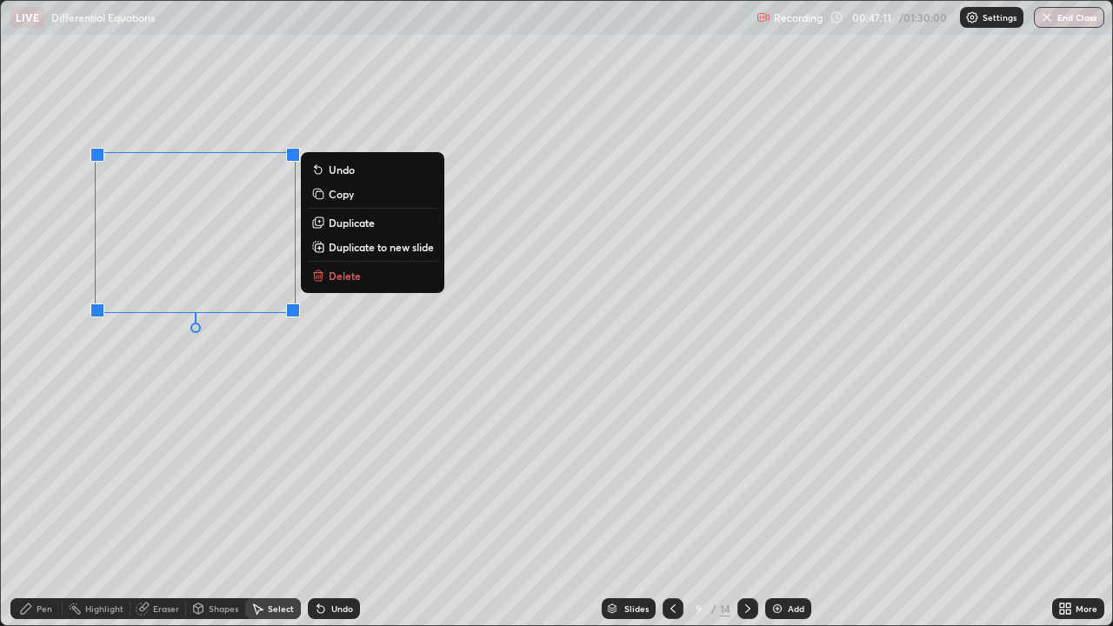
click at [50, 508] on div "Pen" at bounding box center [45, 608] width 16 height 9
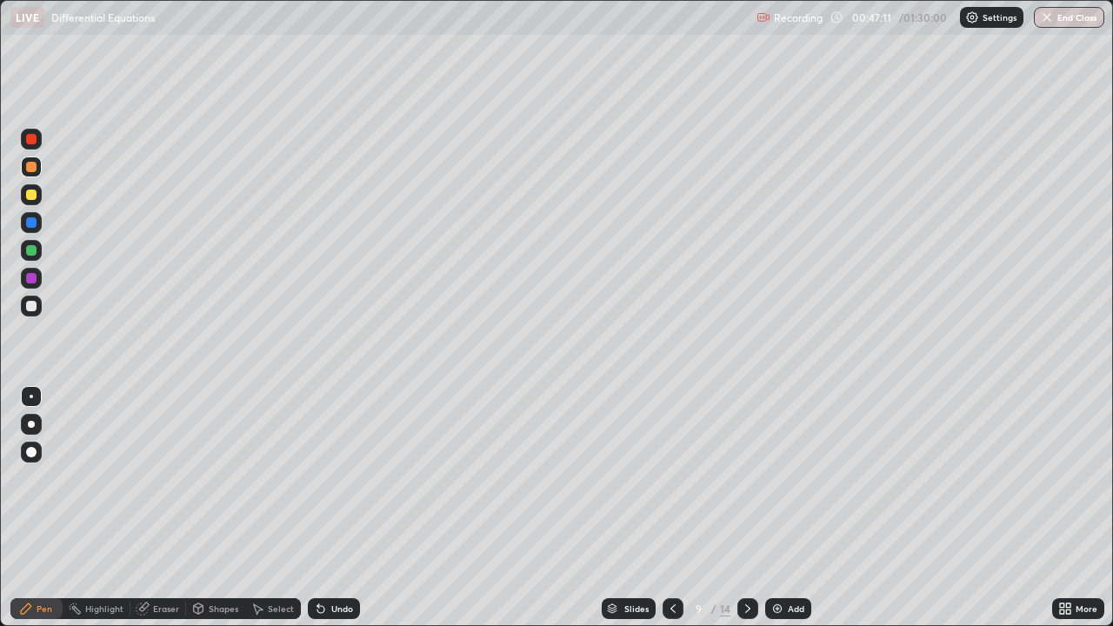
click at [32, 196] on div at bounding box center [31, 194] width 10 height 10
click at [355, 508] on div "Undo" at bounding box center [334, 608] width 52 height 21
click at [271, 508] on div "Select" at bounding box center [281, 608] width 26 height 9
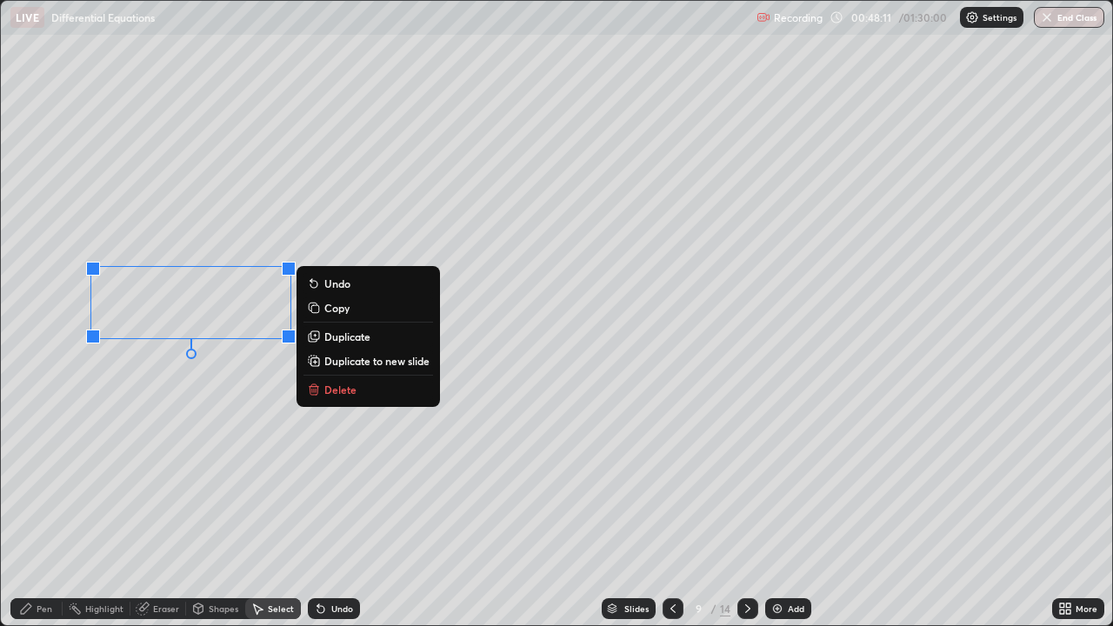
click at [42, 508] on div "Pen" at bounding box center [45, 608] width 16 height 9
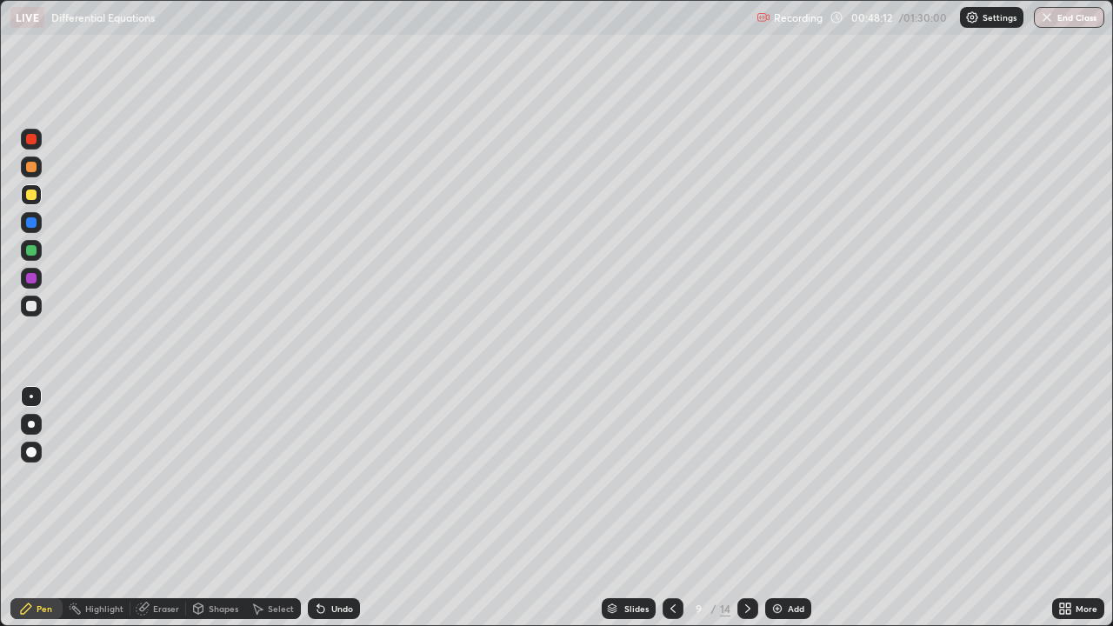
click at [35, 202] on div at bounding box center [31, 194] width 21 height 21
click at [30, 309] on div at bounding box center [31, 306] width 10 height 10
click at [36, 198] on div at bounding box center [31, 194] width 21 height 21
click at [34, 165] on div at bounding box center [31, 167] width 10 height 10
click at [163, 508] on div "Eraser" at bounding box center [166, 608] width 26 height 9
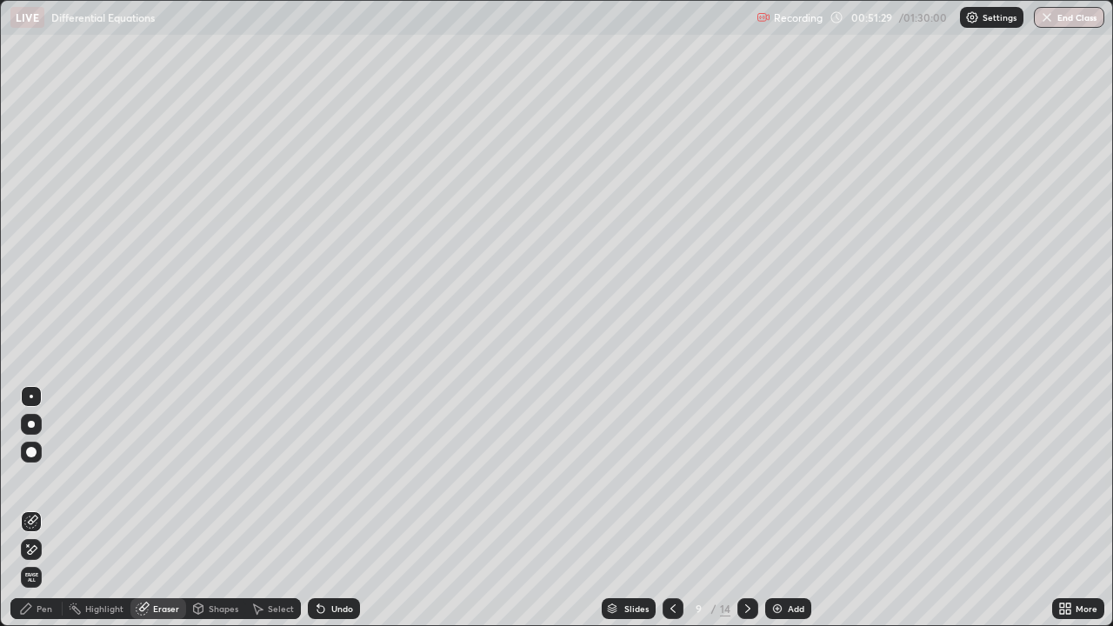
click at [40, 508] on div "Pen" at bounding box center [45, 608] width 16 height 9
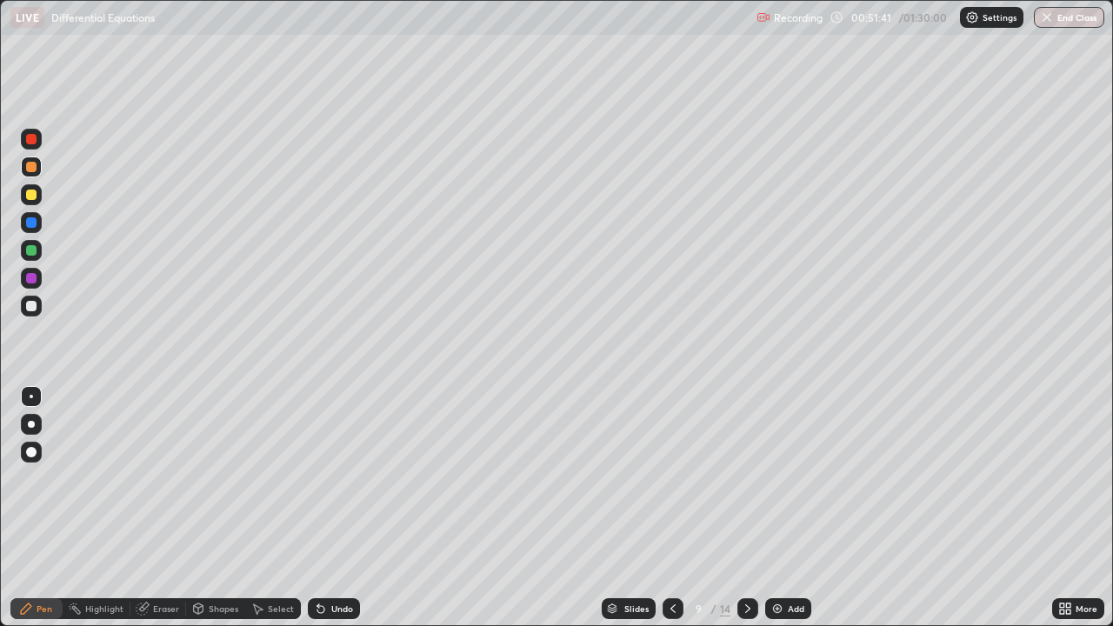
click at [279, 508] on div "Select" at bounding box center [273, 608] width 56 height 21
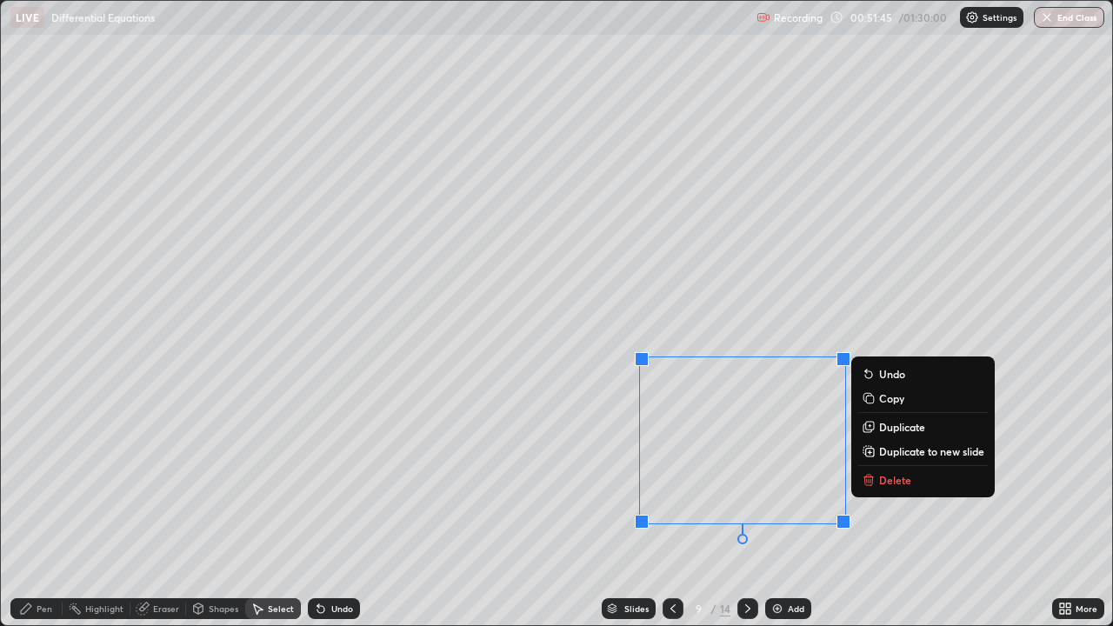
click at [57, 508] on div "Pen" at bounding box center [36, 608] width 52 height 21
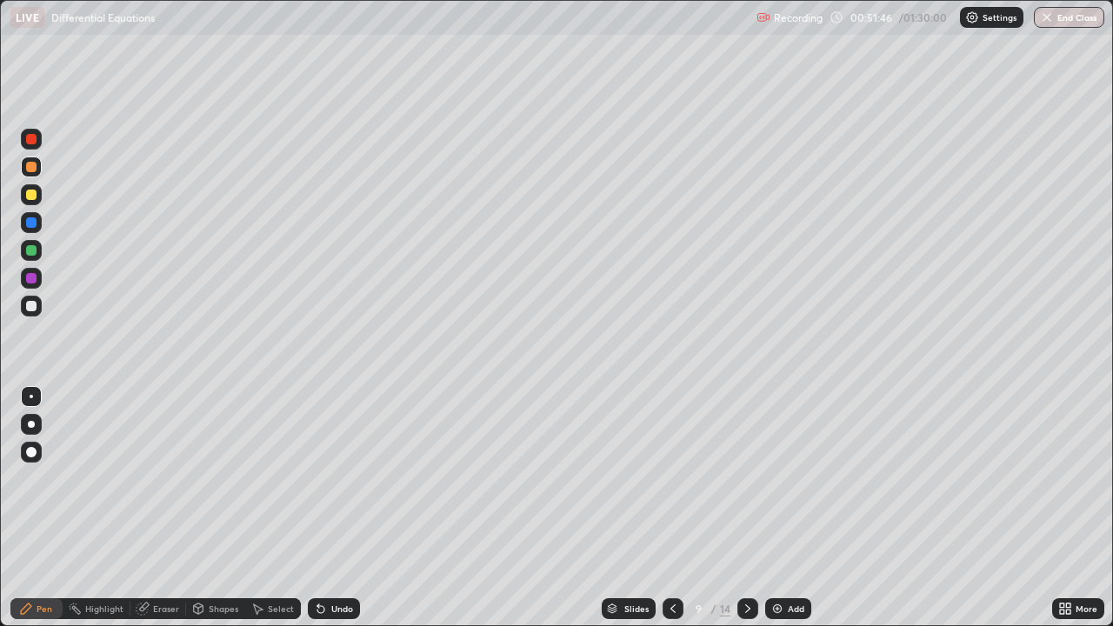
click at [32, 192] on div at bounding box center [31, 194] width 10 height 10
click at [344, 508] on div "Undo" at bounding box center [342, 608] width 22 height 9
click at [340, 508] on div "Undo" at bounding box center [342, 608] width 22 height 9
click at [35, 307] on div at bounding box center [31, 306] width 10 height 10
click at [744, 508] on icon at bounding box center [748, 608] width 14 height 14
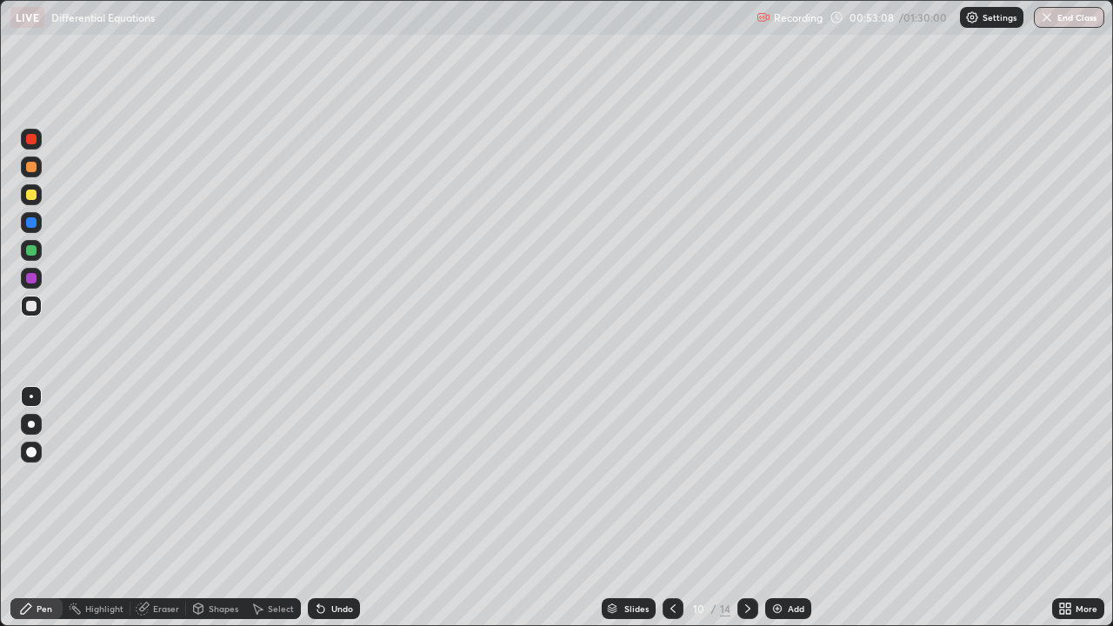
click at [32, 306] on div at bounding box center [31, 306] width 10 height 10
click at [339, 508] on div "Undo" at bounding box center [342, 608] width 22 height 9
click at [340, 508] on div "Undo" at bounding box center [334, 608] width 52 height 21
click at [335, 508] on div "Undo" at bounding box center [334, 608] width 52 height 21
click at [331, 508] on div "Undo" at bounding box center [342, 608] width 22 height 9
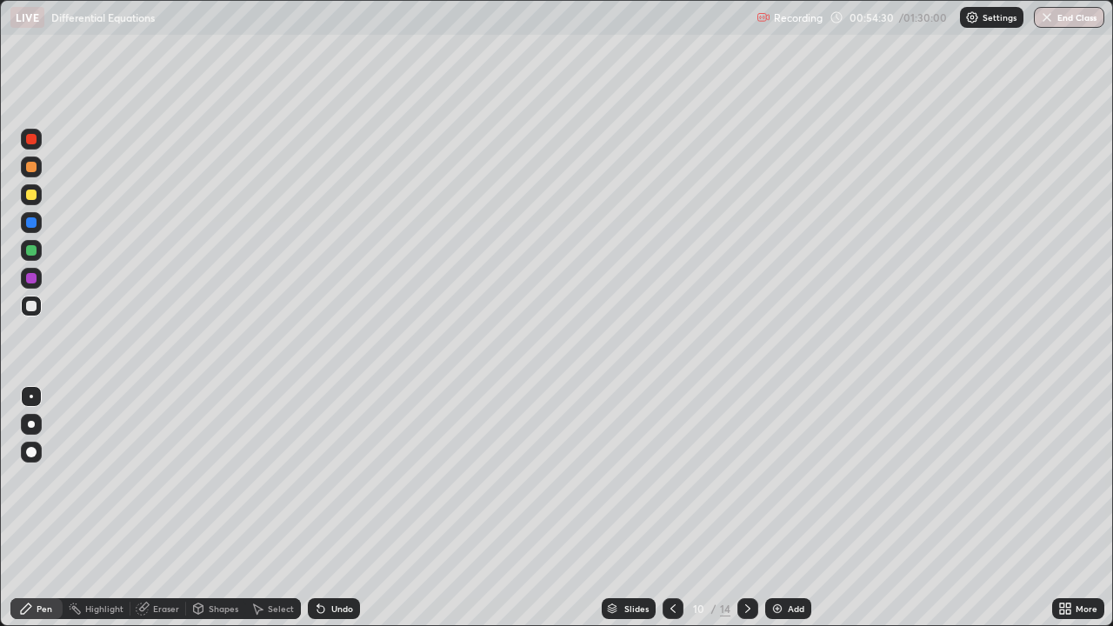
click at [335, 508] on div "Undo" at bounding box center [334, 608] width 52 height 21
click at [334, 508] on div "Undo" at bounding box center [334, 608] width 52 height 21
click at [33, 310] on div at bounding box center [31, 306] width 10 height 10
click at [1073, 508] on div "More" at bounding box center [1078, 608] width 52 height 21
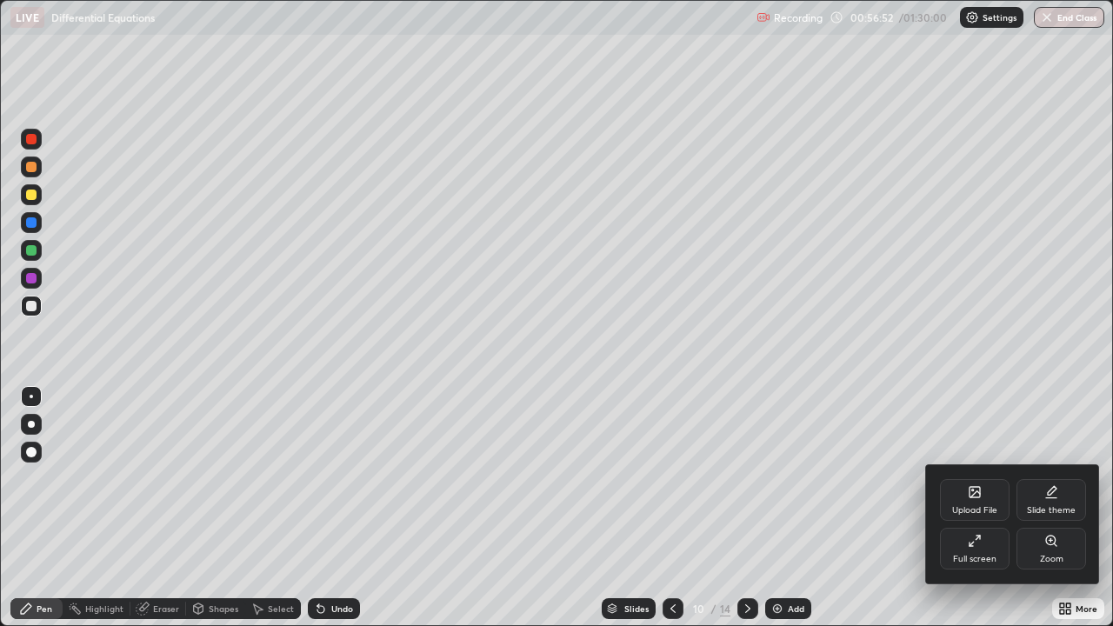
click at [979, 508] on div "Full screen" at bounding box center [975, 549] width 70 height 42
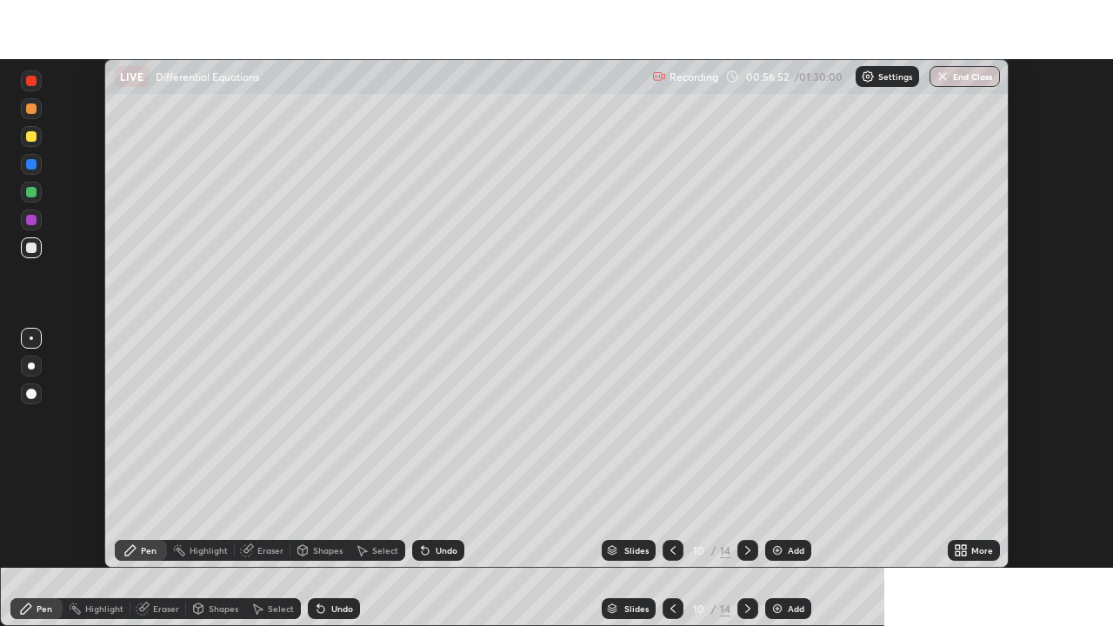
scroll to position [86407, 85803]
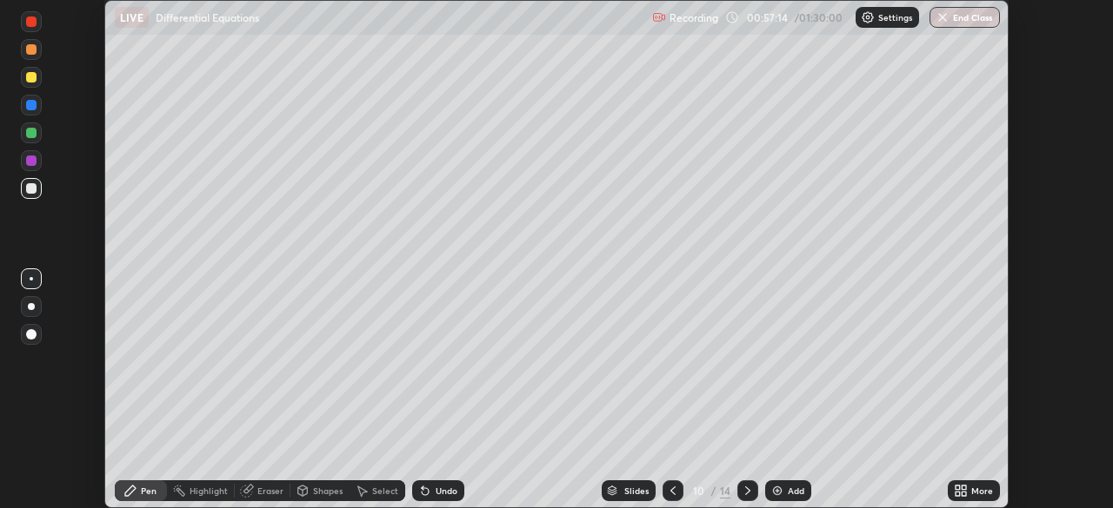
click at [982, 491] on div "More" at bounding box center [982, 491] width 22 height 9
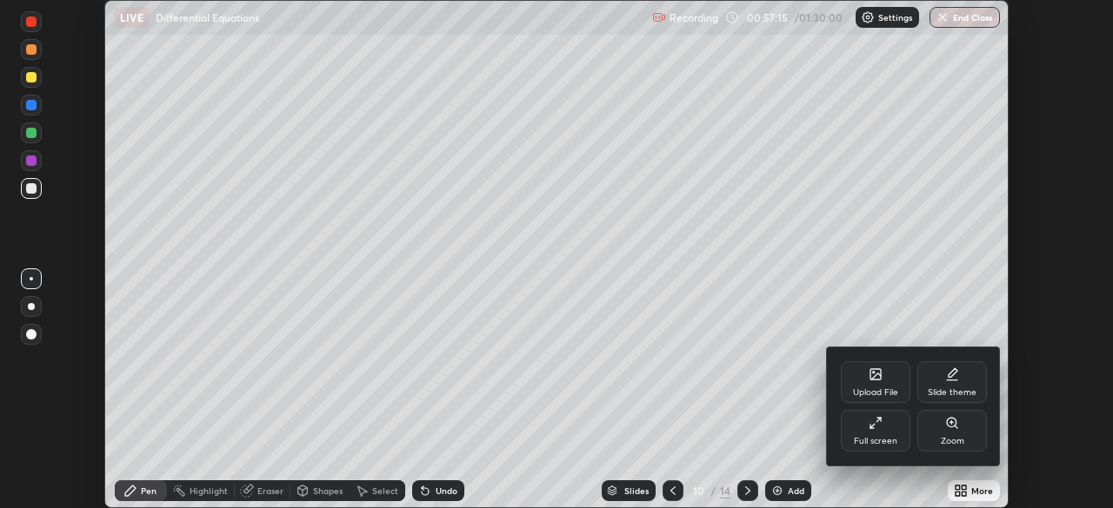
click at [888, 433] on div "Full screen" at bounding box center [875, 431] width 70 height 42
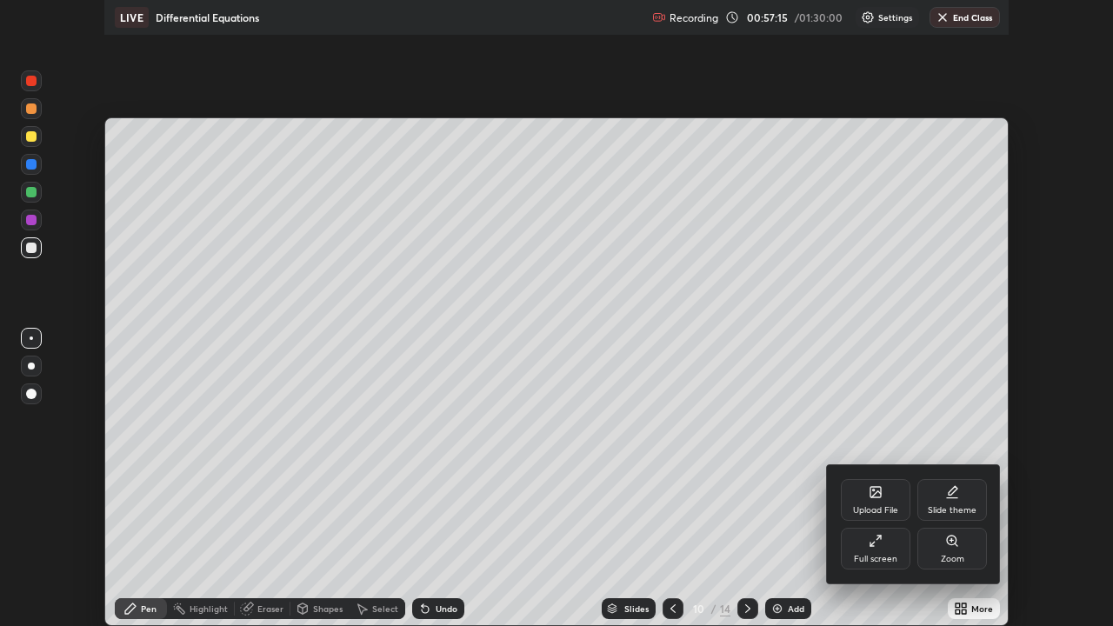
scroll to position [626, 1113]
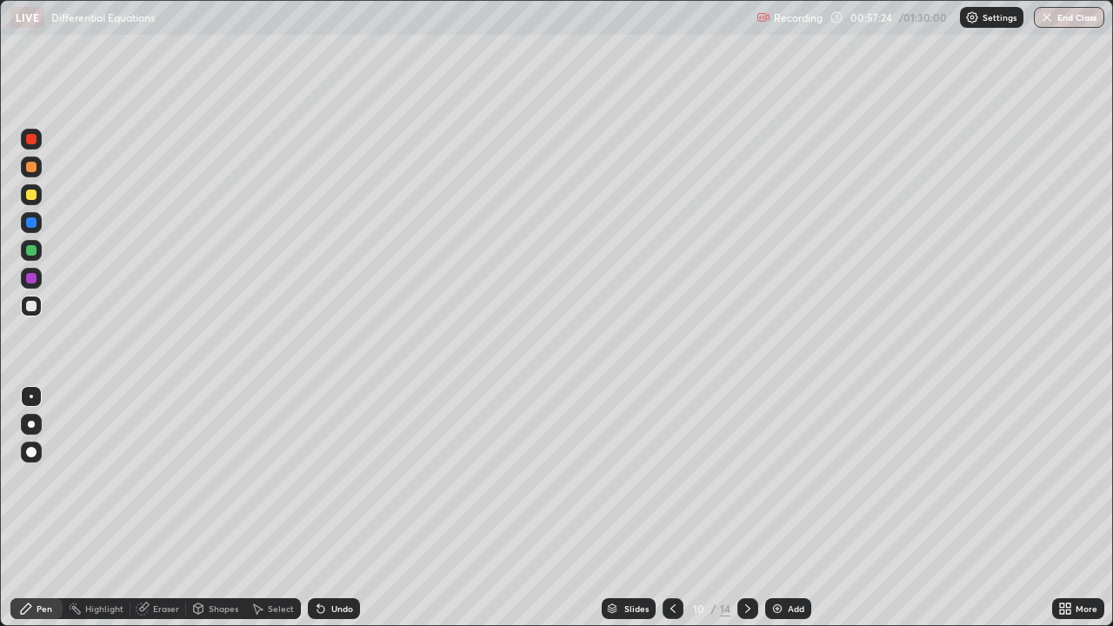
click at [37, 196] on div at bounding box center [31, 194] width 21 height 21
click at [277, 508] on div "Select" at bounding box center [281, 608] width 26 height 9
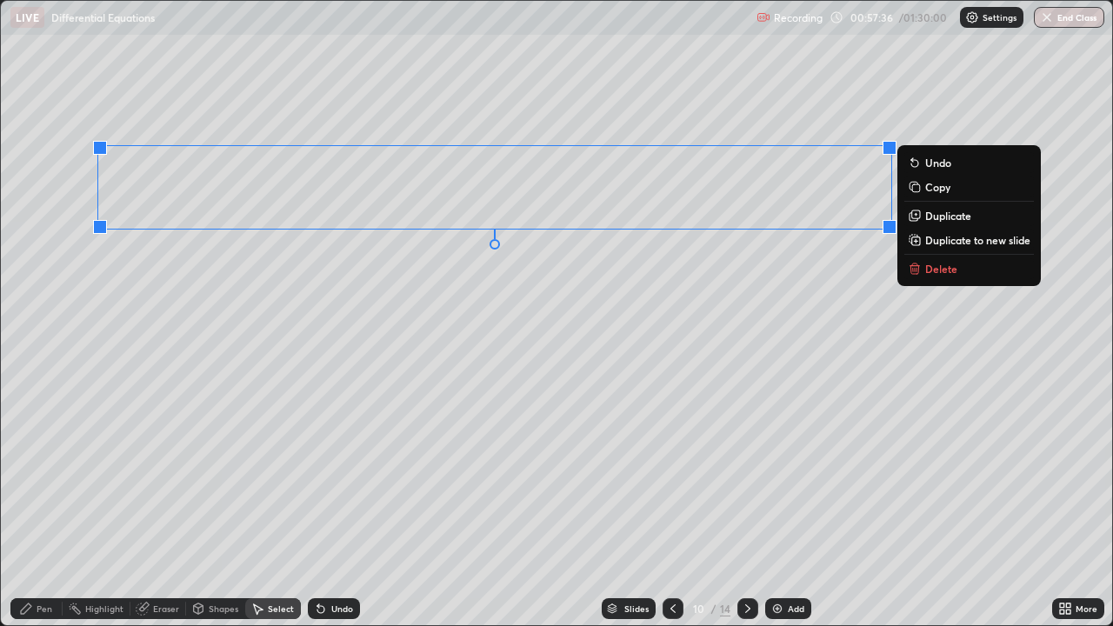
click at [942, 236] on p "Duplicate to new slide" at bounding box center [977, 240] width 105 height 14
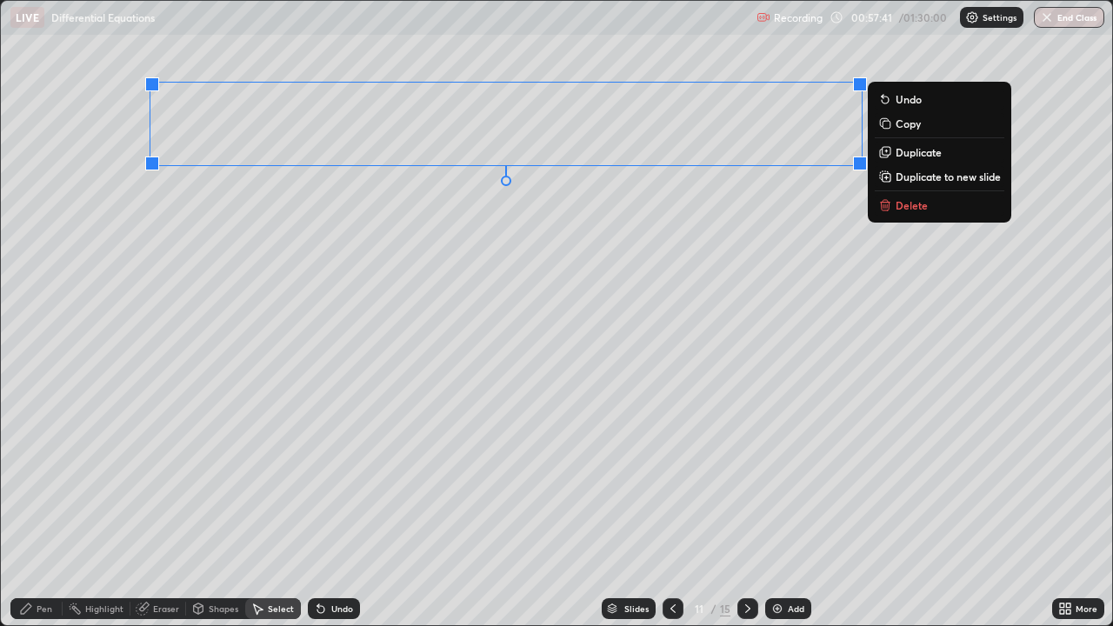
click at [50, 508] on div "Pen" at bounding box center [45, 608] width 16 height 9
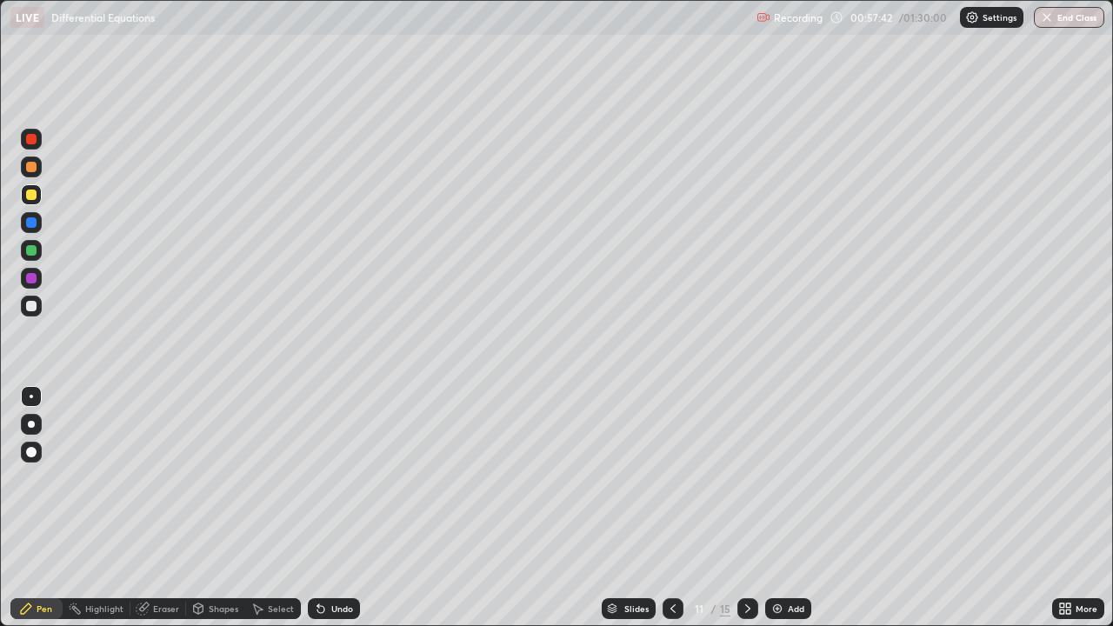
click at [32, 195] on div at bounding box center [31, 194] width 10 height 10
click at [336, 508] on div "Undo" at bounding box center [342, 608] width 22 height 9
click at [171, 508] on div "Eraser" at bounding box center [166, 608] width 26 height 9
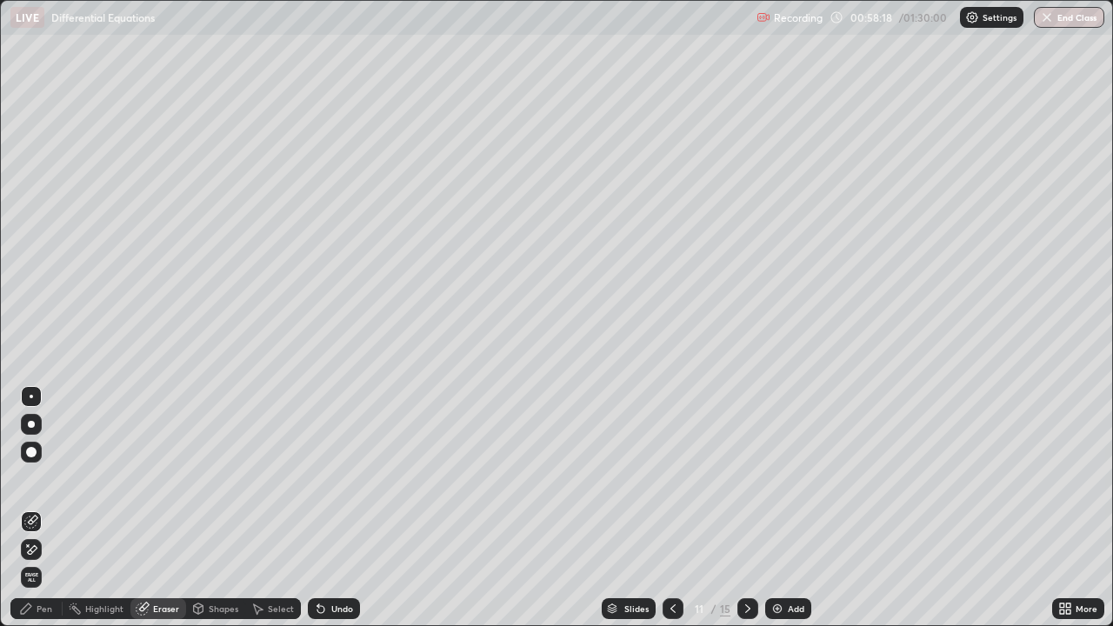
click at [38, 508] on div "Pen" at bounding box center [45, 608] width 16 height 9
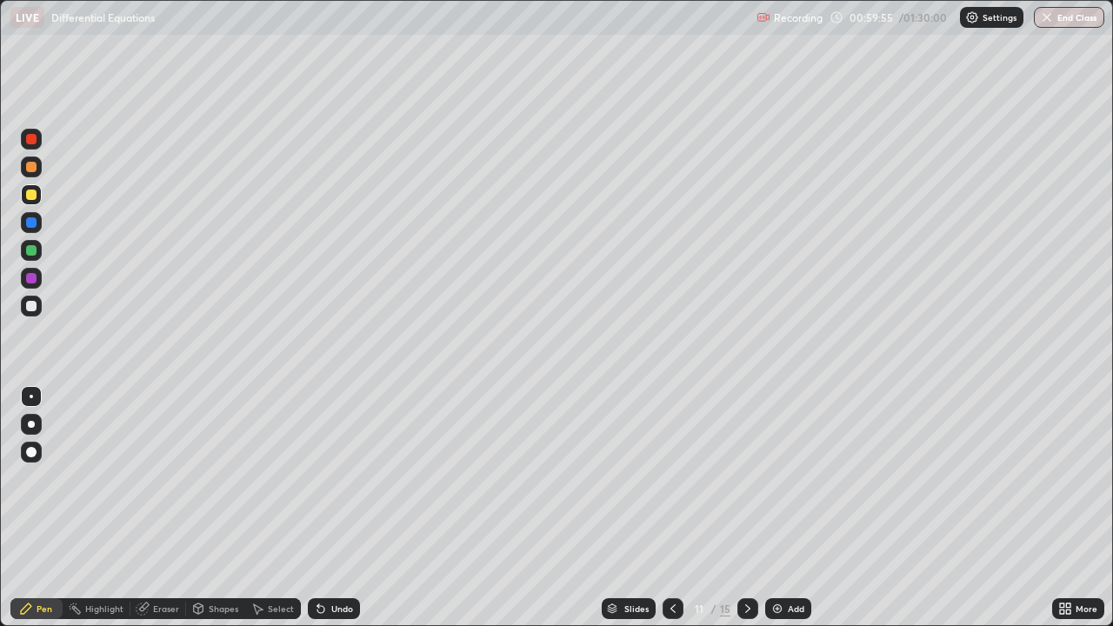
click at [37, 204] on div at bounding box center [31, 194] width 21 height 21
click at [282, 508] on div "Select" at bounding box center [281, 608] width 26 height 9
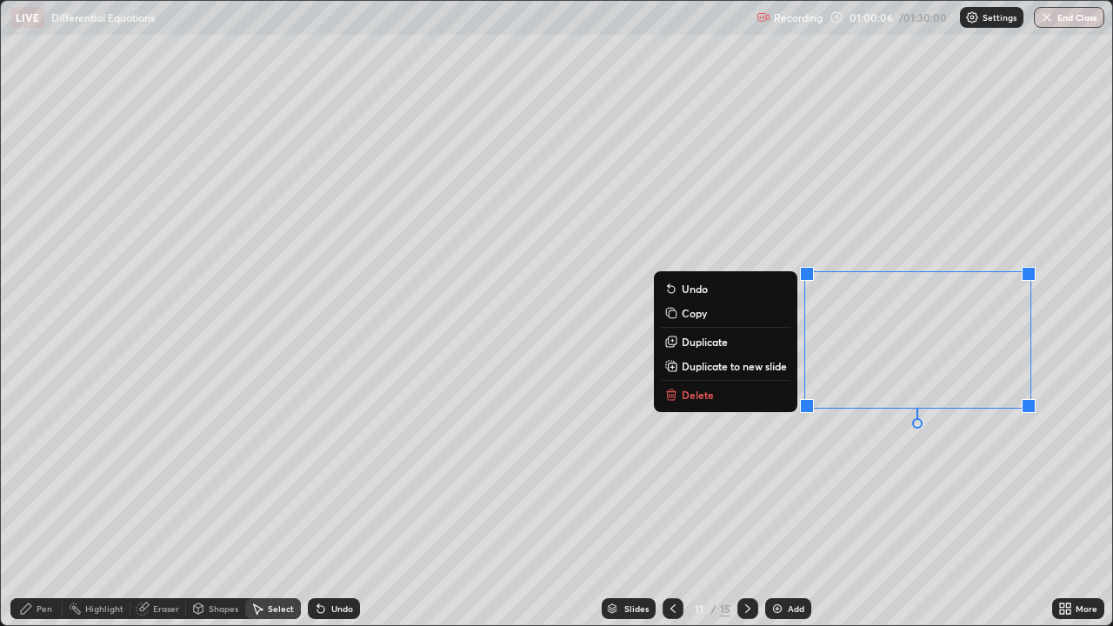
click at [708, 508] on div "0 ° Undo Copy Duplicate Duplicate to new slide Delete" at bounding box center [556, 313] width 1111 height 624
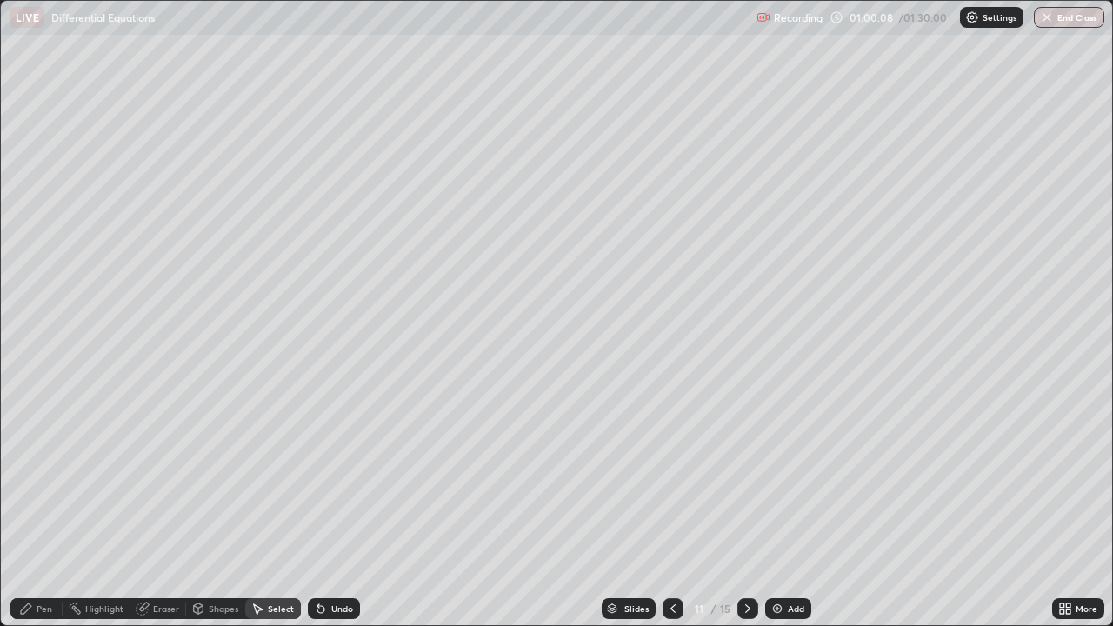
click at [34, 508] on div "Pen" at bounding box center [36, 608] width 52 height 21
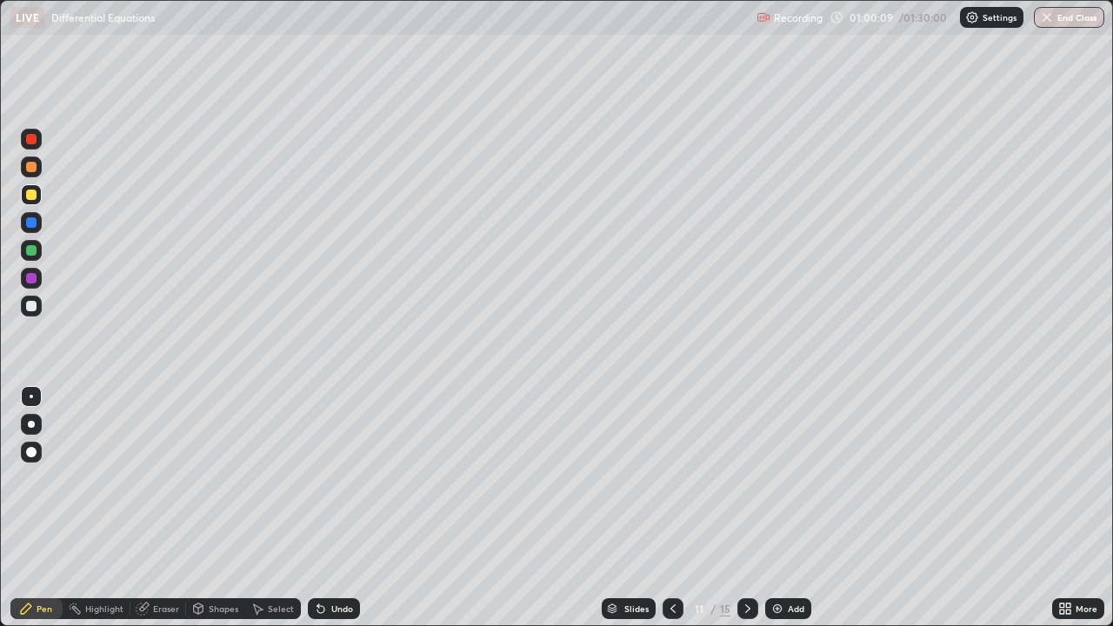
click at [34, 191] on div at bounding box center [31, 194] width 10 height 10
click at [35, 171] on div at bounding box center [31, 166] width 21 height 21
click at [32, 196] on div at bounding box center [31, 194] width 10 height 10
click at [32, 245] on div at bounding box center [31, 250] width 10 height 10
click at [276, 508] on div "Select" at bounding box center [281, 608] width 26 height 9
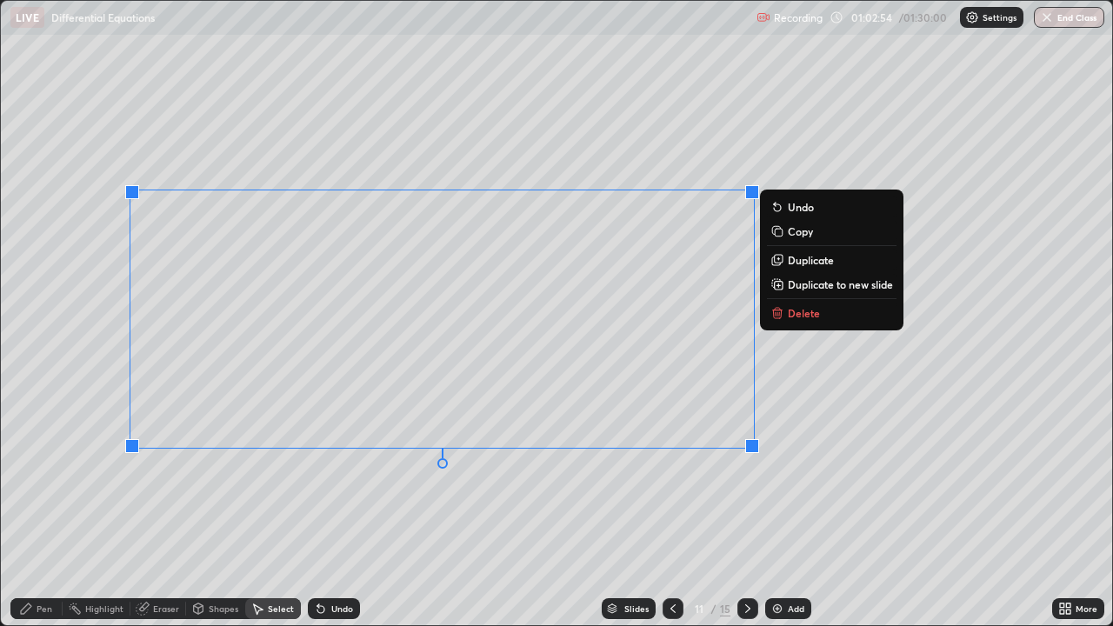
click at [313, 508] on div "0 ° Undo Copy Duplicate Duplicate to new slide Delete" at bounding box center [556, 313] width 1111 height 624
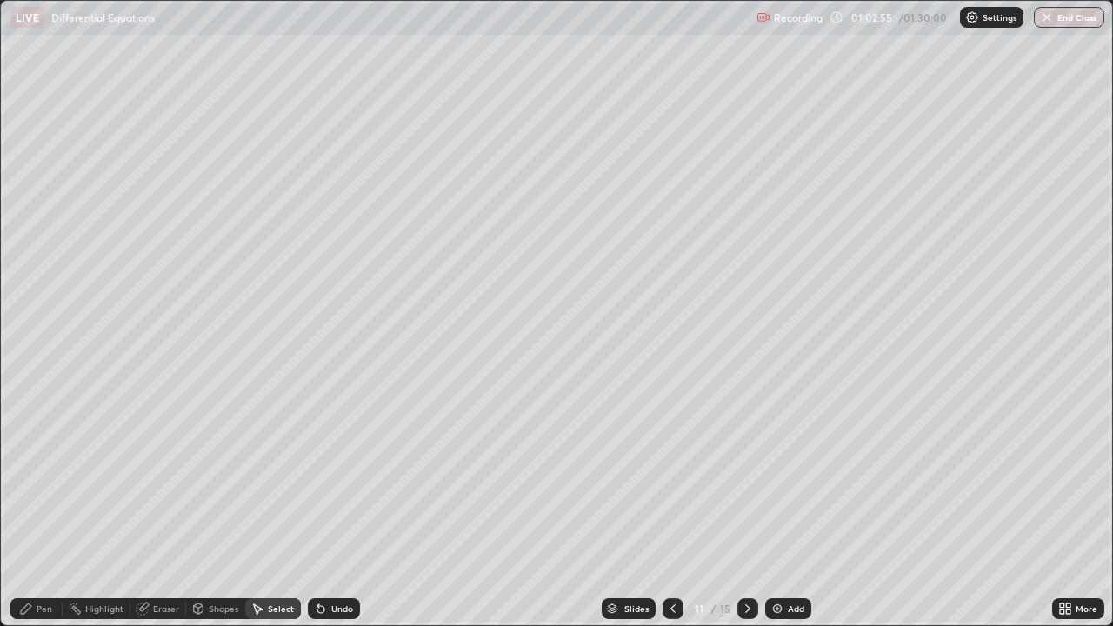
click at [41, 508] on div "Pen" at bounding box center [45, 608] width 16 height 9
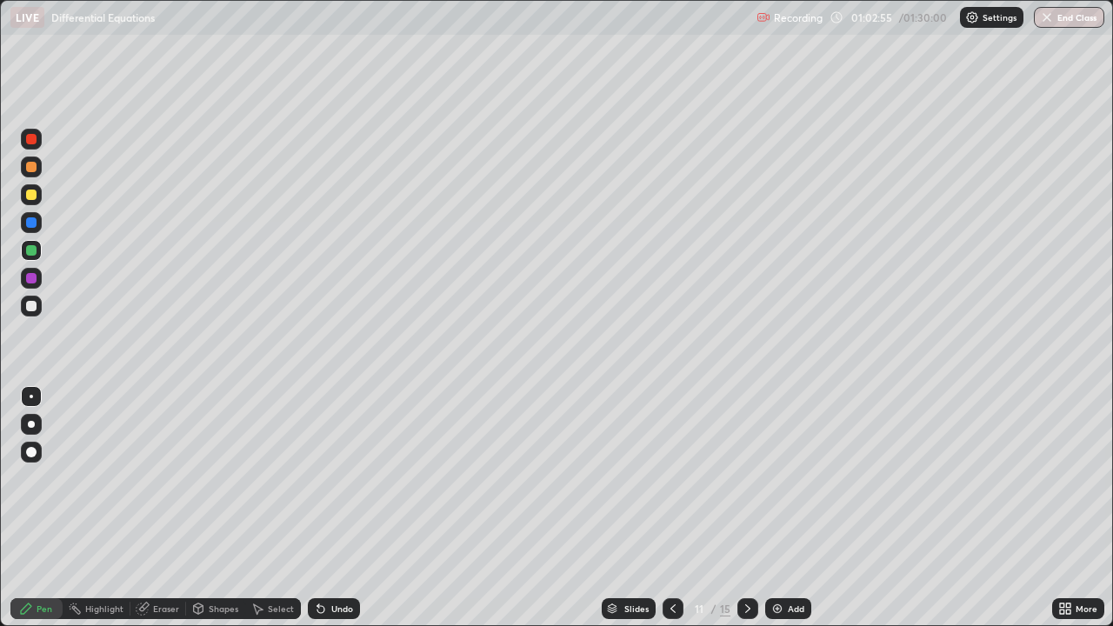
click at [31, 249] on div at bounding box center [31, 250] width 10 height 10
click at [277, 508] on div "Select" at bounding box center [281, 608] width 26 height 9
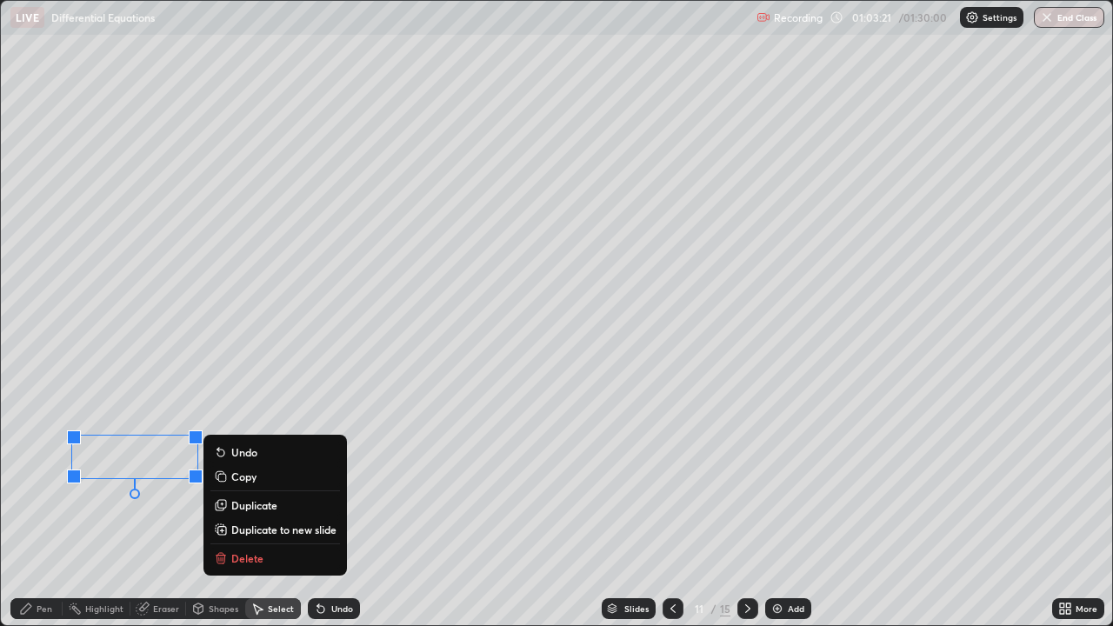
click at [246, 479] on p "Copy" at bounding box center [243, 476] width 25 height 14
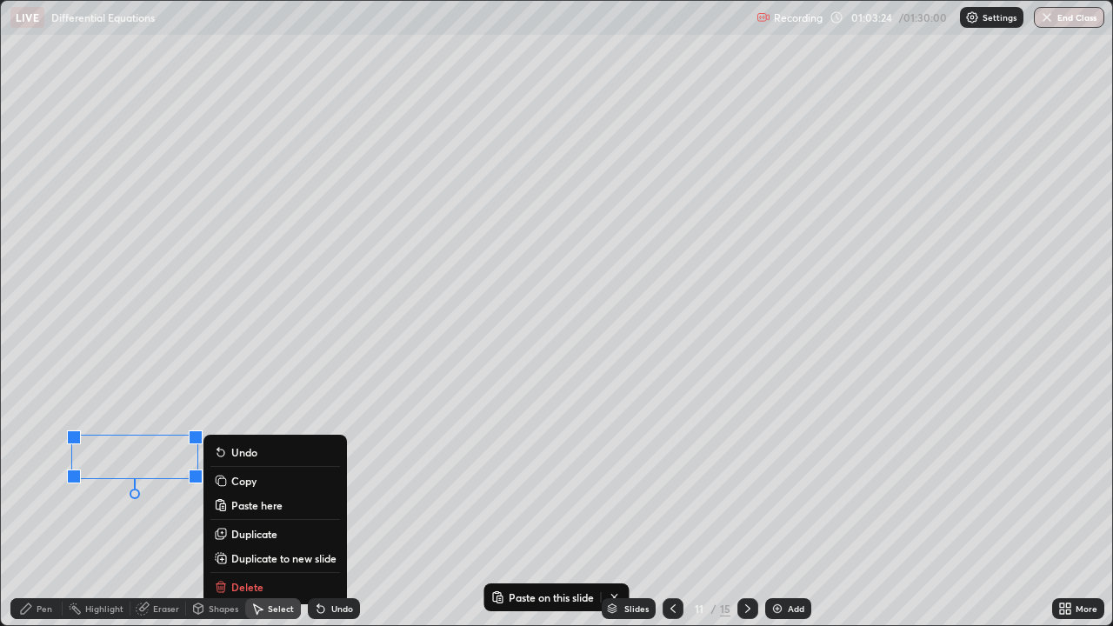
click at [264, 508] on p "Duplicate" at bounding box center [254, 534] width 46 height 14
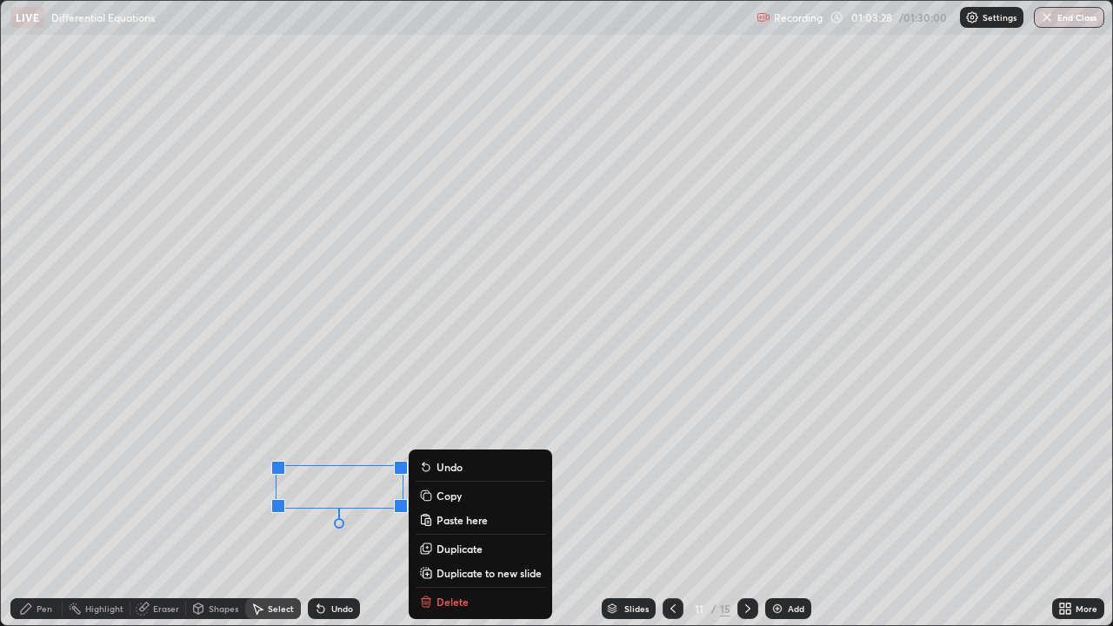
click at [37, 508] on div "Pen" at bounding box center [45, 608] width 16 height 9
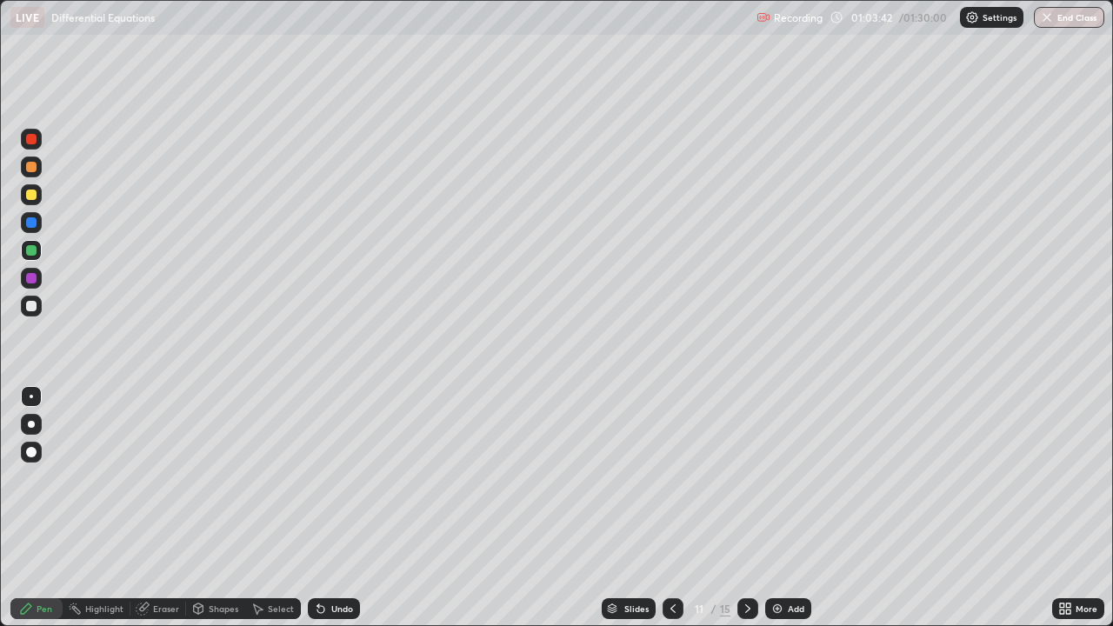
click at [37, 306] on div at bounding box center [31, 306] width 21 height 21
click at [673, 508] on icon at bounding box center [673, 608] width 14 height 14
click at [281, 508] on div "Select" at bounding box center [281, 608] width 26 height 9
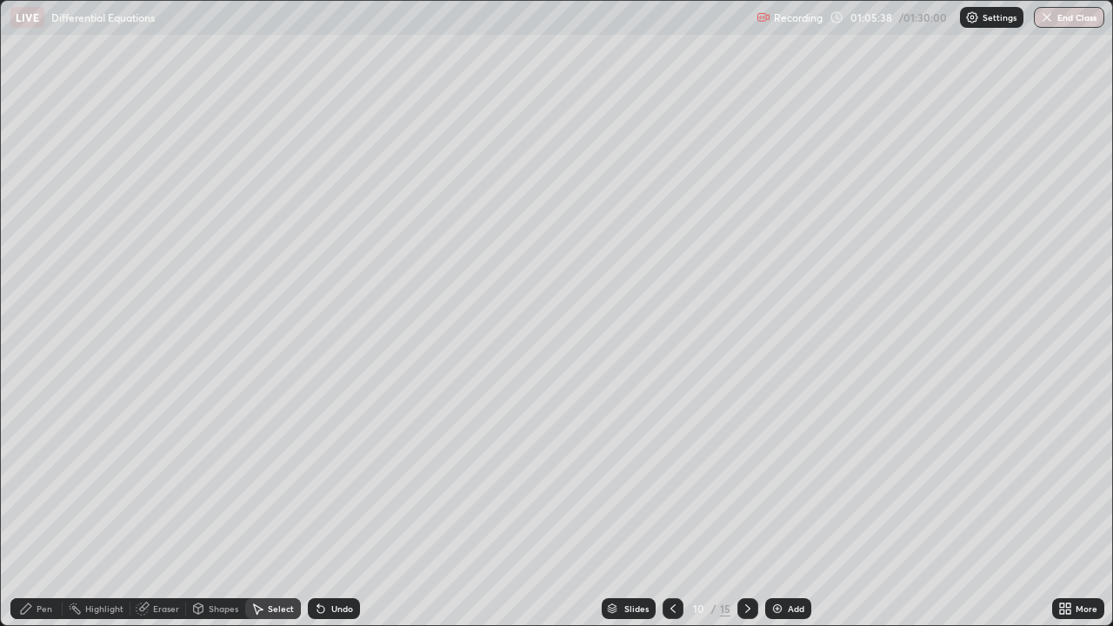
click at [268, 508] on div "Select" at bounding box center [281, 608] width 26 height 9
click at [150, 260] on div "0 ° Undo Copy Paste here Duplicate Duplicate to new slide Delete" at bounding box center [556, 313] width 1111 height 624
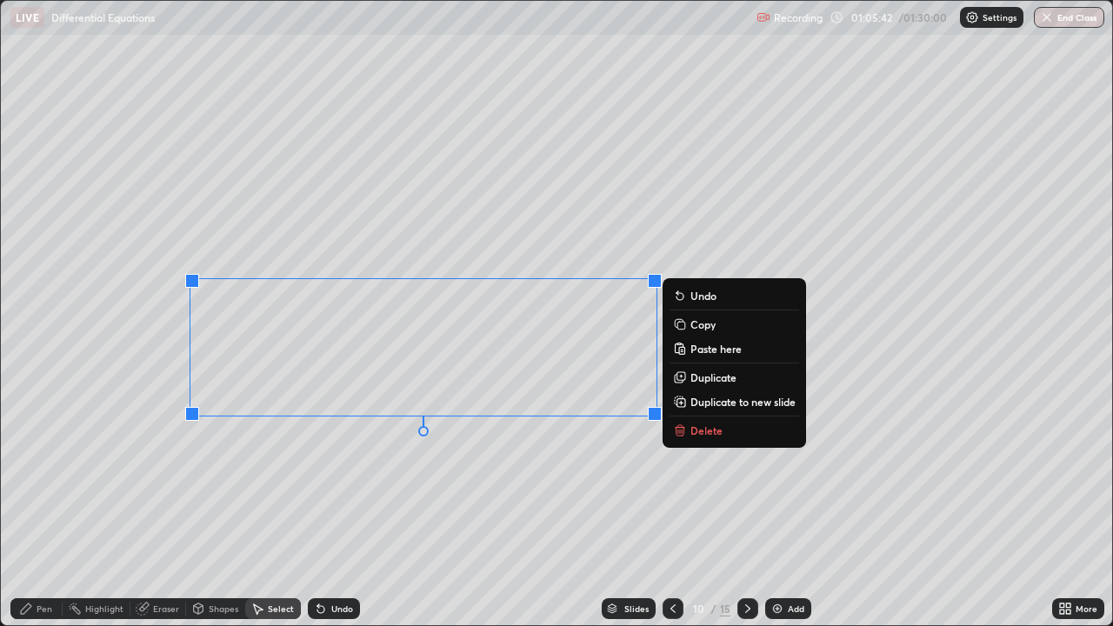
click at [703, 325] on p "Copy" at bounding box center [702, 324] width 25 height 14
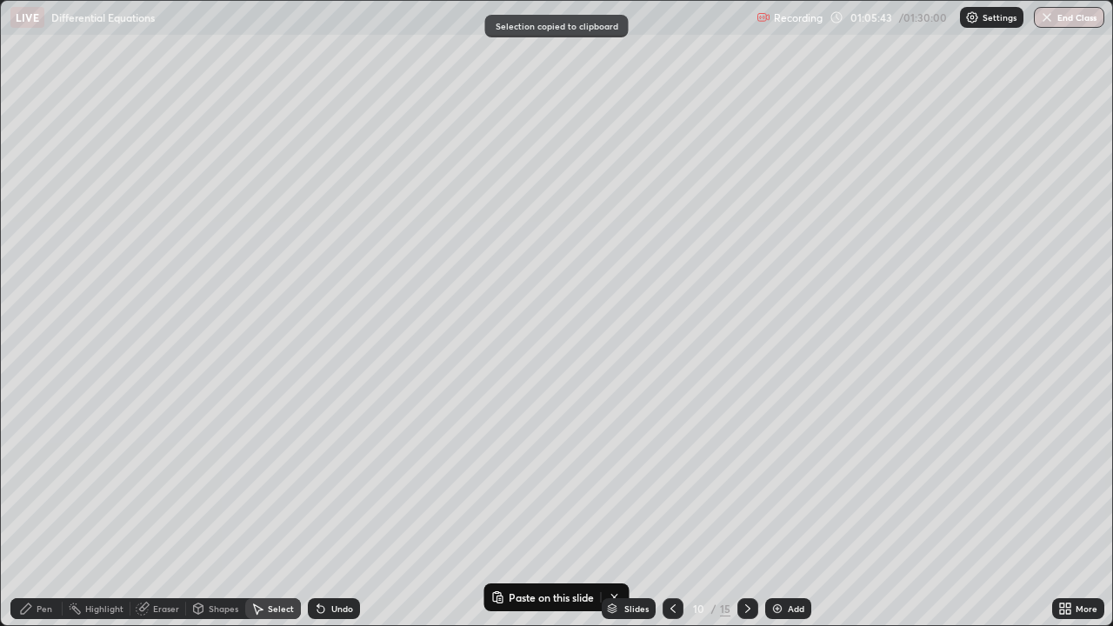
click at [747, 508] on icon at bounding box center [748, 608] width 14 height 14
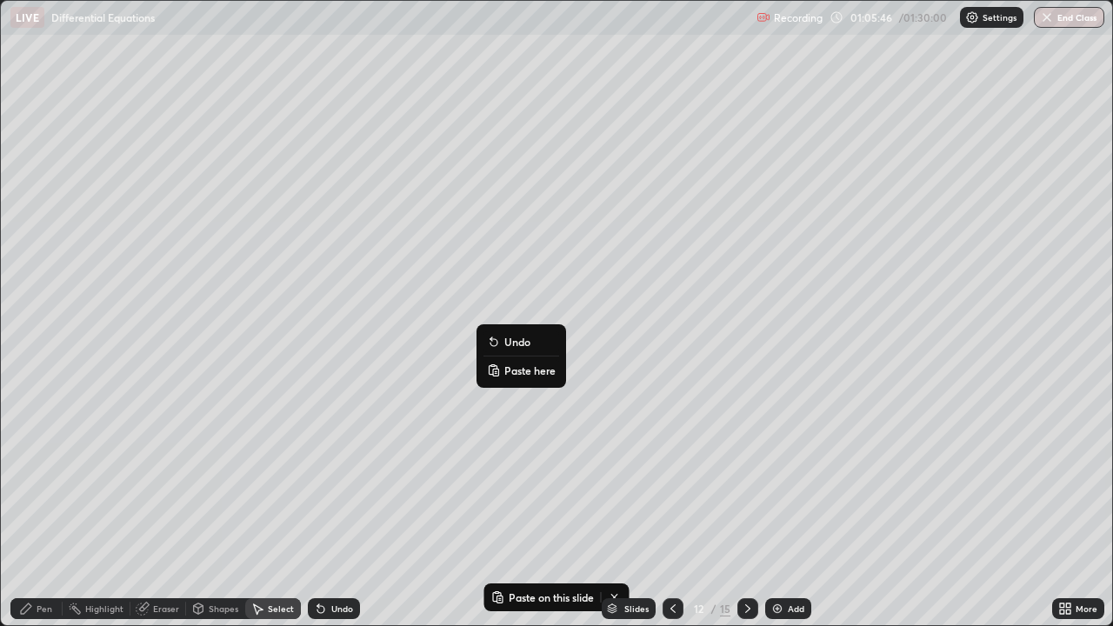
click at [520, 374] on p "Paste here" at bounding box center [529, 370] width 51 height 14
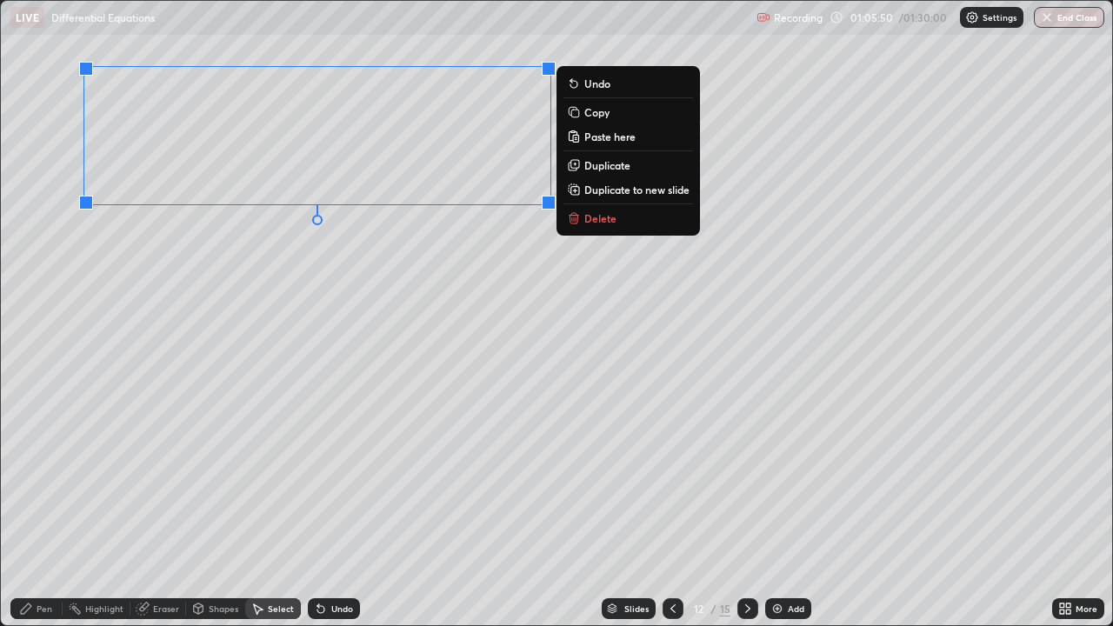
click at [250, 258] on div "0 ° Undo Copy Paste here Duplicate Duplicate to new slide Delete" at bounding box center [556, 313] width 1111 height 624
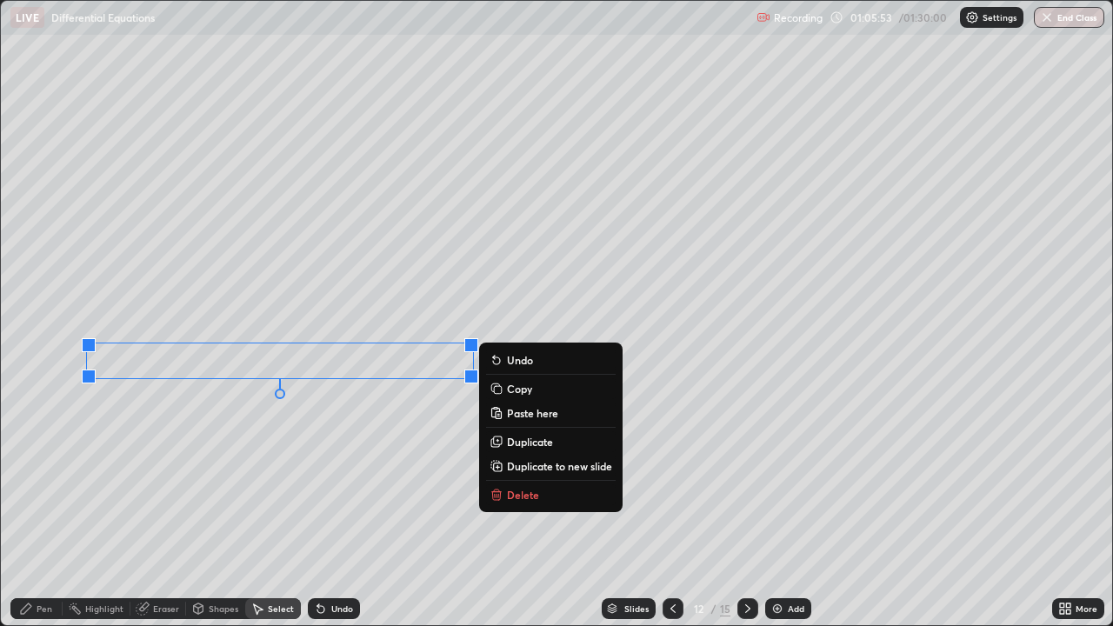
click at [44, 508] on div "Pen" at bounding box center [45, 608] width 16 height 9
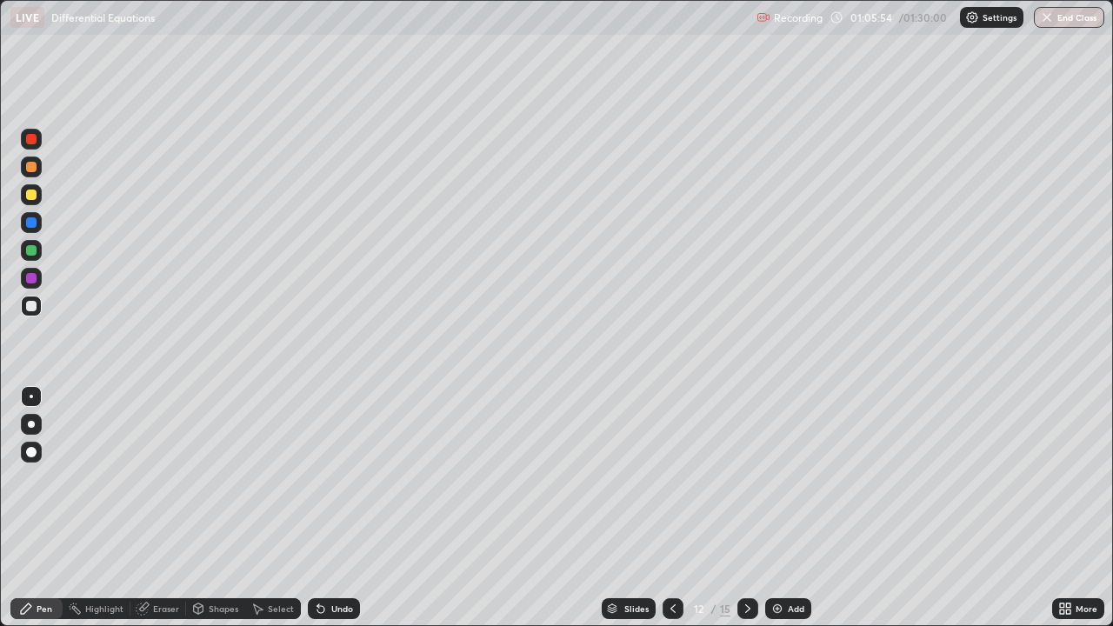
click at [34, 198] on div at bounding box center [31, 194] width 10 height 10
click at [671, 508] on icon at bounding box center [673, 608] width 14 height 14
click at [673, 508] on icon at bounding box center [673, 608] width 14 height 14
click at [674, 508] on div at bounding box center [672, 608] width 21 height 21
click at [676, 508] on div at bounding box center [672, 608] width 21 height 35
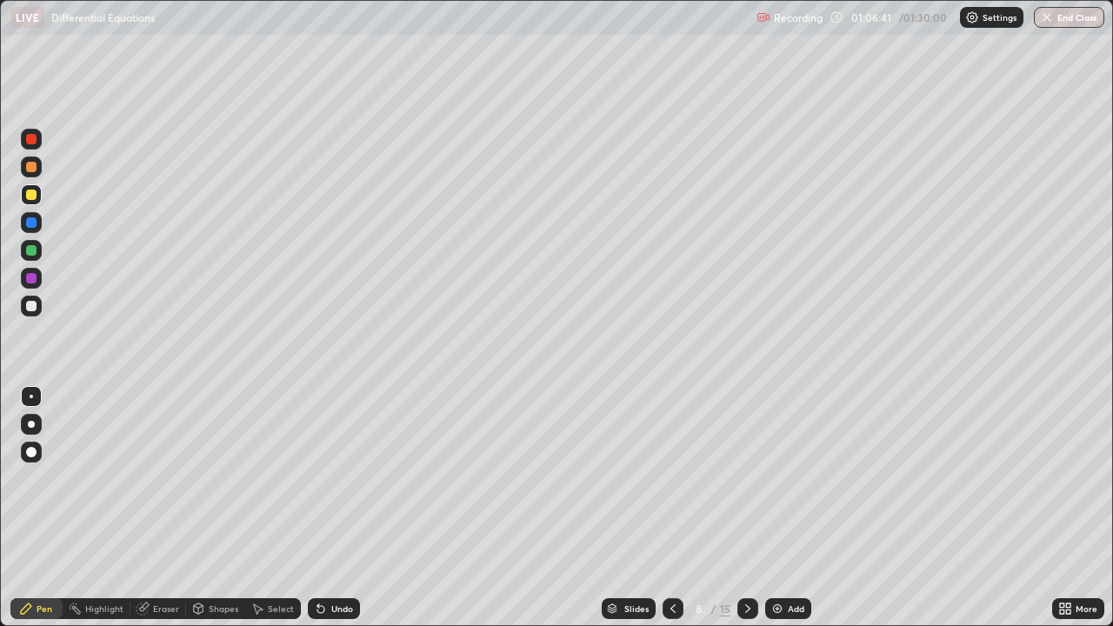
click at [746, 508] on icon at bounding box center [748, 608] width 14 height 14
click at [748, 508] on icon at bounding box center [748, 608] width 14 height 14
click at [743, 508] on icon at bounding box center [748, 608] width 14 height 14
click at [737, 508] on div at bounding box center [747, 608] width 21 height 21
click at [32, 253] on div at bounding box center [31, 250] width 10 height 10
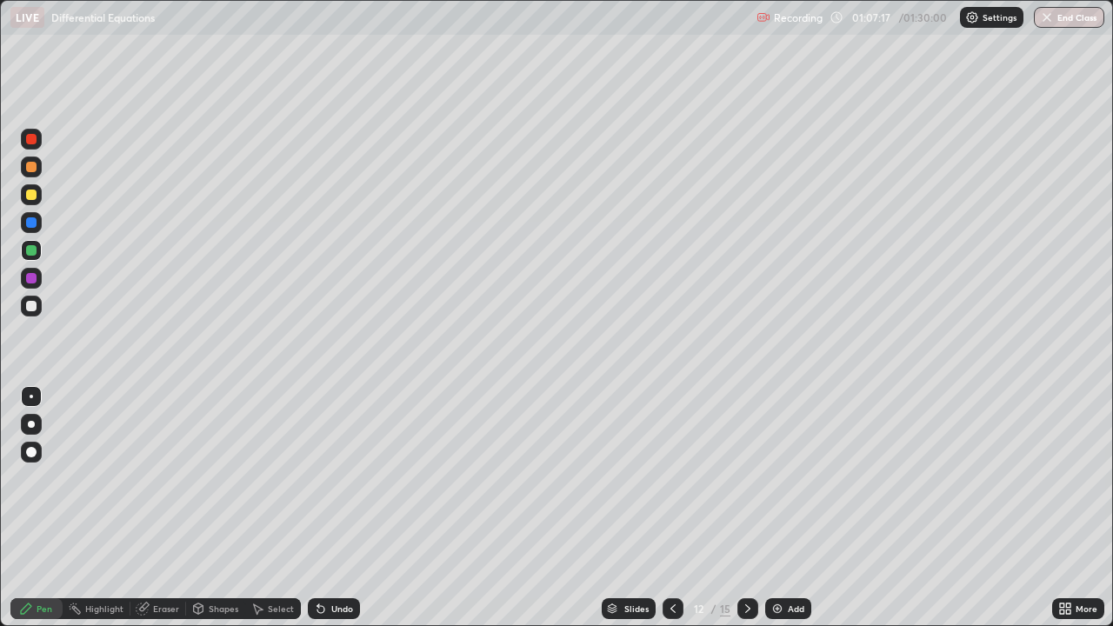
click at [28, 197] on div at bounding box center [31, 194] width 10 height 10
click at [670, 508] on icon at bounding box center [673, 608] width 14 height 14
click at [662, 508] on div at bounding box center [672, 608] width 21 height 21
click at [672, 508] on icon at bounding box center [673, 608] width 14 height 14
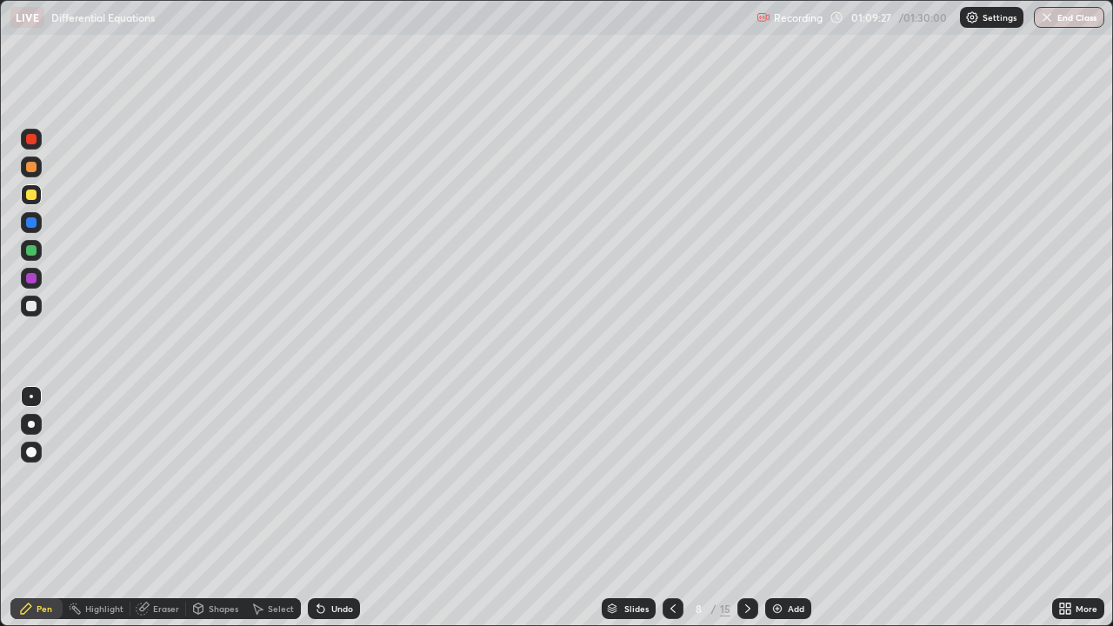
click at [737, 508] on div at bounding box center [747, 608] width 21 height 21
click at [746, 508] on icon at bounding box center [748, 608] width 14 height 14
click at [742, 508] on div at bounding box center [747, 608] width 21 height 35
click at [31, 251] on div at bounding box center [31, 250] width 10 height 10
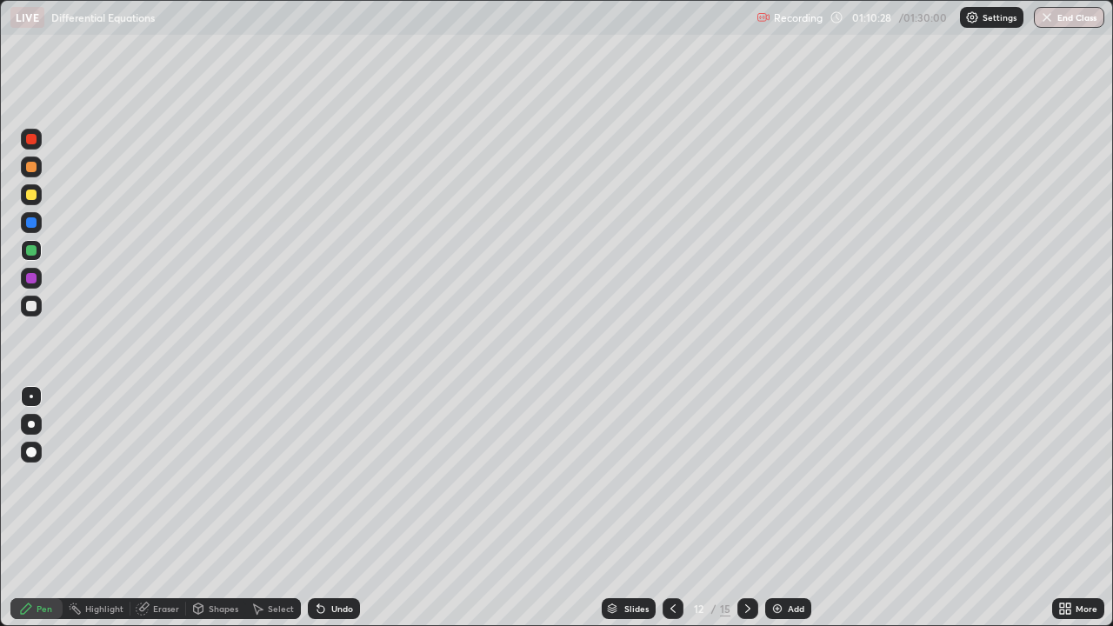
click at [36, 203] on div at bounding box center [31, 194] width 21 height 21
click at [32, 252] on div at bounding box center [31, 250] width 10 height 10
click at [673, 508] on icon at bounding box center [672, 608] width 5 height 9
click at [672, 508] on icon at bounding box center [673, 608] width 14 height 14
click at [670, 508] on icon at bounding box center [673, 608] width 14 height 14
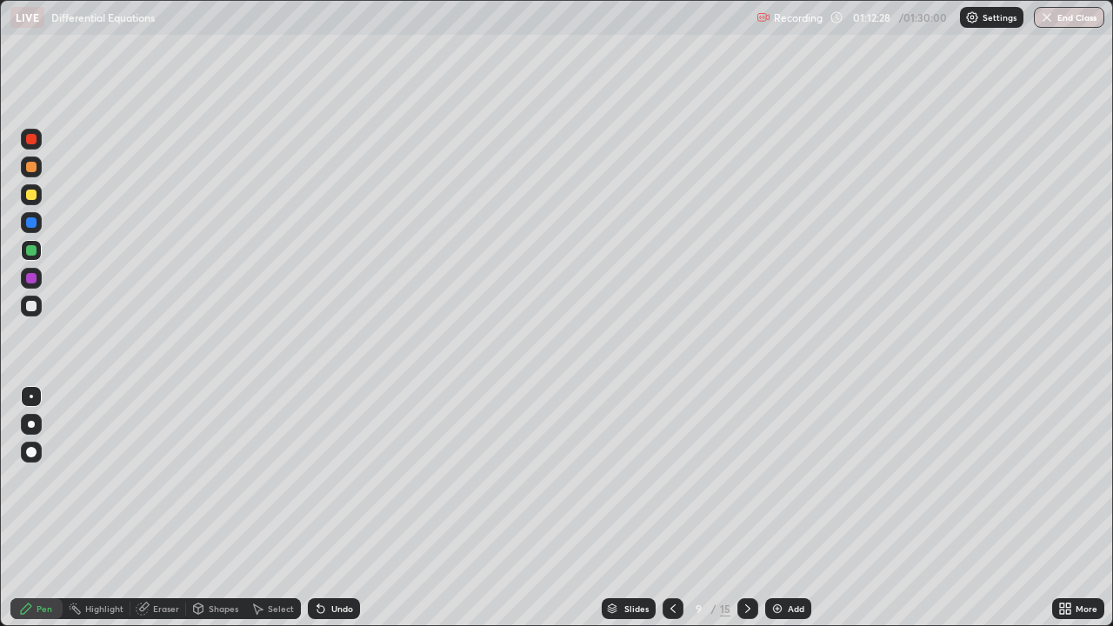
click at [670, 508] on icon at bounding box center [672, 608] width 5 height 9
click at [746, 508] on icon at bounding box center [748, 608] width 14 height 14
click at [747, 508] on icon at bounding box center [748, 608] width 14 height 14
click at [748, 508] on icon at bounding box center [748, 608] width 14 height 14
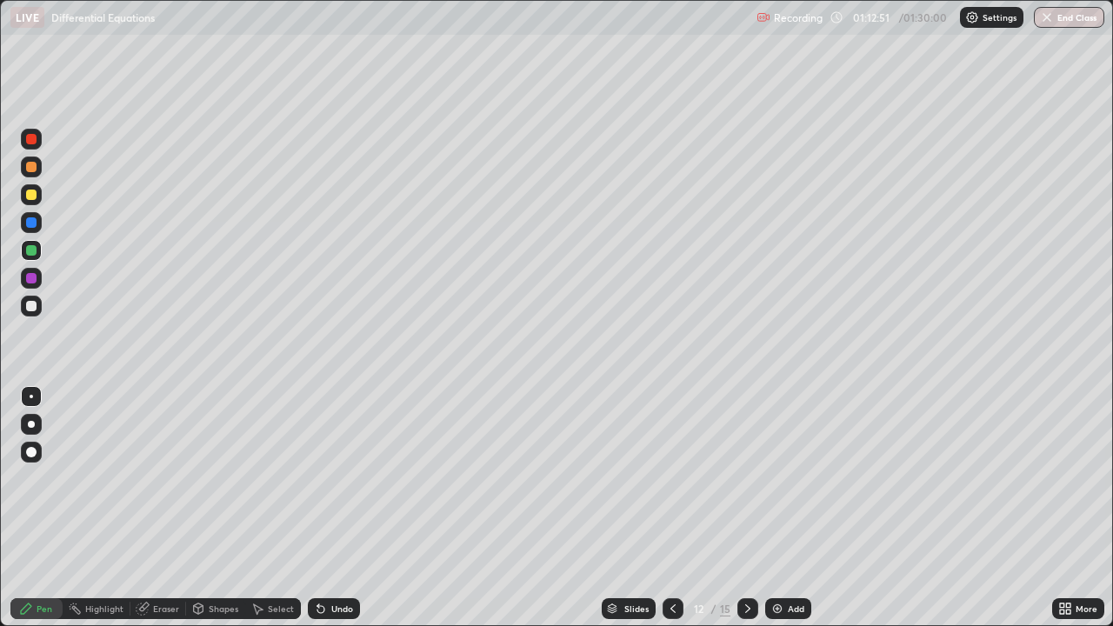
click at [29, 202] on div at bounding box center [31, 194] width 21 height 21
click at [32, 168] on div at bounding box center [31, 167] width 10 height 10
click at [38, 197] on div at bounding box center [31, 194] width 21 height 21
click at [29, 249] on div at bounding box center [31, 250] width 10 height 10
click at [30, 176] on div at bounding box center [31, 166] width 21 height 21
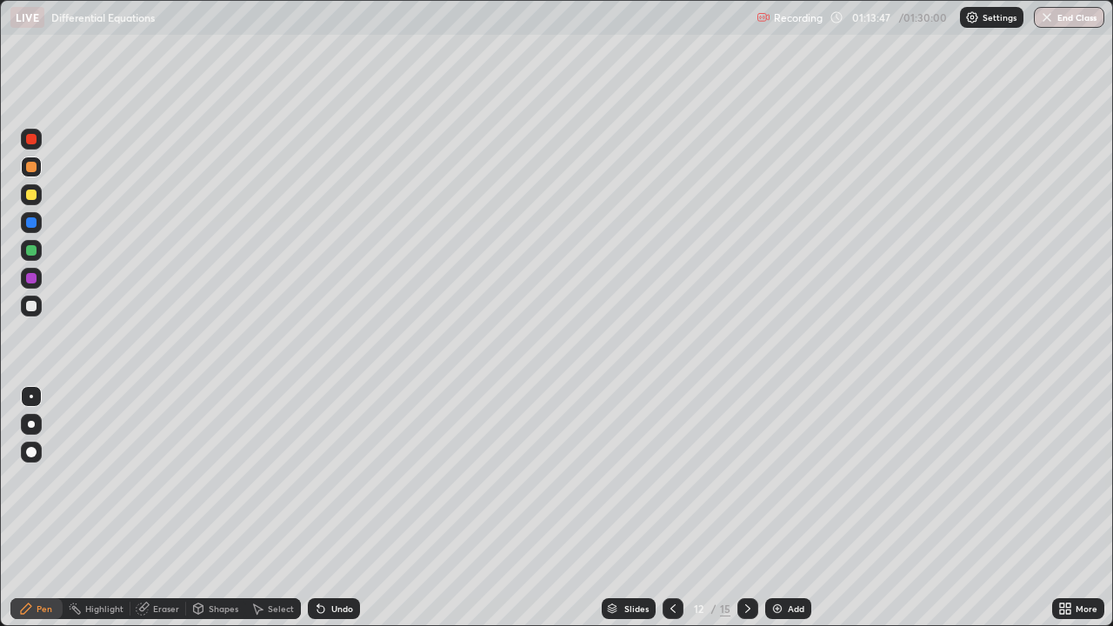
click at [31, 201] on div at bounding box center [31, 194] width 21 height 21
click at [28, 310] on div at bounding box center [31, 306] width 10 height 10
click at [1071, 23] on button "End Class" at bounding box center [1068, 17] width 70 height 21
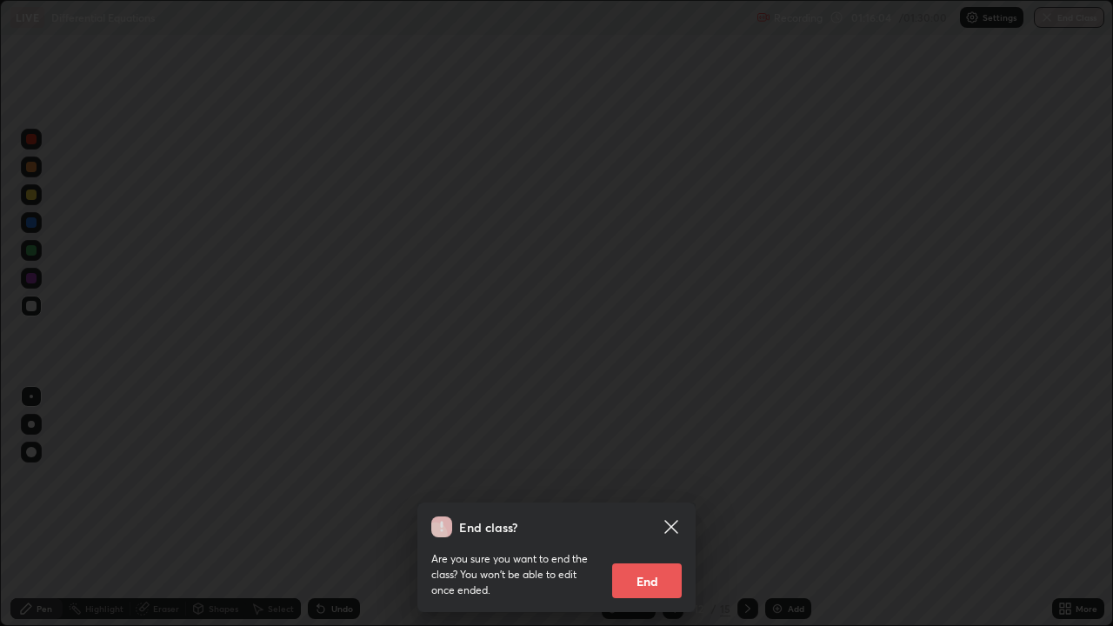
click at [636, 508] on button "End" at bounding box center [647, 580] width 70 height 35
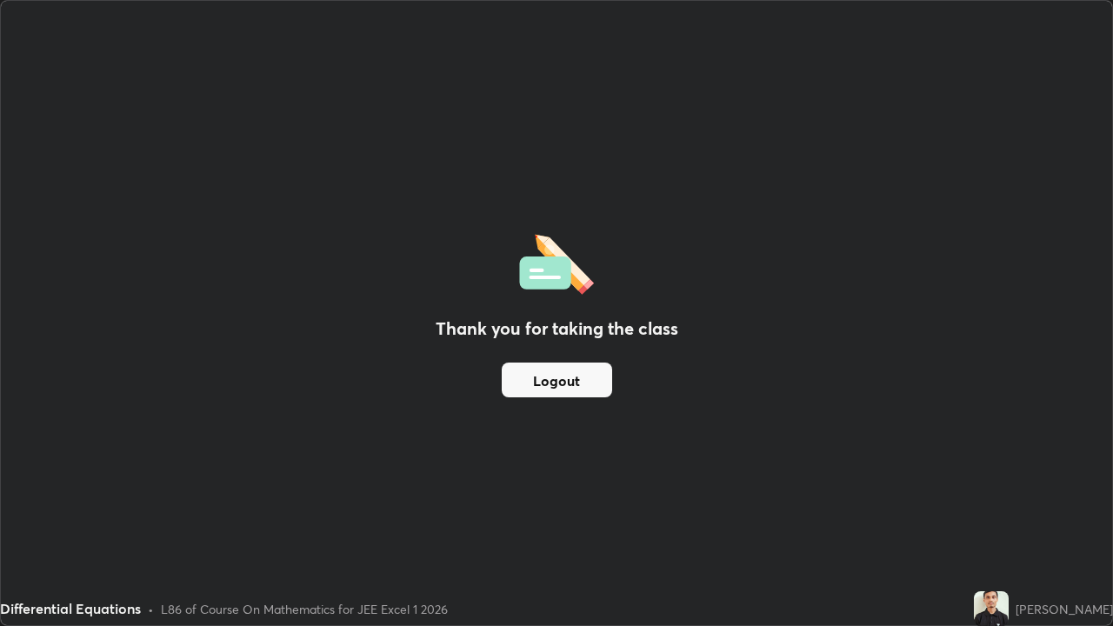
click at [582, 380] on button "Logout" at bounding box center [556, 379] width 110 height 35
